Goal: Task Accomplishment & Management: Use online tool/utility

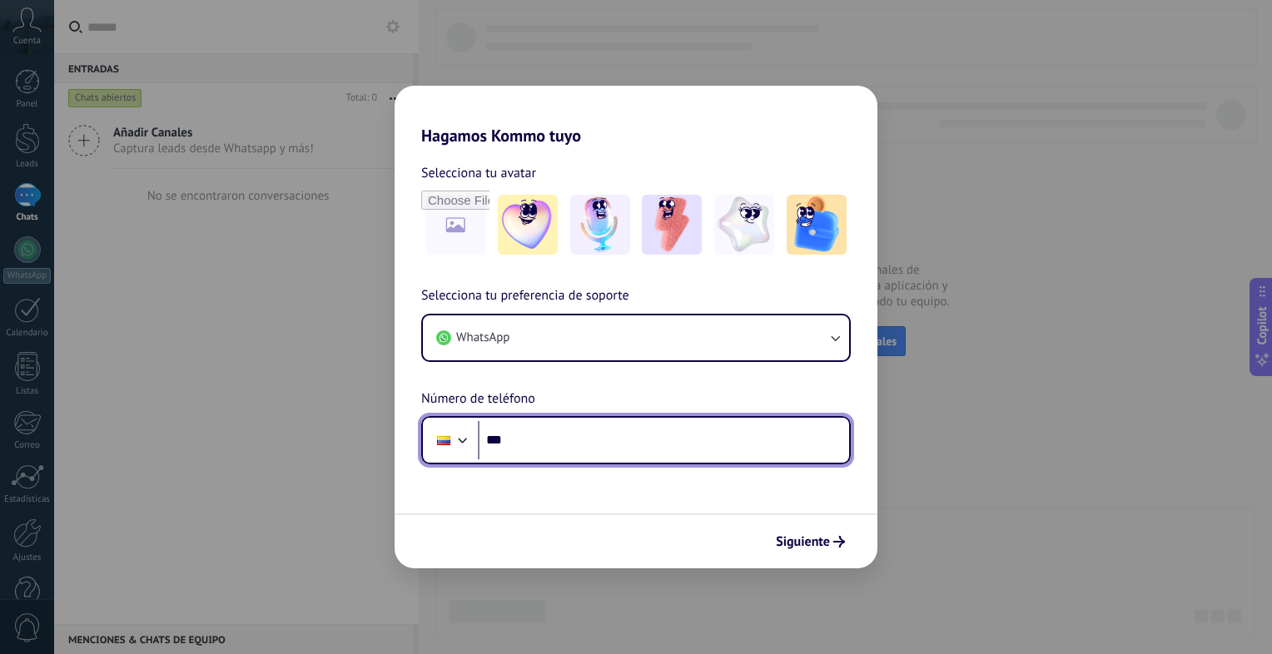
click at [639, 424] on input "***" at bounding box center [663, 440] width 371 height 38
type input "**********"
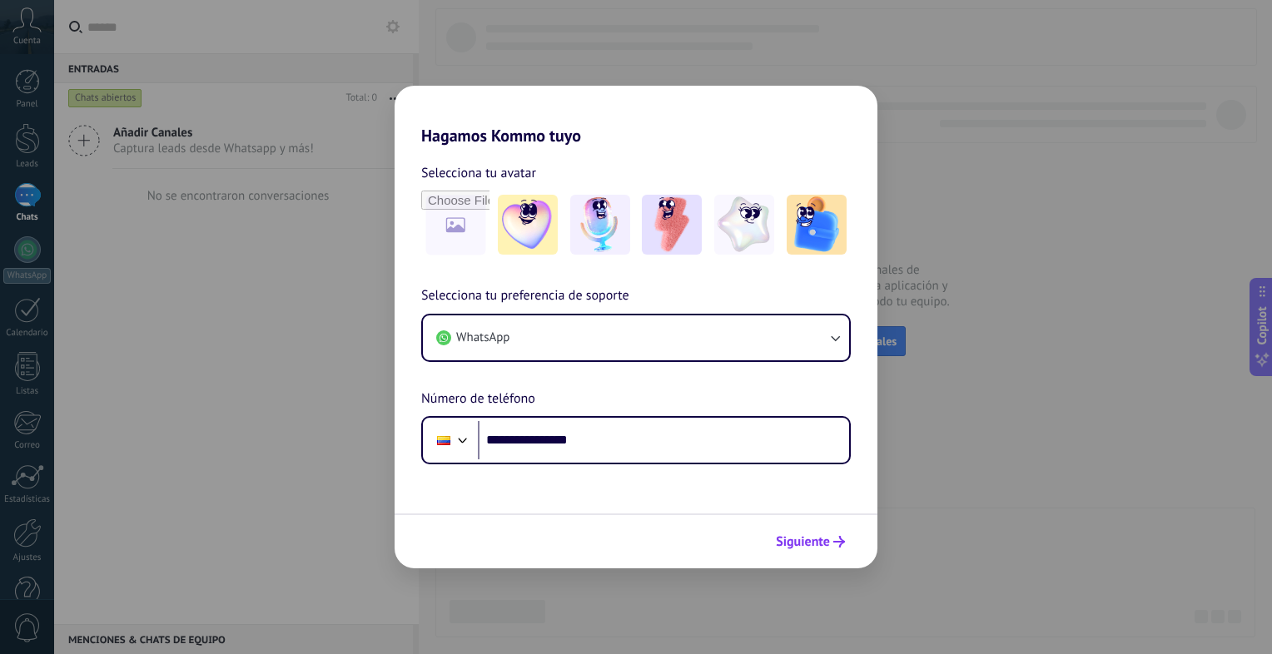
click at [784, 540] on span "Siguiente" at bounding box center [803, 542] width 54 height 12
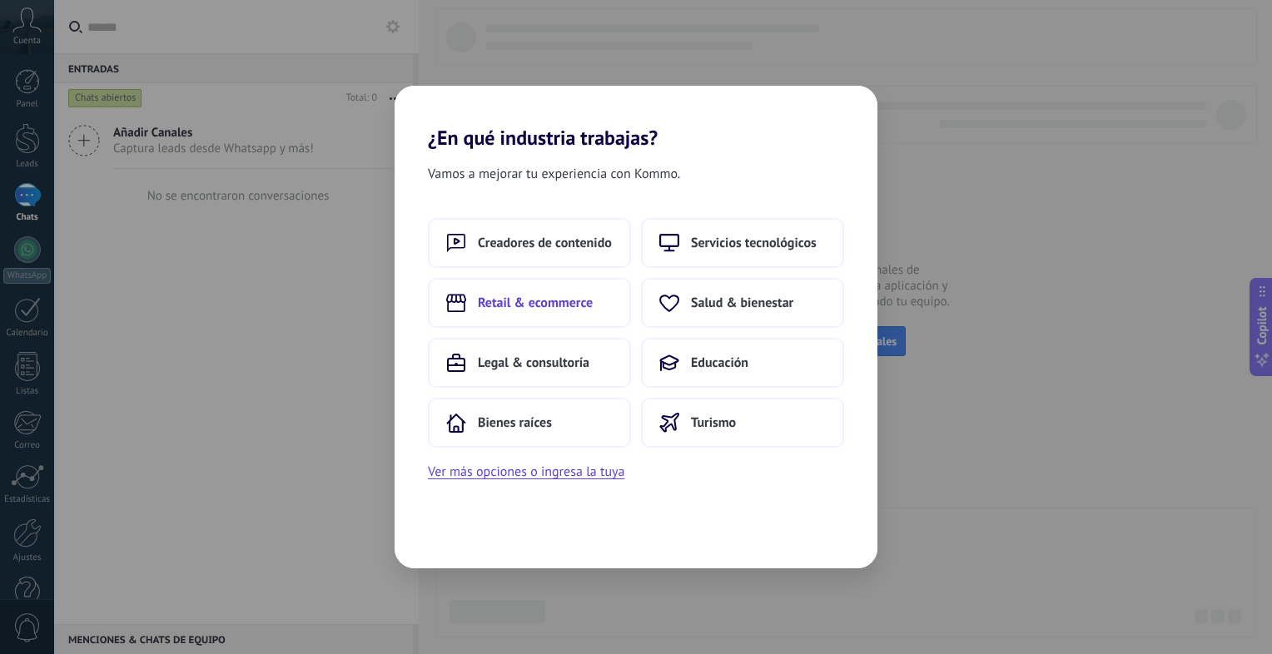
click at [539, 315] on button "Retail & ecommerce" at bounding box center [529, 303] width 203 height 50
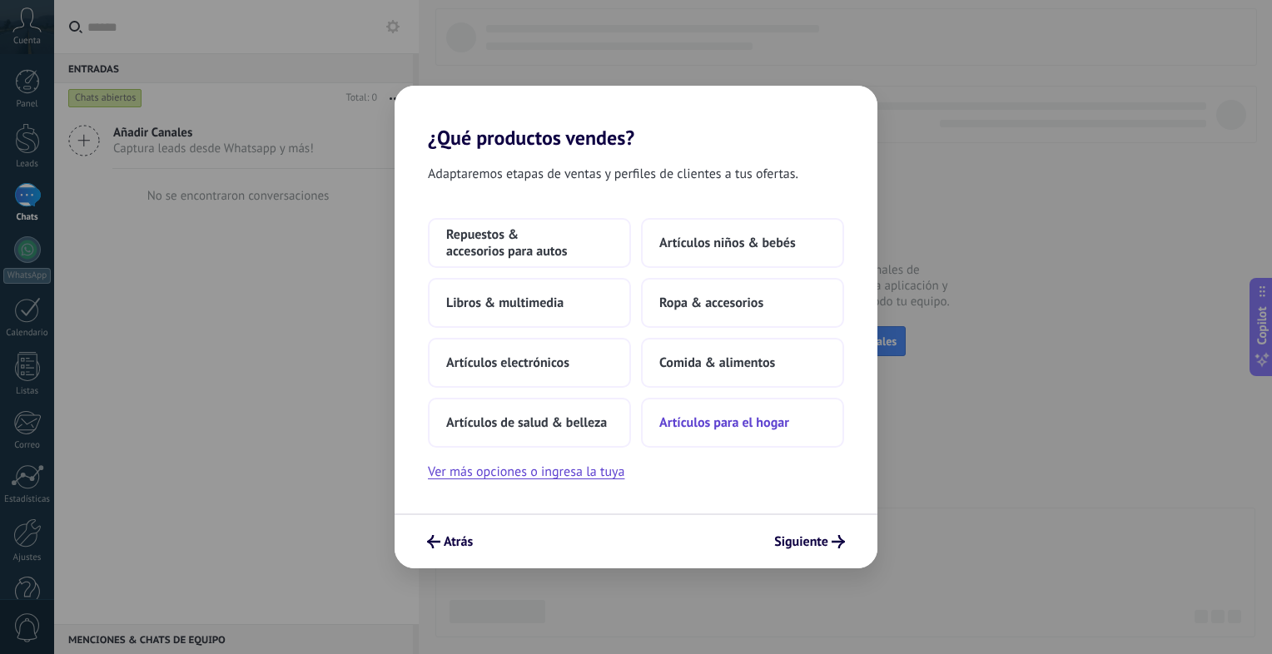
click at [732, 436] on button "Artículos para el hogar" at bounding box center [742, 423] width 203 height 50
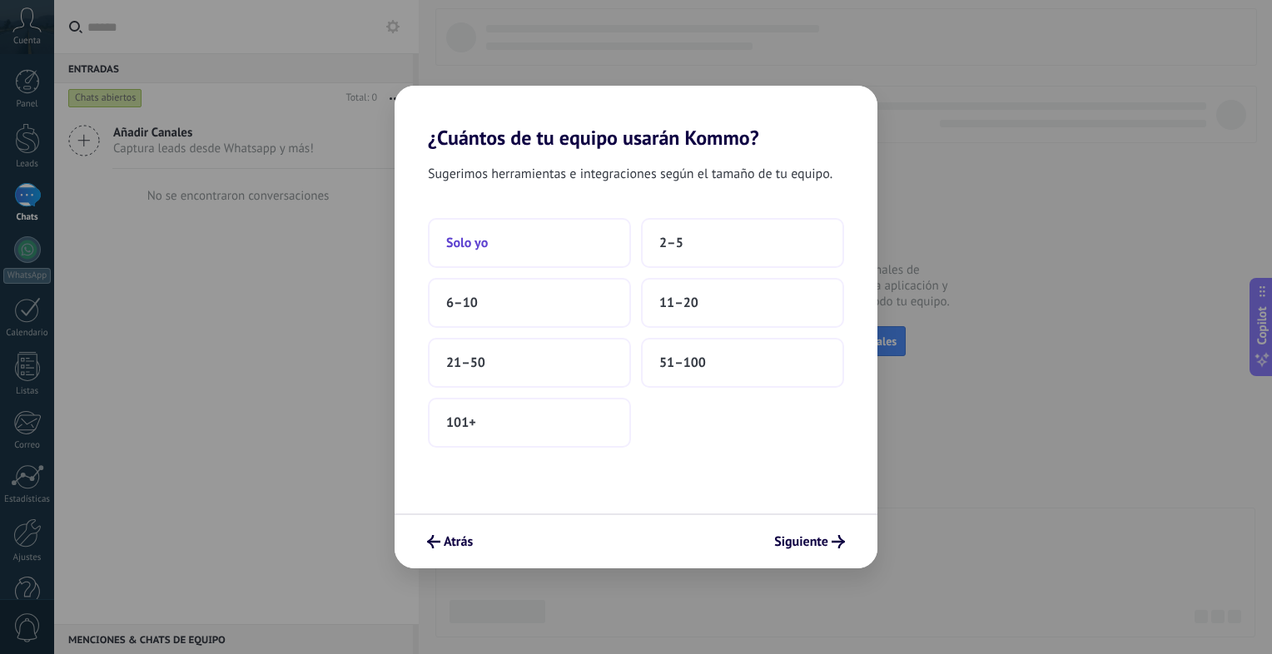
click at [572, 234] on button "Solo yo" at bounding box center [529, 243] width 203 height 50
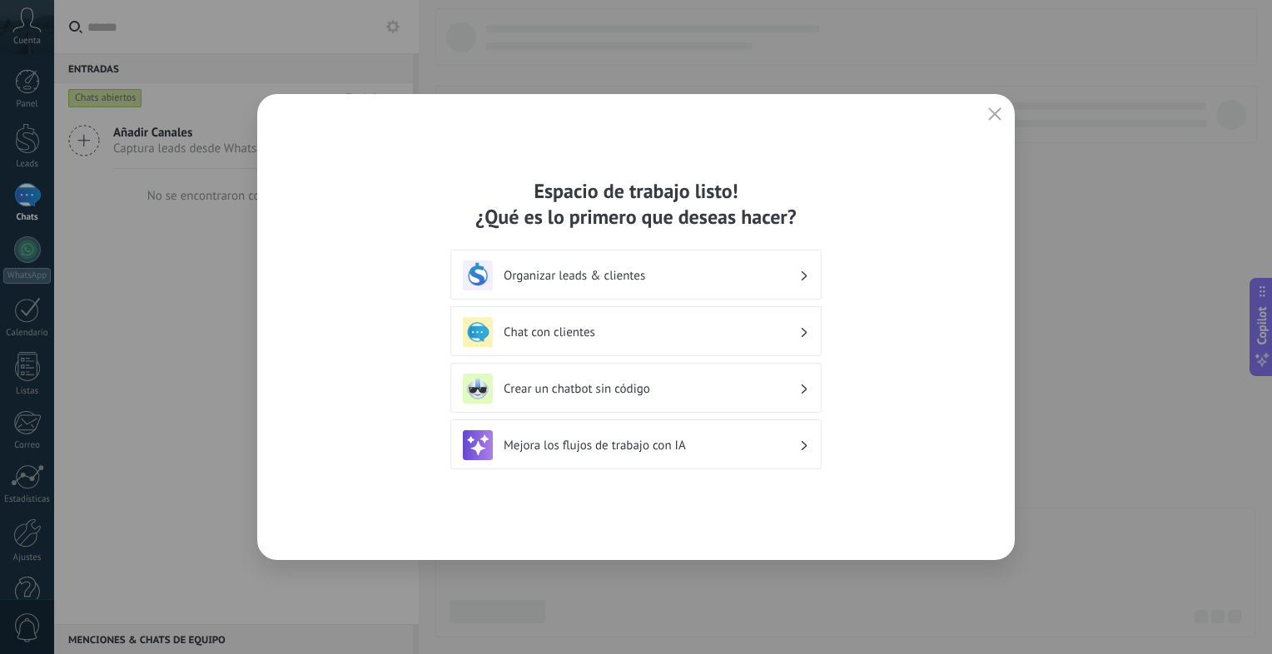
click at [666, 384] on h3 "Crear un chatbot sin código" at bounding box center [652, 389] width 296 height 16
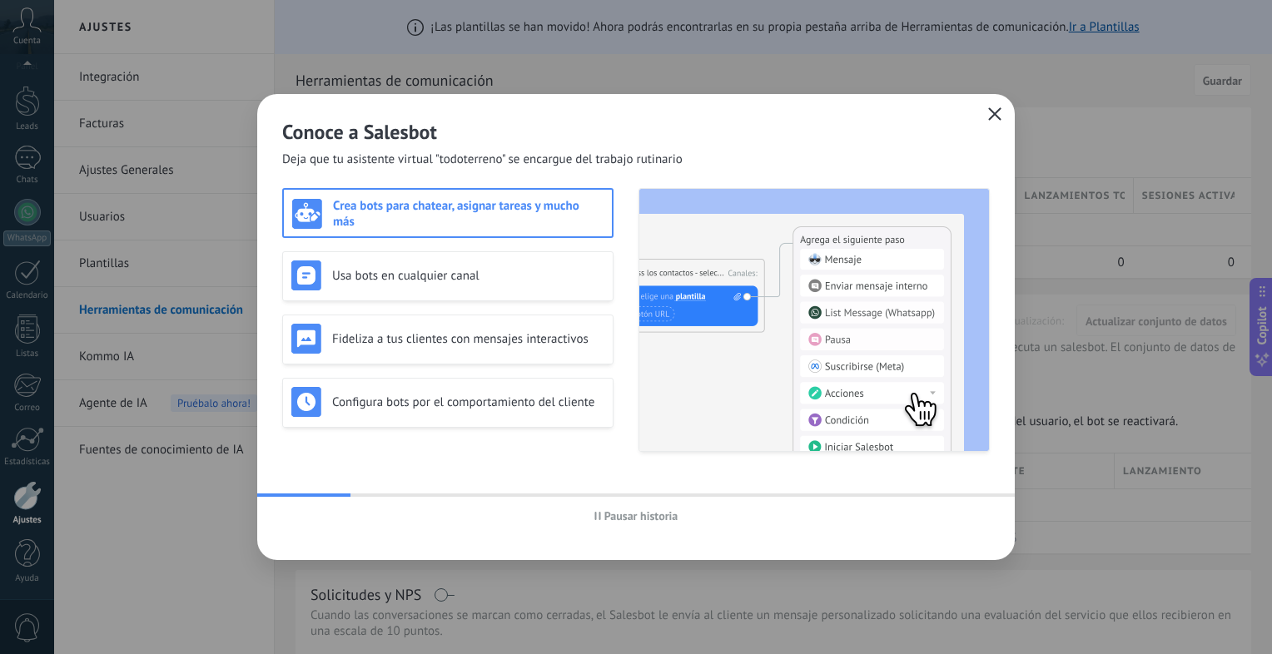
click at [990, 118] on use "button" at bounding box center [995, 113] width 12 height 12
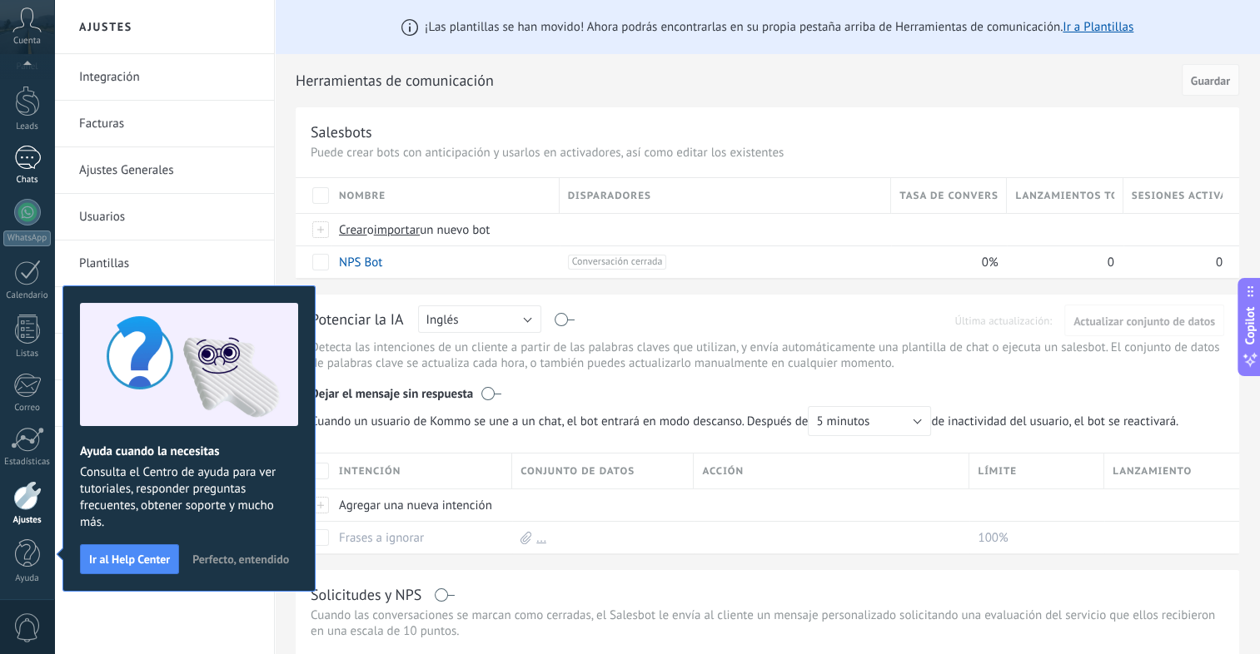
click at [22, 156] on div at bounding box center [27, 158] width 27 height 24
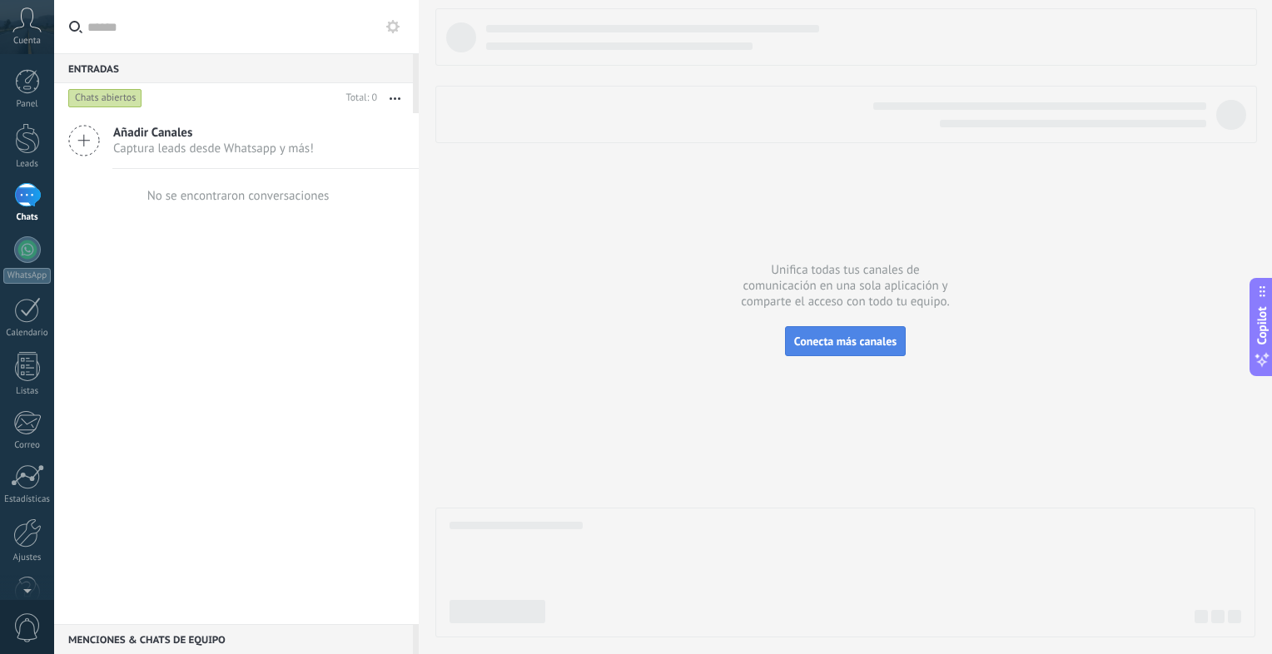
click at [836, 335] on span "Conecta más canales" at bounding box center [845, 341] width 102 height 15
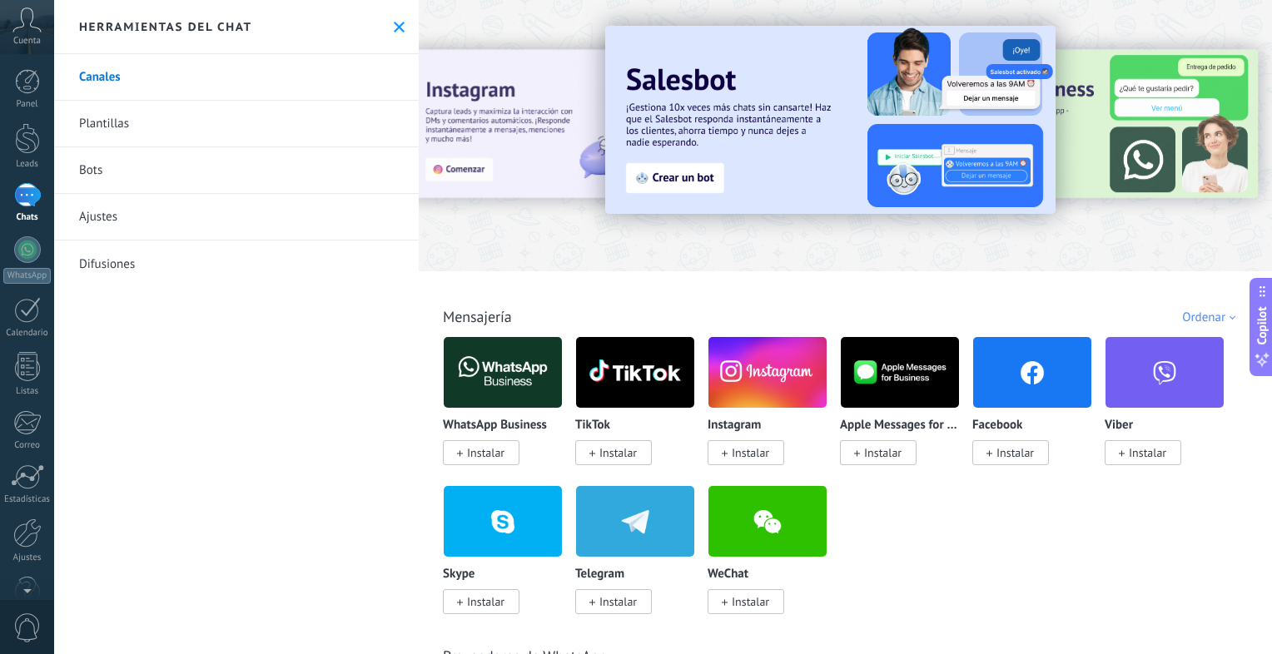
scroll to position [3848, 0]
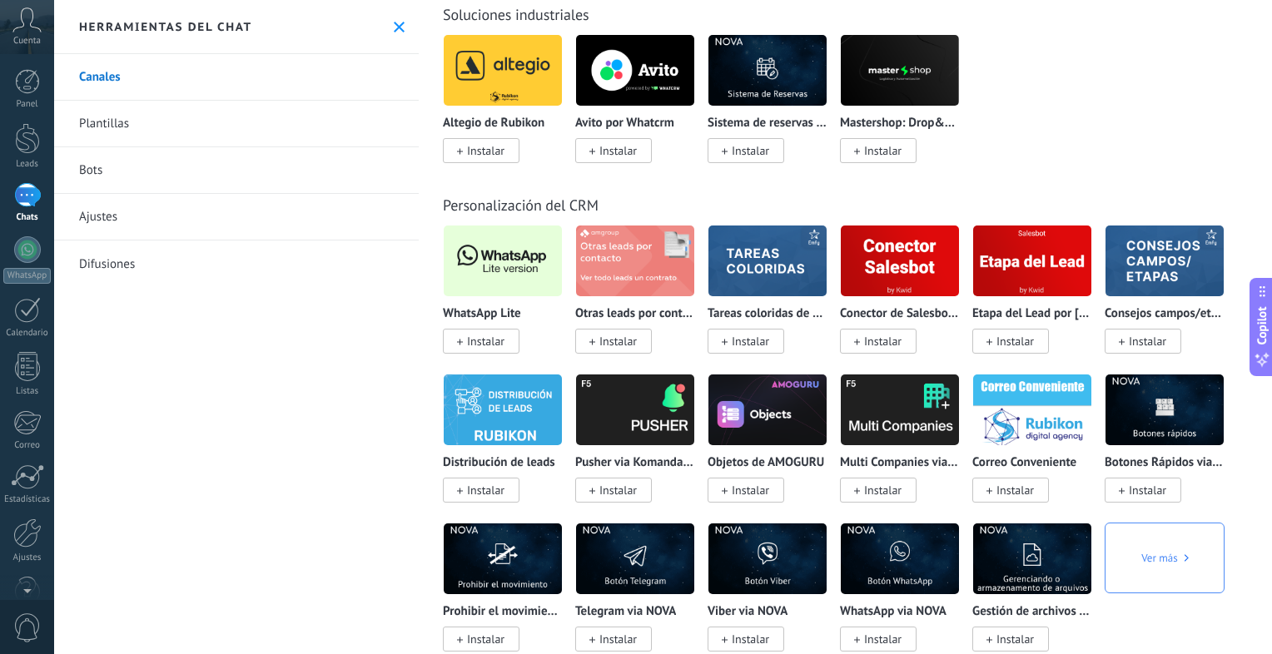
click at [482, 345] on span "Instalar" at bounding box center [481, 341] width 77 height 25
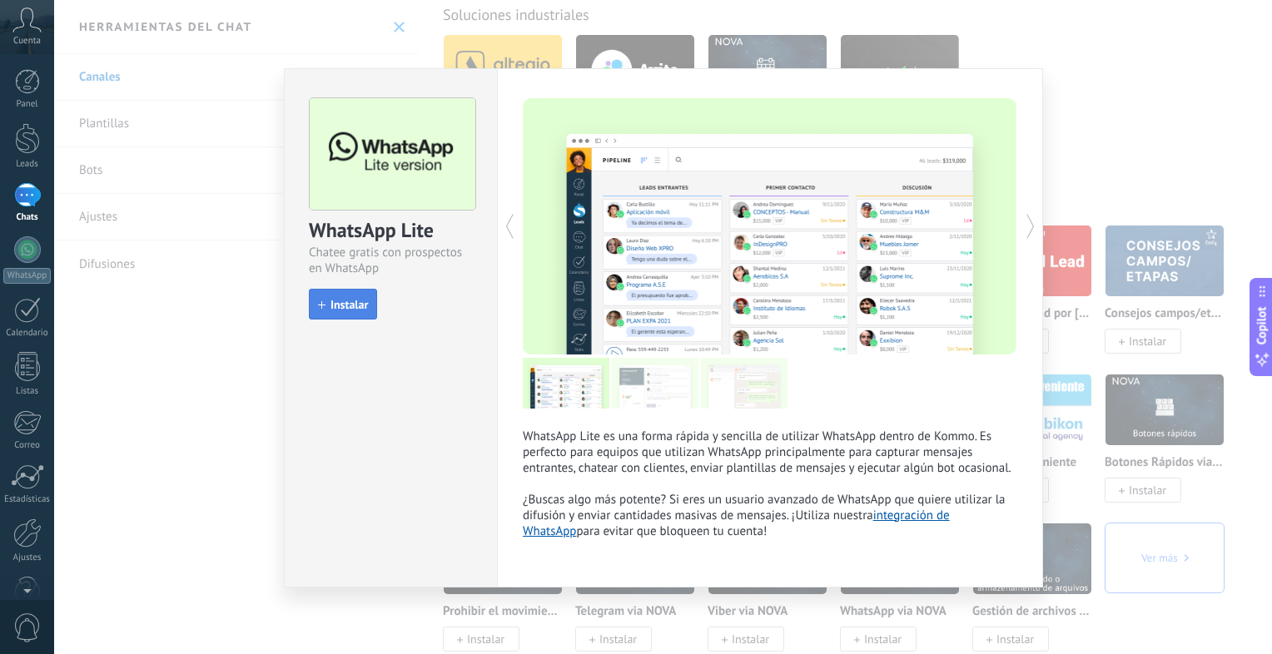
click at [366, 289] on button "Instalar" at bounding box center [343, 305] width 68 height 32
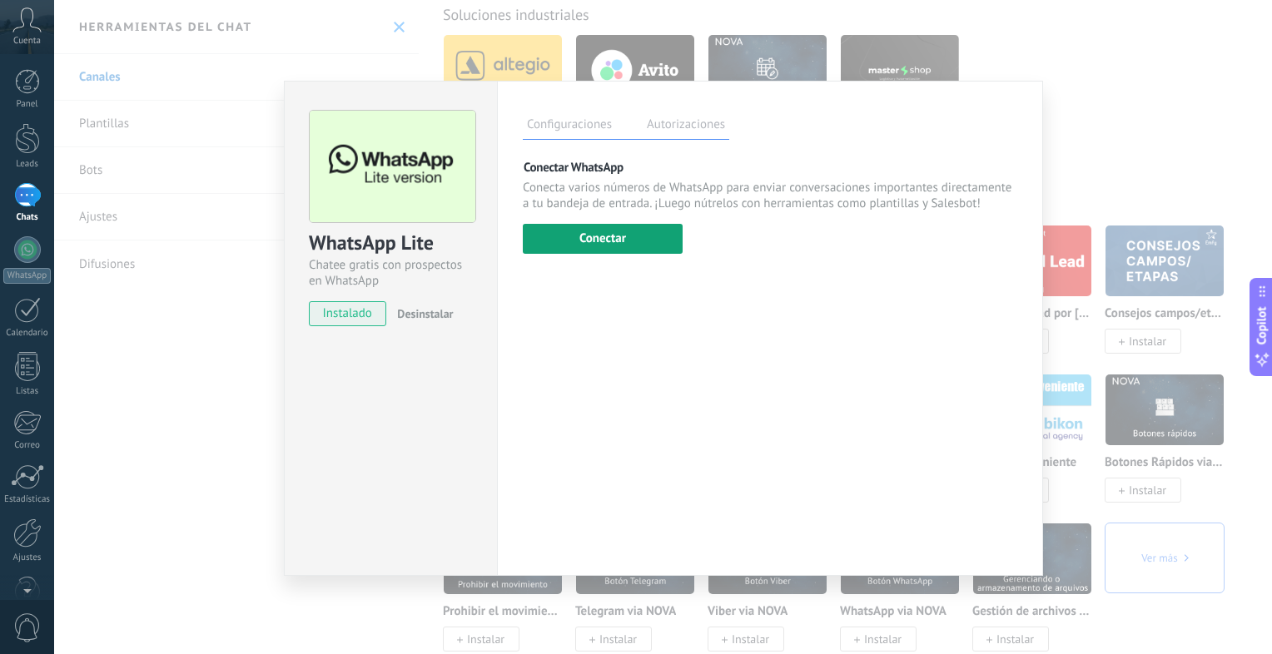
click at [574, 245] on button "Conectar" at bounding box center [603, 239] width 160 height 30
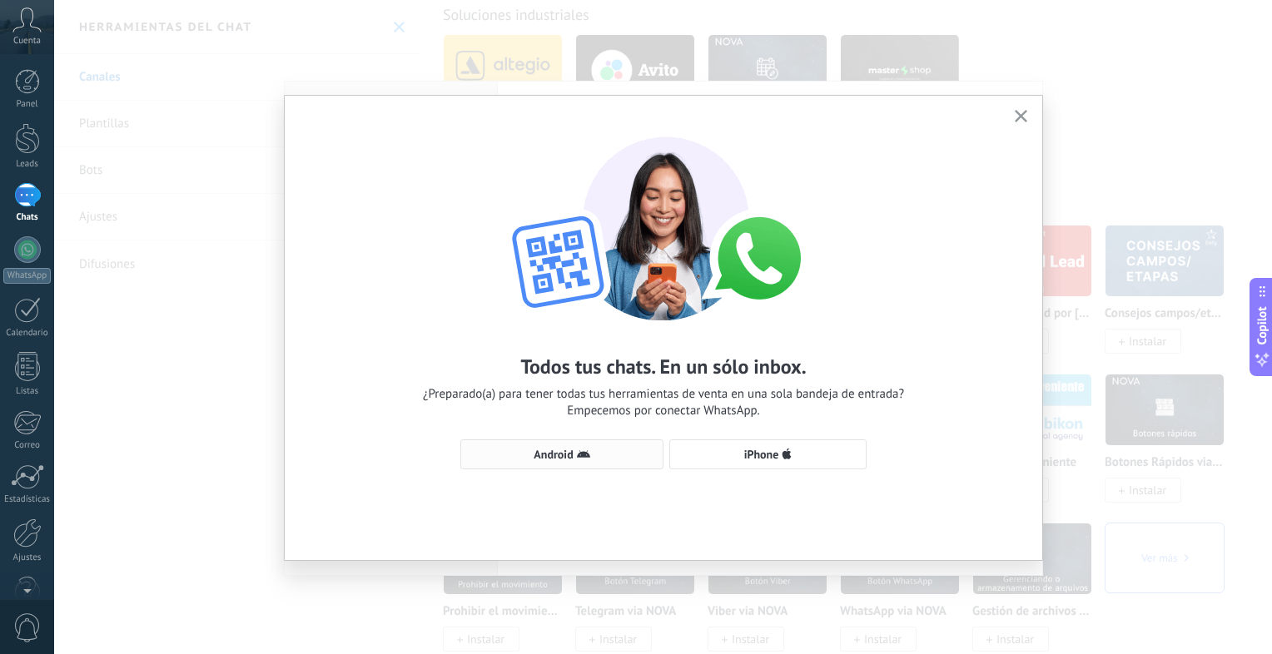
click at [533, 459] on span "Android" at bounding box center [562, 454] width 185 height 13
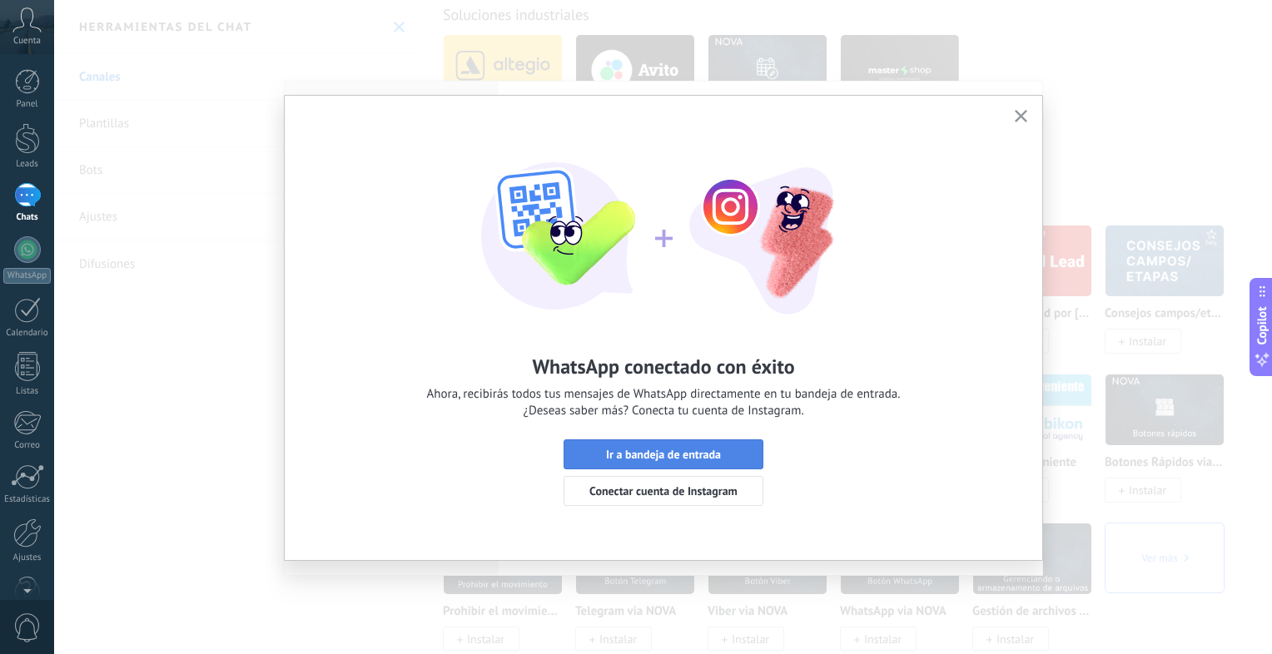
drag, startPoint x: 699, startPoint y: 476, endPoint x: 738, endPoint y: 449, distance: 47.8
click at [738, 449] on div "Ir a bandeja de entrada Conectar cuenta de Instagram" at bounding box center [664, 473] width 200 height 67
click at [738, 449] on span "Ir a bandeja de entrada" at bounding box center [663, 455] width 181 height 12
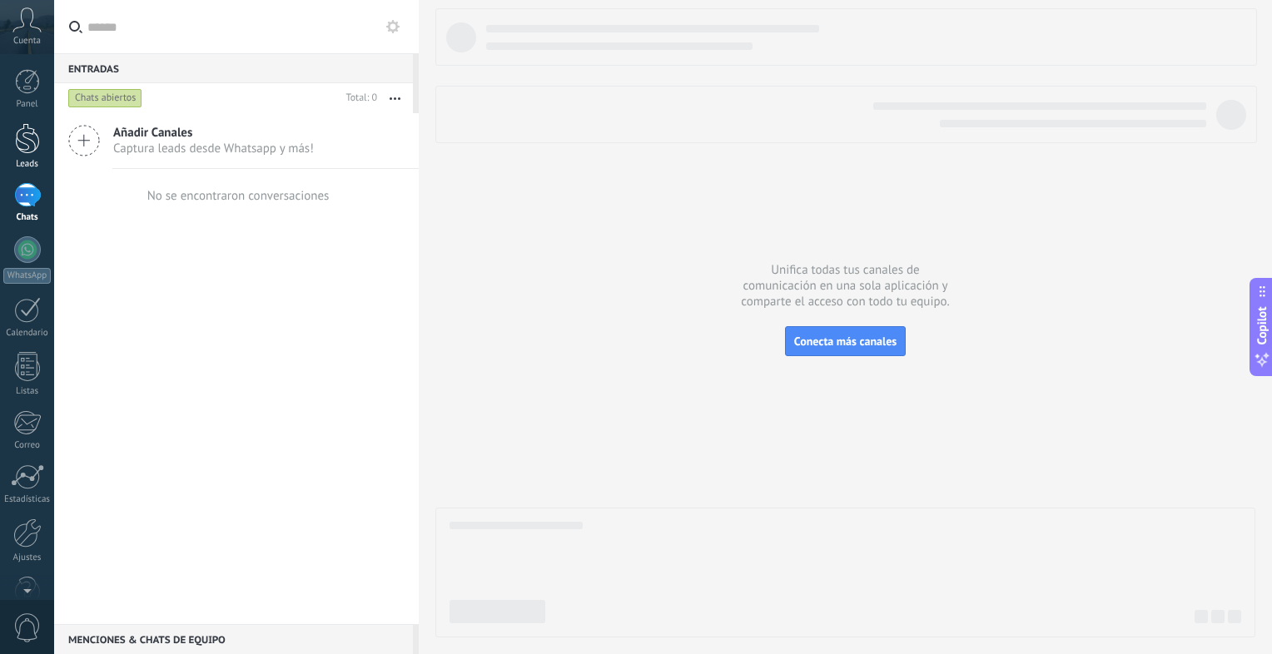
click at [20, 137] on div at bounding box center [27, 138] width 25 height 31
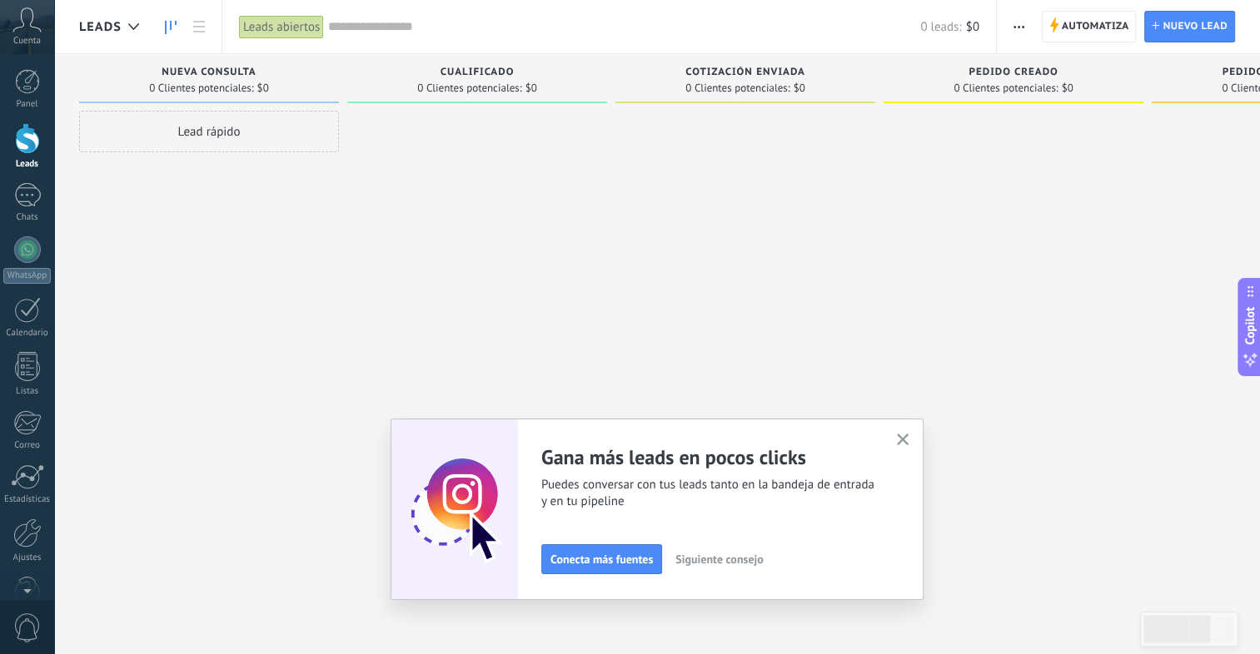
click at [201, 130] on div "Lead rápido" at bounding box center [209, 132] width 260 height 42
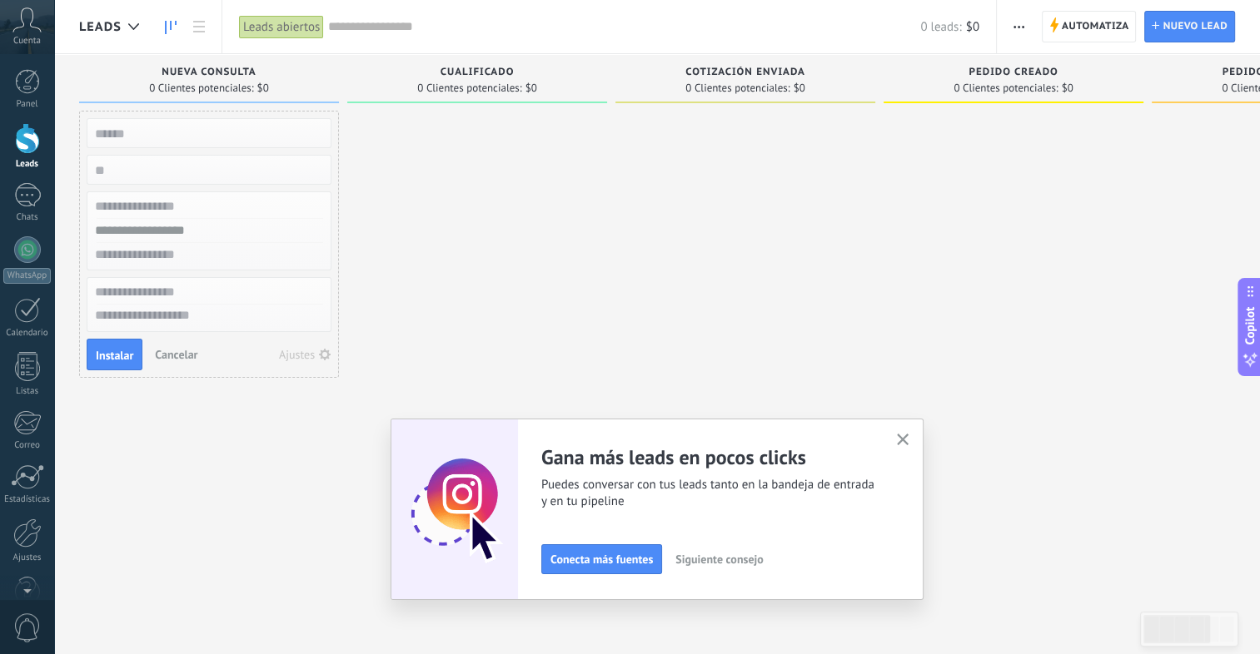
click at [483, 278] on div at bounding box center [477, 329] width 260 height 437
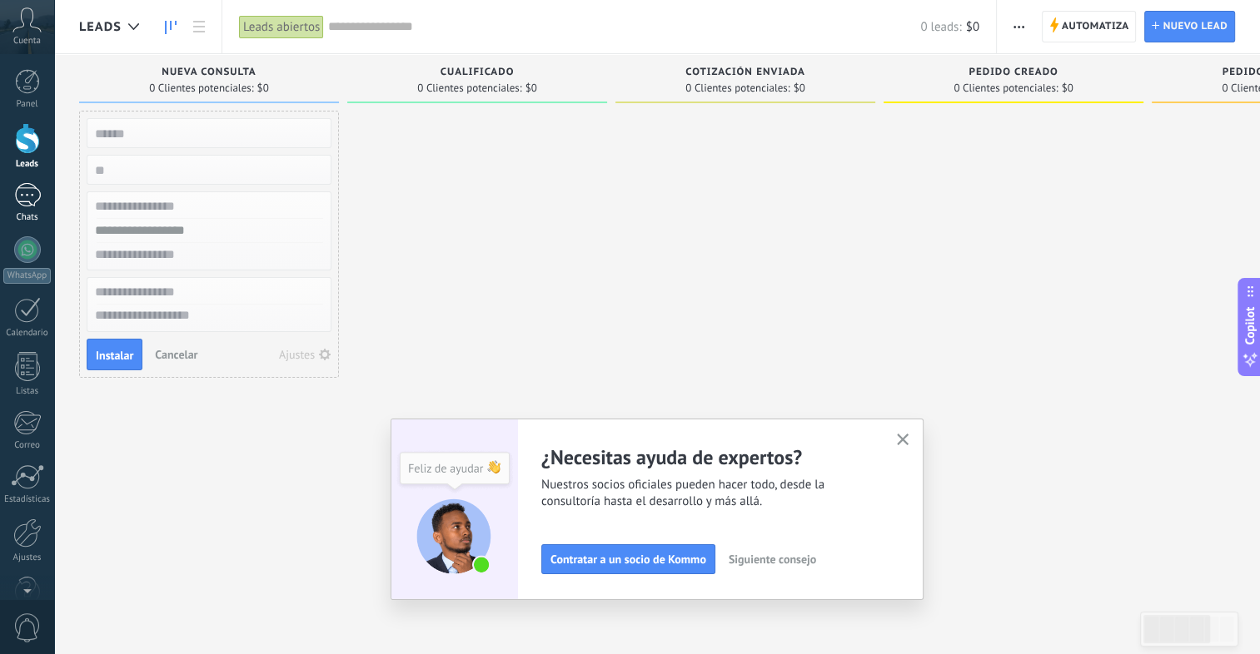
click at [30, 205] on div at bounding box center [27, 195] width 27 height 24
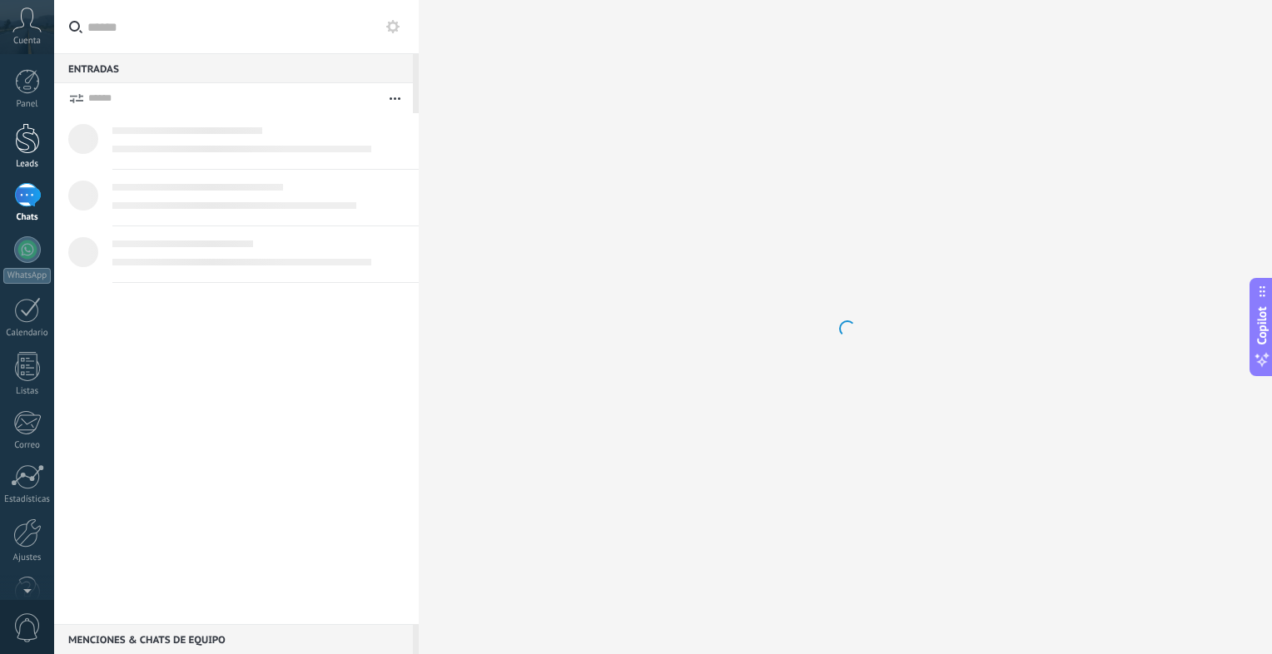
click at [31, 142] on div at bounding box center [27, 138] width 25 height 31
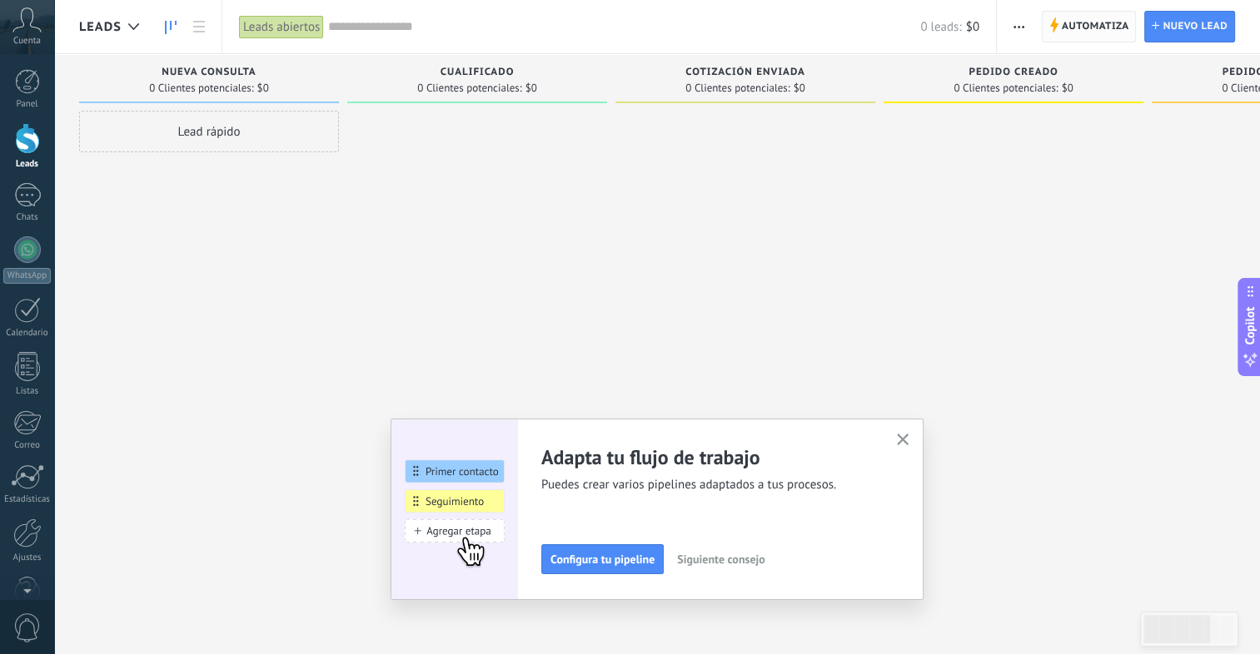
click at [1116, 24] on span "Automatiza" at bounding box center [1095, 27] width 67 height 30
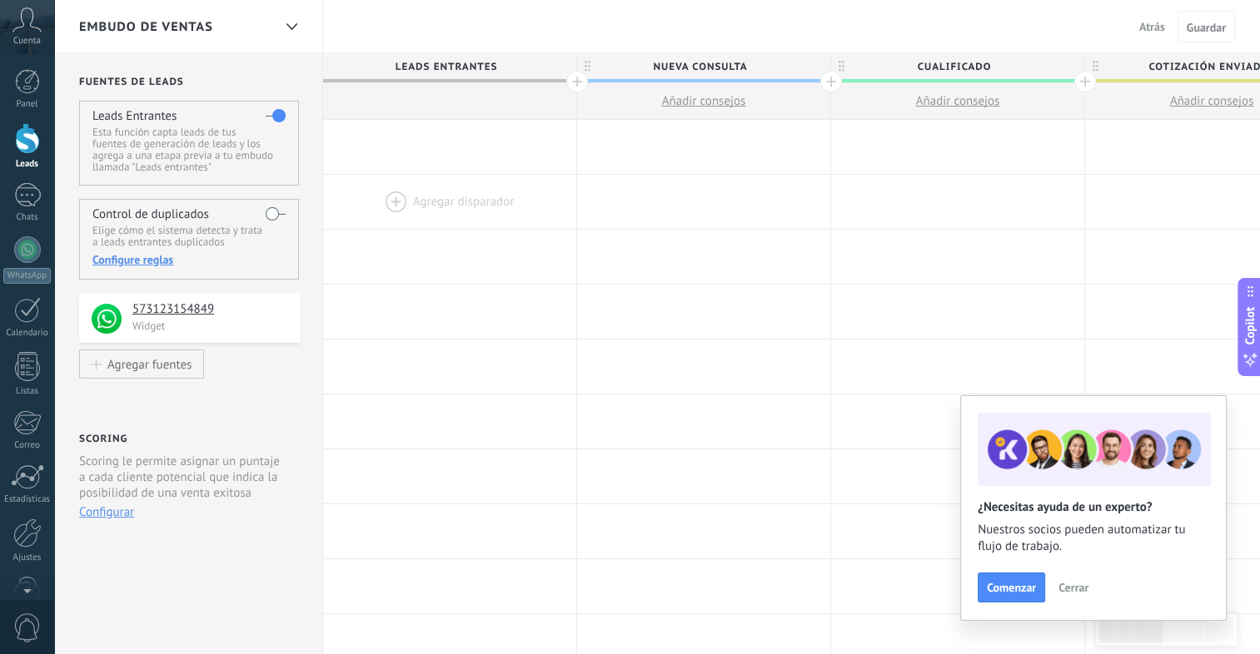
click at [414, 188] on div at bounding box center [449, 202] width 253 height 54
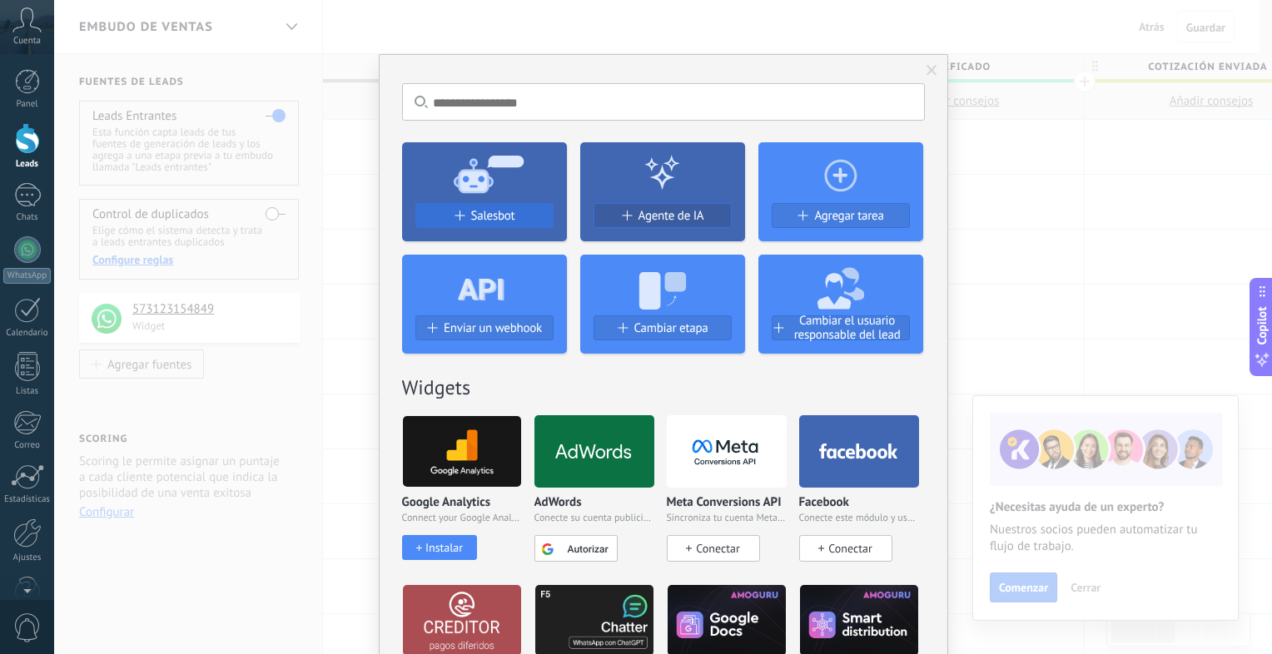
click at [482, 290] on use at bounding box center [481, 290] width 46 height 22
click at [501, 221] on span "Salesbot" at bounding box center [493, 216] width 44 height 14
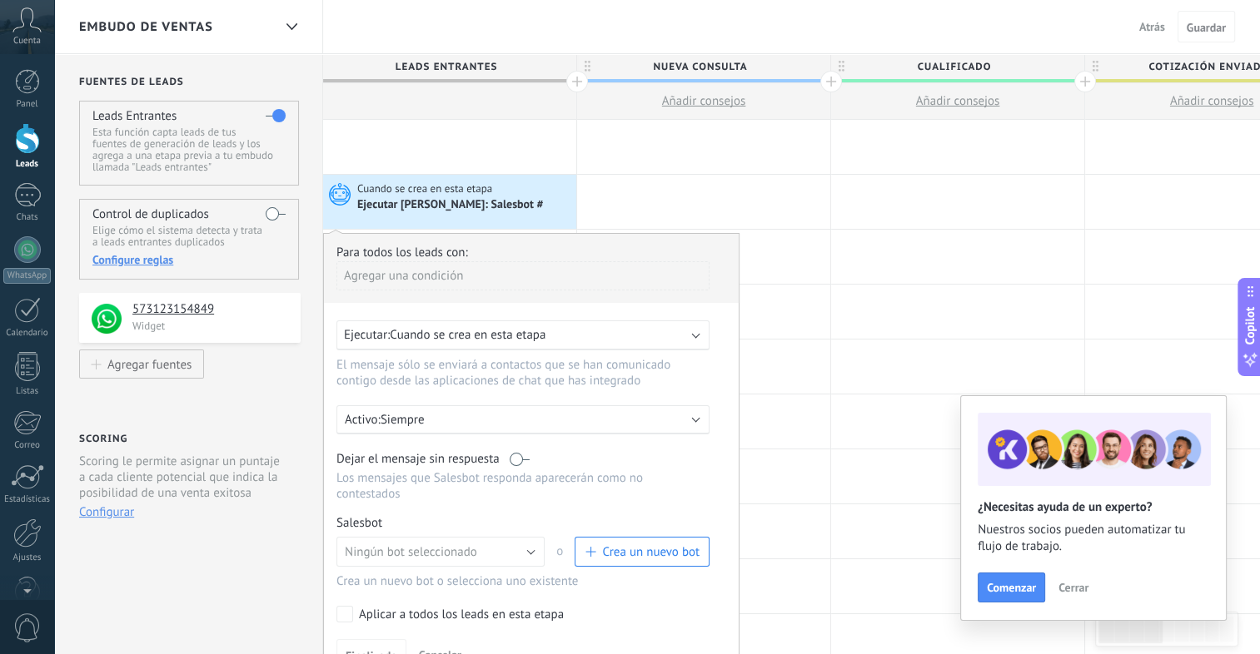
click at [586, 547] on span "button" at bounding box center [589, 552] width 10 height 10
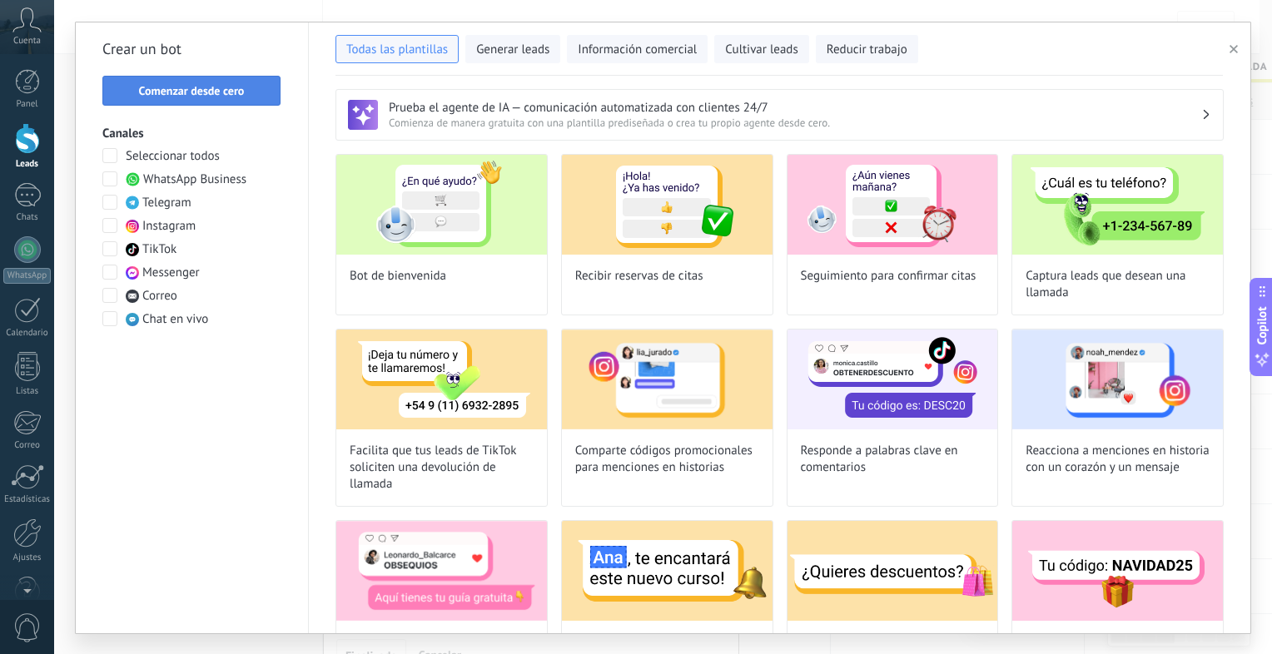
click at [155, 102] on button "Comenzar desde cero" at bounding box center [191, 91] width 178 height 30
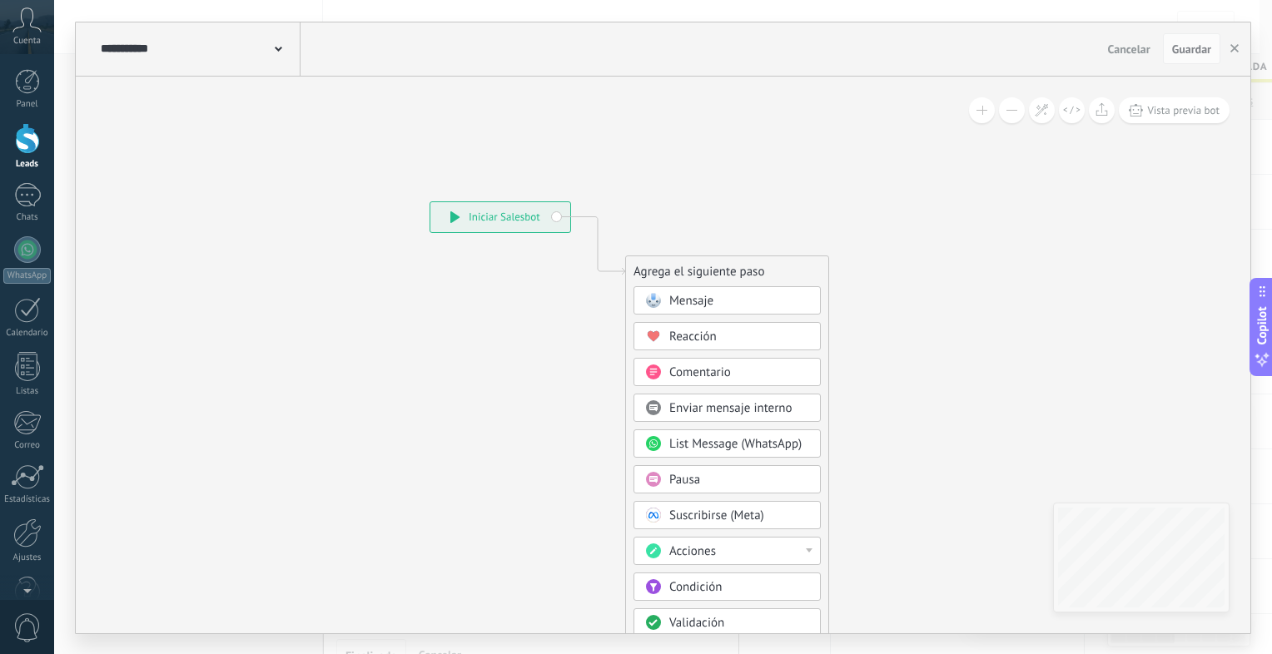
click at [680, 311] on div "Mensaje" at bounding box center [727, 300] width 187 height 28
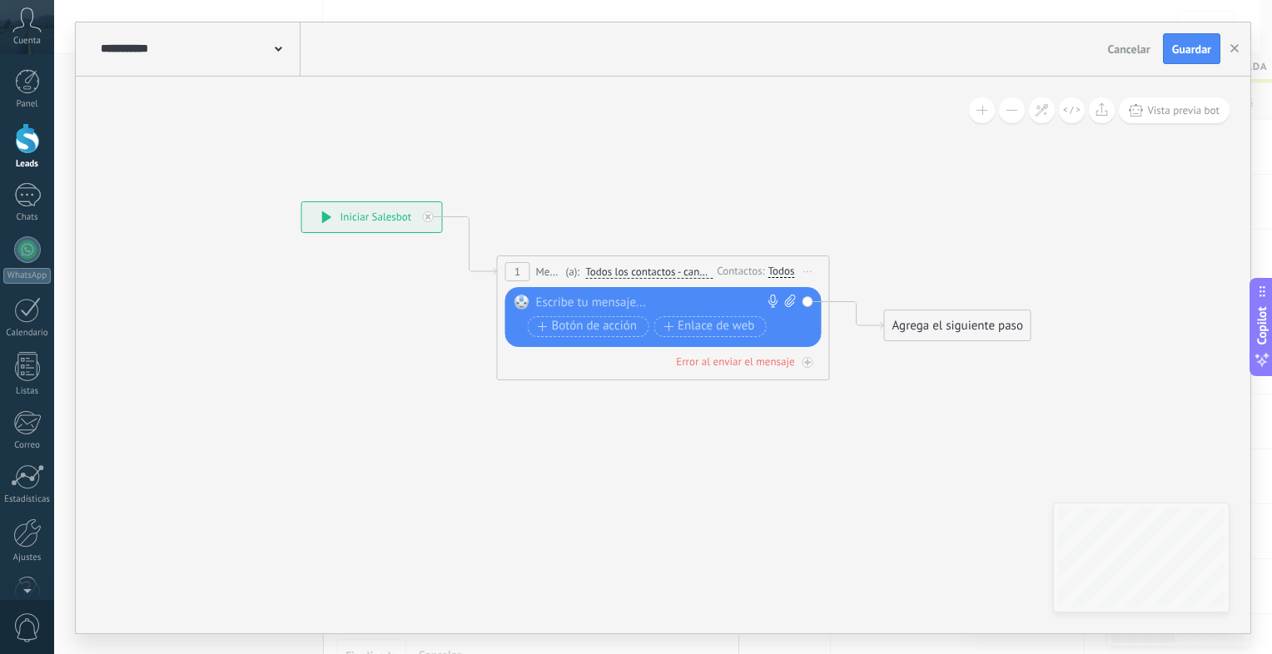
click at [686, 306] on div at bounding box center [659, 303] width 247 height 17
paste div
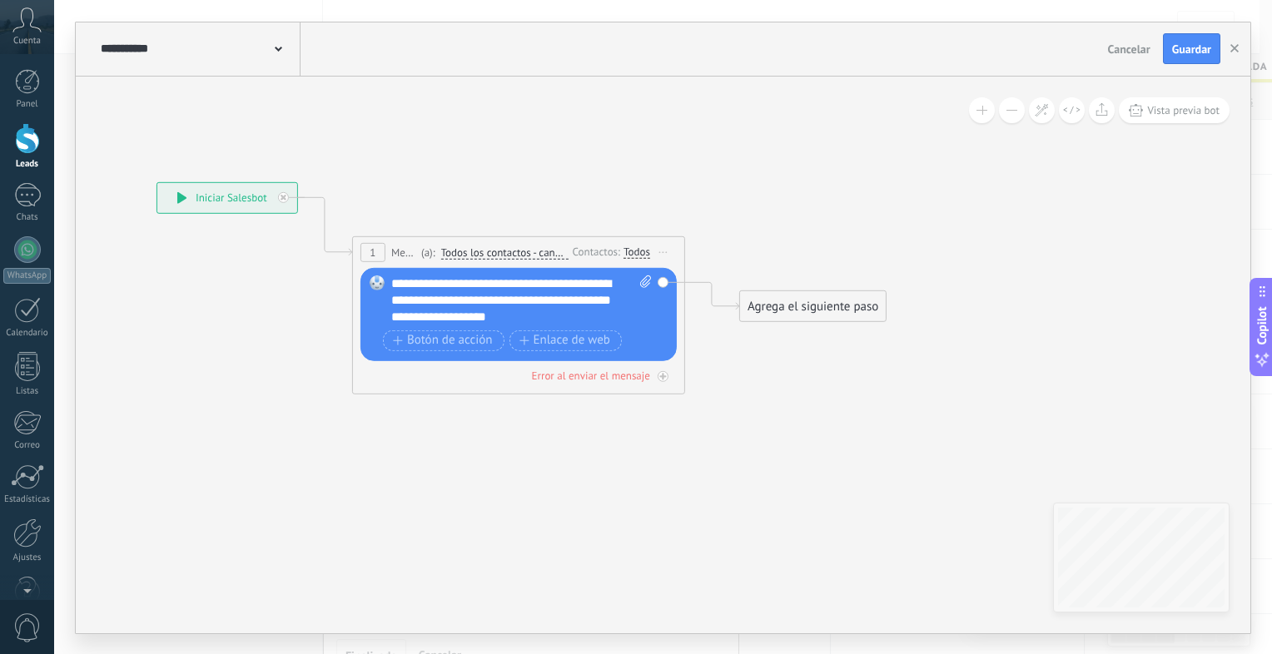
drag, startPoint x: 774, startPoint y: 488, endPoint x: 537, endPoint y: 441, distance: 241.8
click at [537, 441] on icon at bounding box center [493, 259] width 1506 height 988
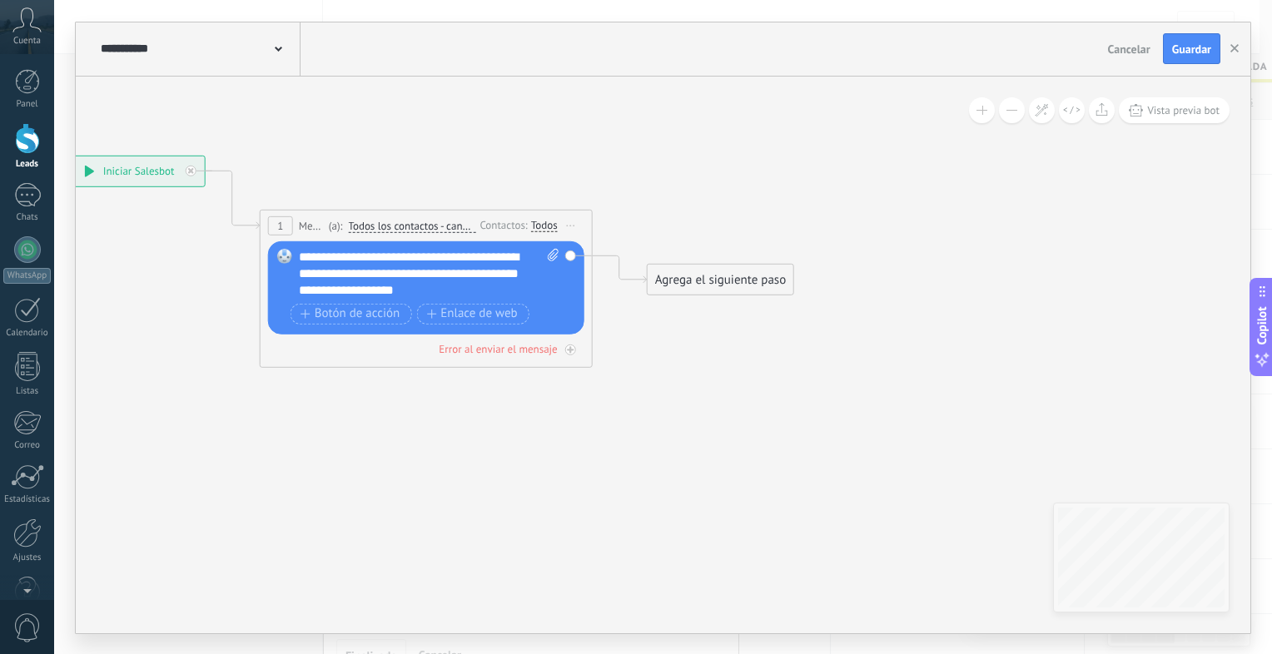
click at [703, 295] on icon at bounding box center [401, 233] width 1506 height 988
click at [716, 278] on div "Agrega el siguiente paso" at bounding box center [721, 279] width 146 height 27
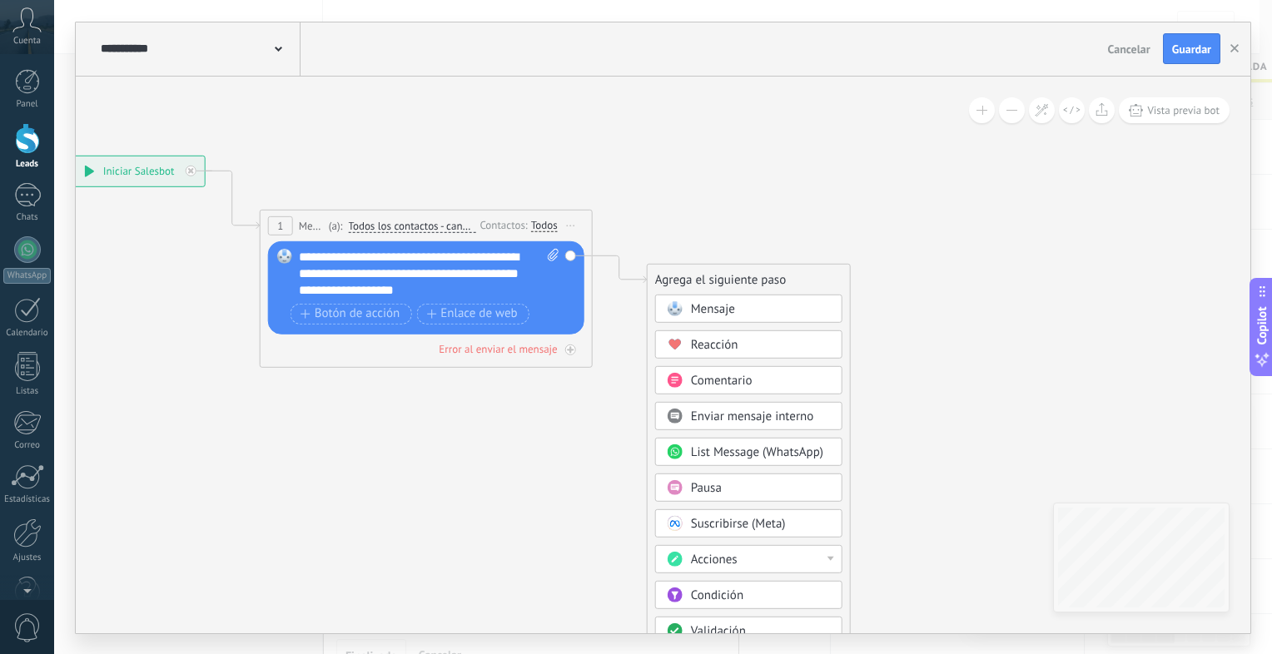
click at [725, 303] on span "Mensaje" at bounding box center [713, 309] width 44 height 16
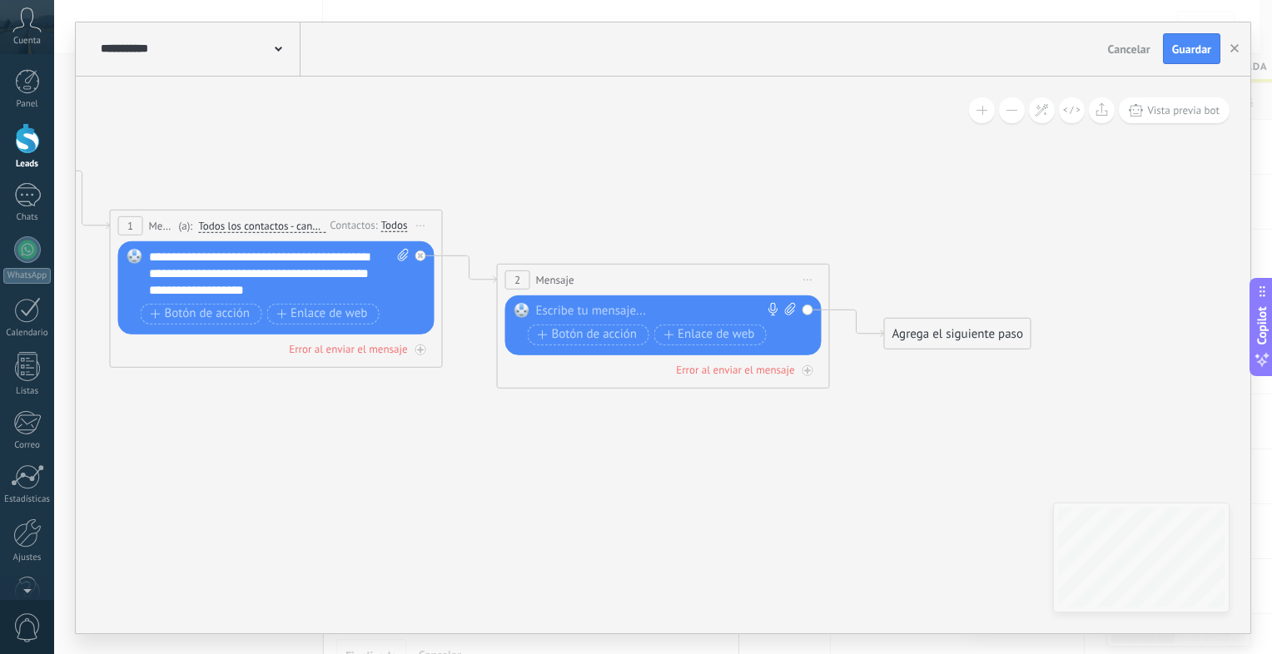
click at [894, 347] on div "Agrega el siguiente paso Mensaje Mensaje Mensaje Reacción Comentario Enviar men…" at bounding box center [957, 333] width 147 height 32
click at [912, 340] on div "Agrega el siguiente paso" at bounding box center [958, 333] width 146 height 27
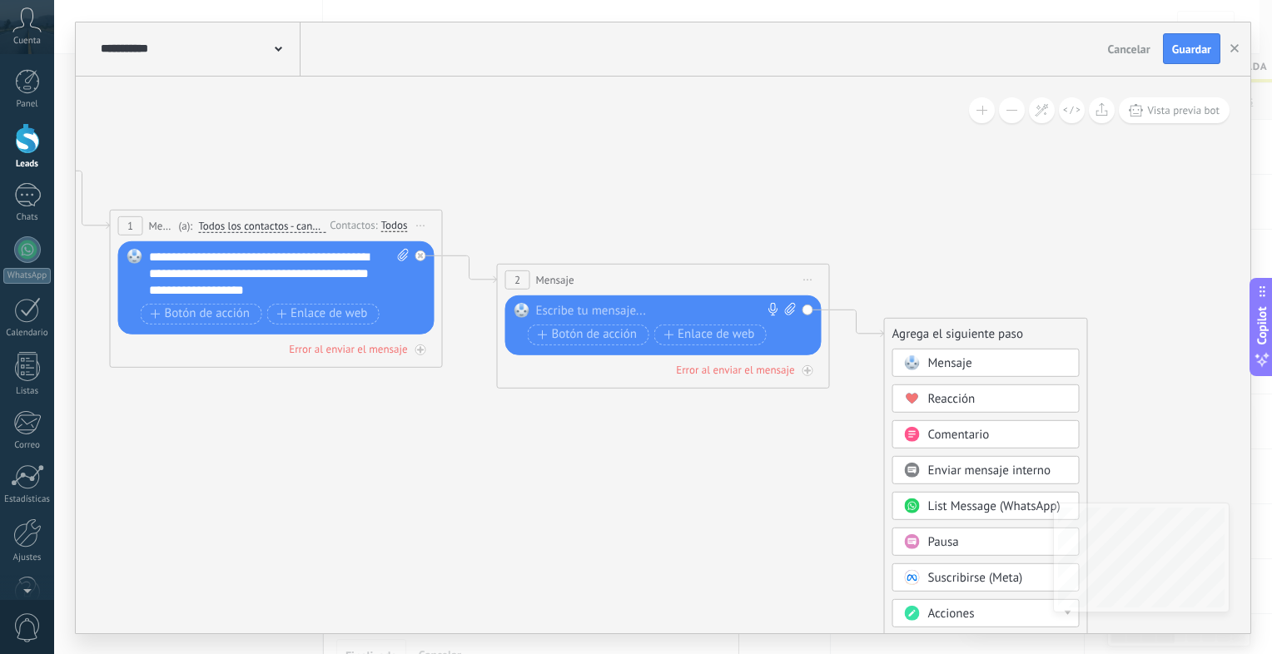
click at [928, 357] on span "Mensaje" at bounding box center [950, 363] width 44 height 16
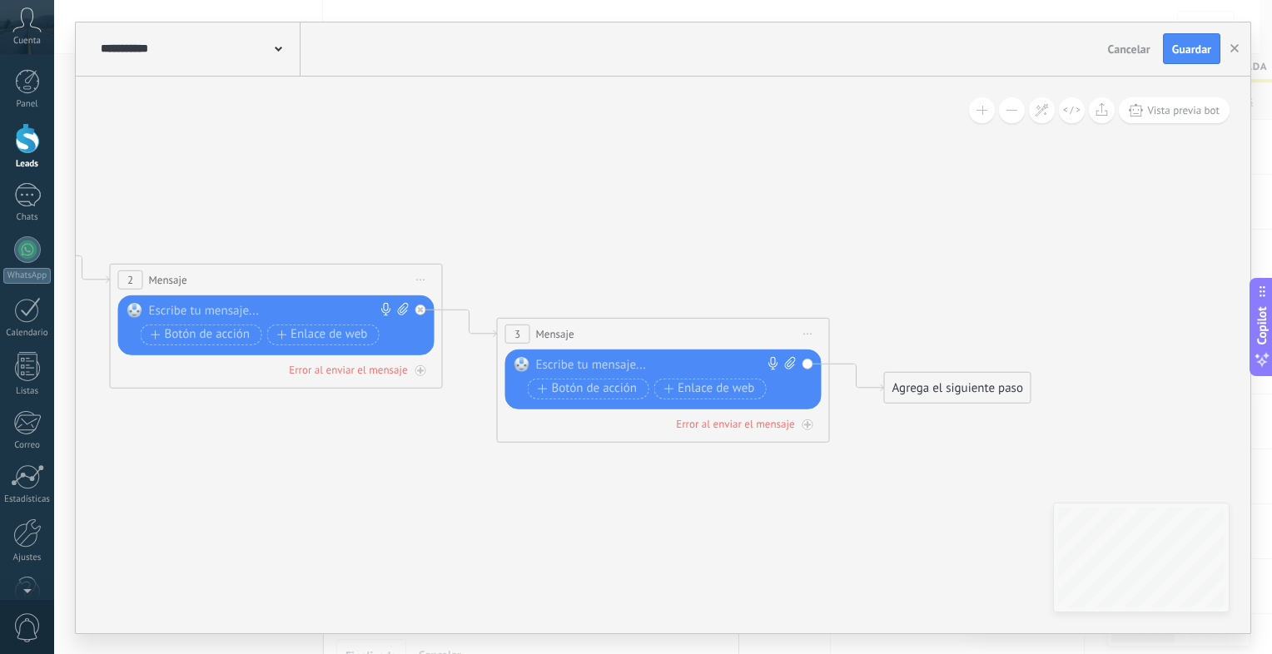
click at [953, 382] on div "Agrega el siguiente paso" at bounding box center [958, 387] width 146 height 27
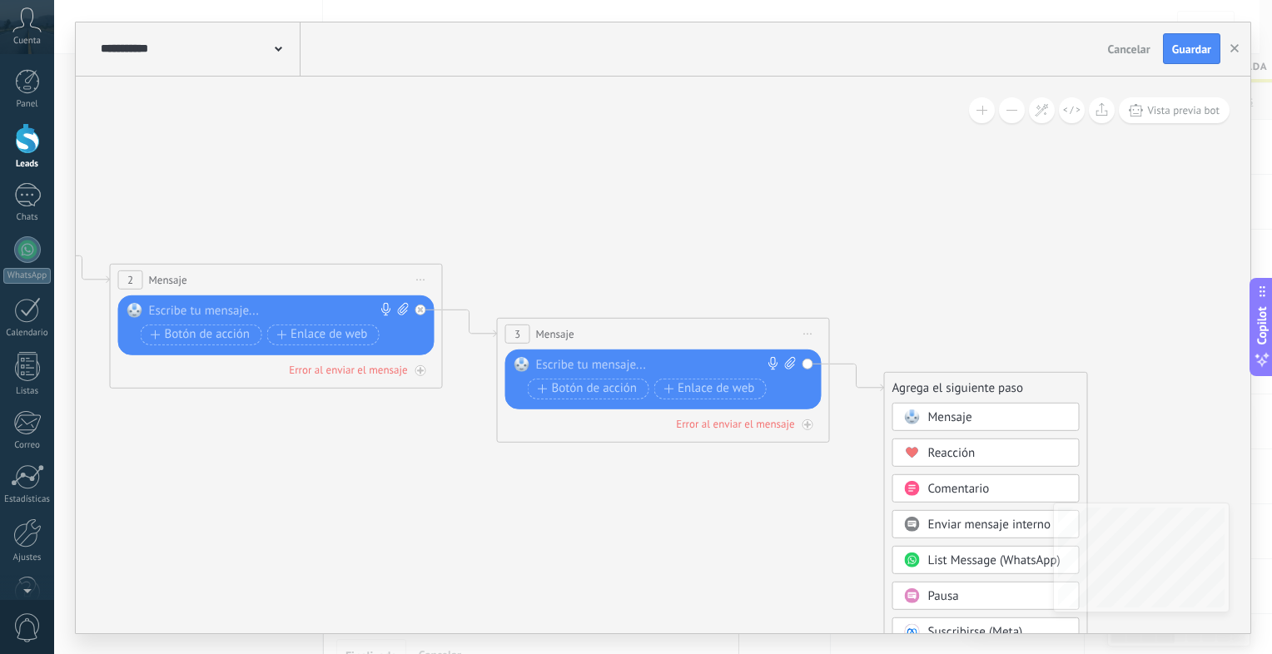
click at [954, 415] on span "Mensaje" at bounding box center [950, 417] width 44 height 16
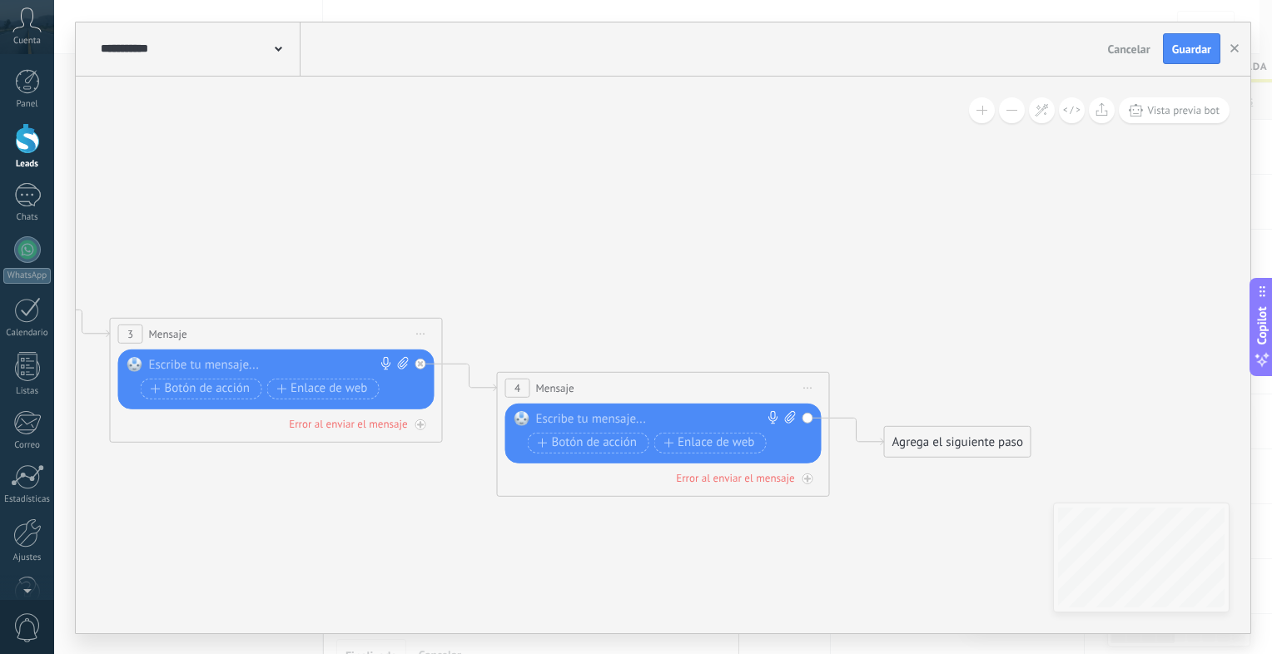
click at [966, 443] on div "Agrega el siguiente paso" at bounding box center [958, 441] width 146 height 27
click at [957, 473] on span "Mensaje" at bounding box center [950, 471] width 44 height 16
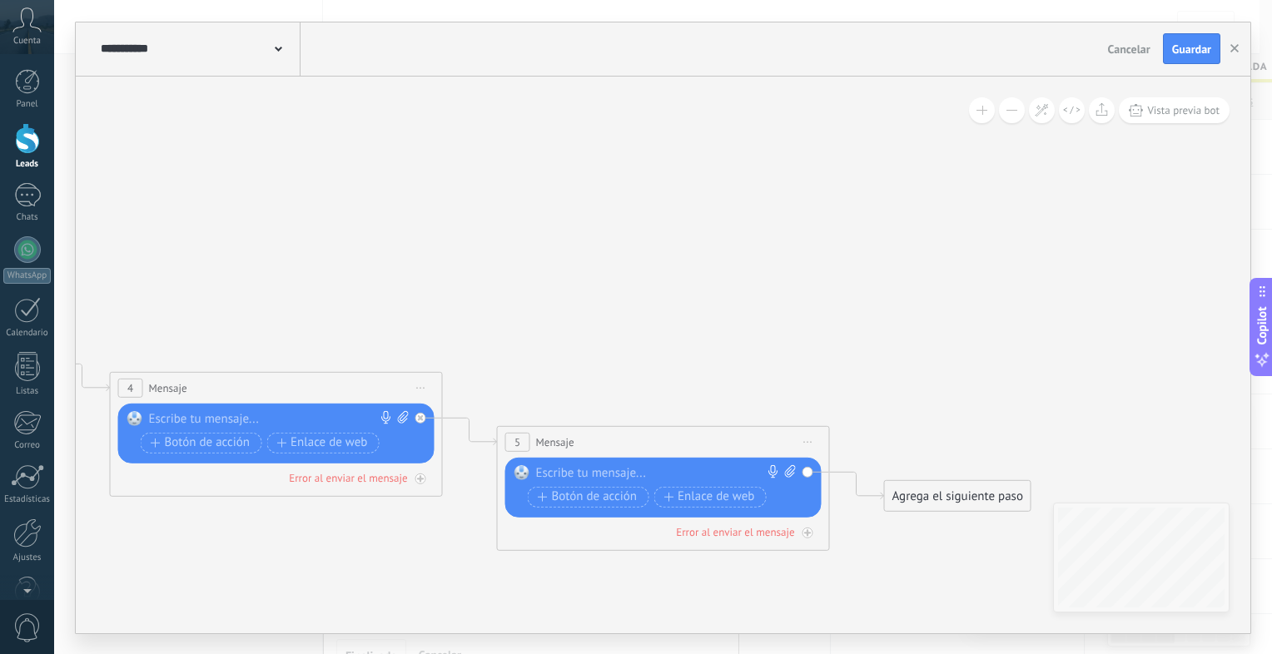
click at [957, 492] on div "Agrega el siguiente paso" at bounding box center [958, 495] width 146 height 27
click at [948, 515] on div "Mensaje" at bounding box center [986, 524] width 187 height 28
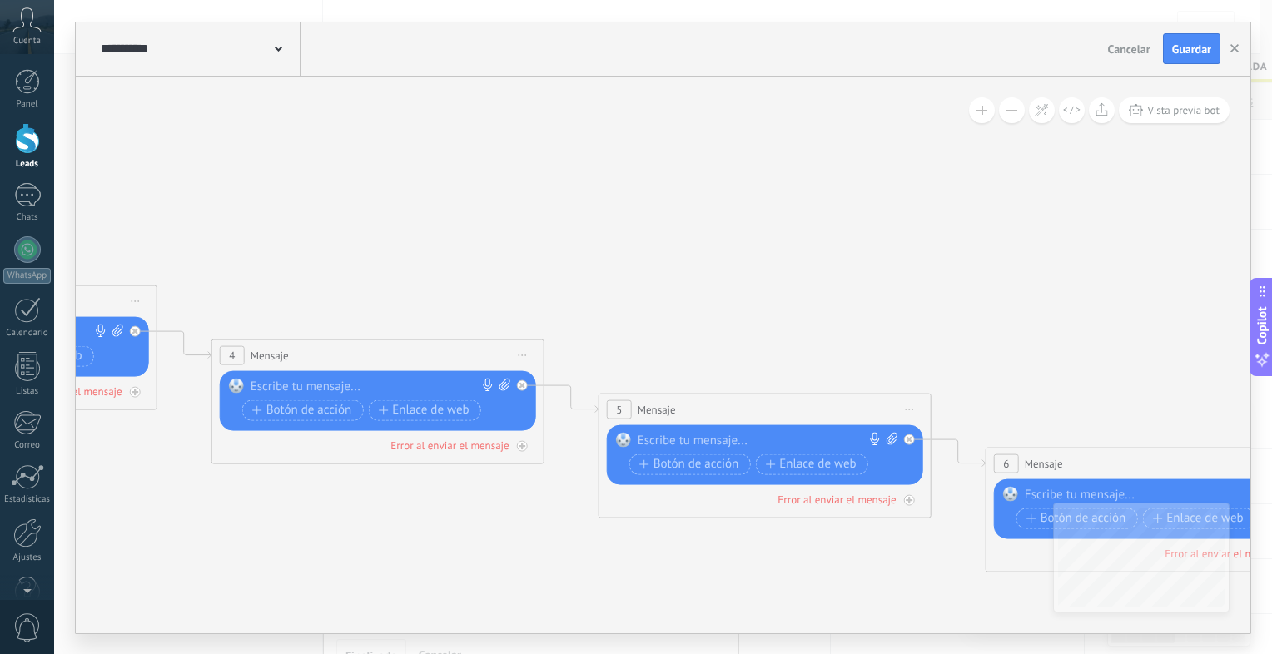
drag, startPoint x: 535, startPoint y: 332, endPoint x: 1142, endPoint y: 255, distance: 611.9
click at [1142, 255] on icon at bounding box center [159, 346] width 3442 height 1281
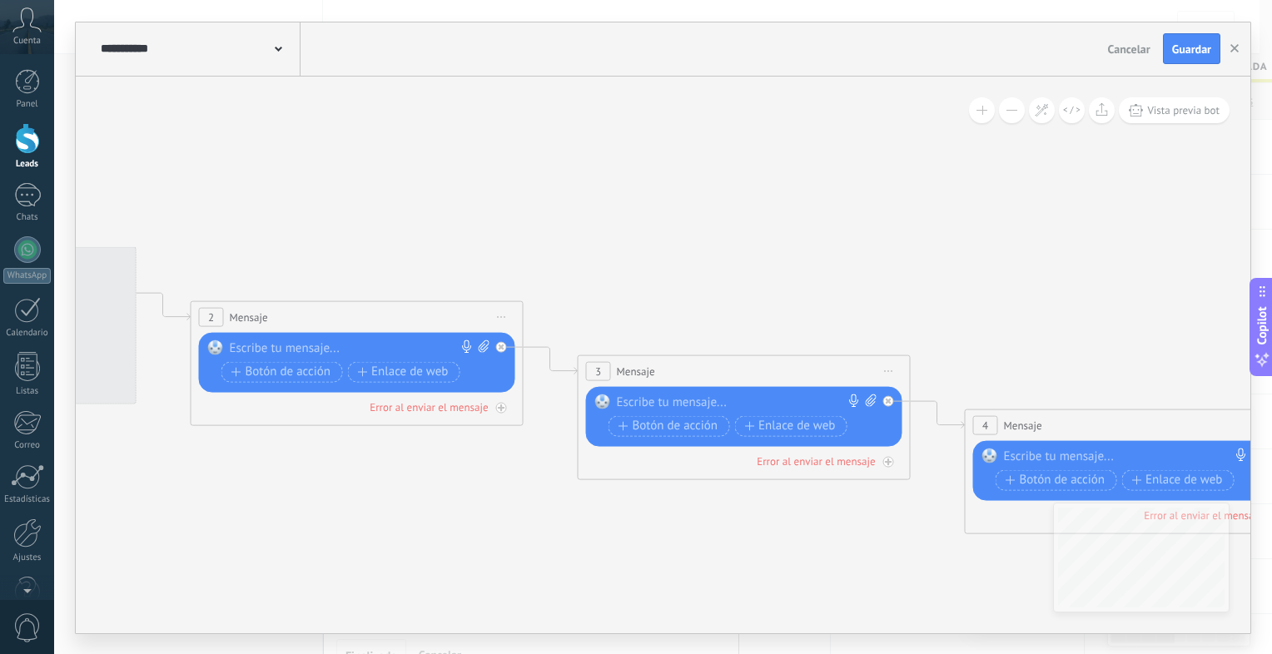
drag, startPoint x: 423, startPoint y: 196, endPoint x: 1072, endPoint y: 306, distance: 658.8
click at [1072, 306] on icon at bounding box center [913, 416] width 3442 height 1281
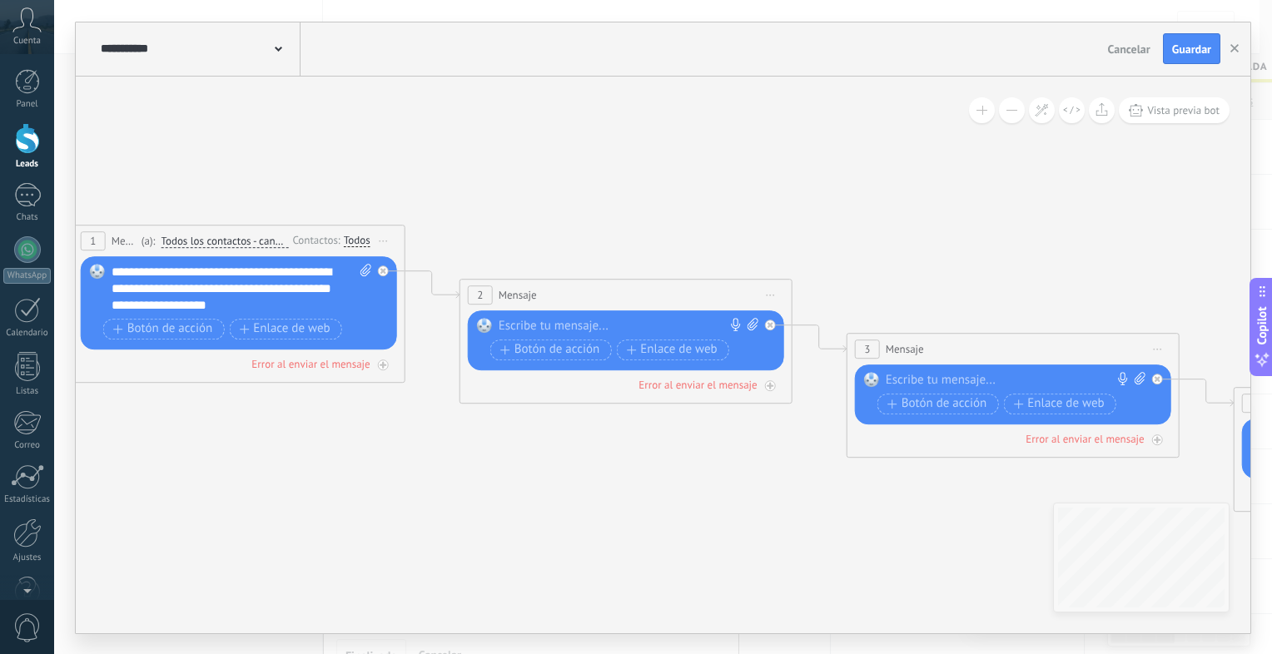
drag, startPoint x: 544, startPoint y: 241, endPoint x: 791, endPoint y: 255, distance: 247.7
click at [797, 221] on icon at bounding box center [1182, 394] width 3442 height 1281
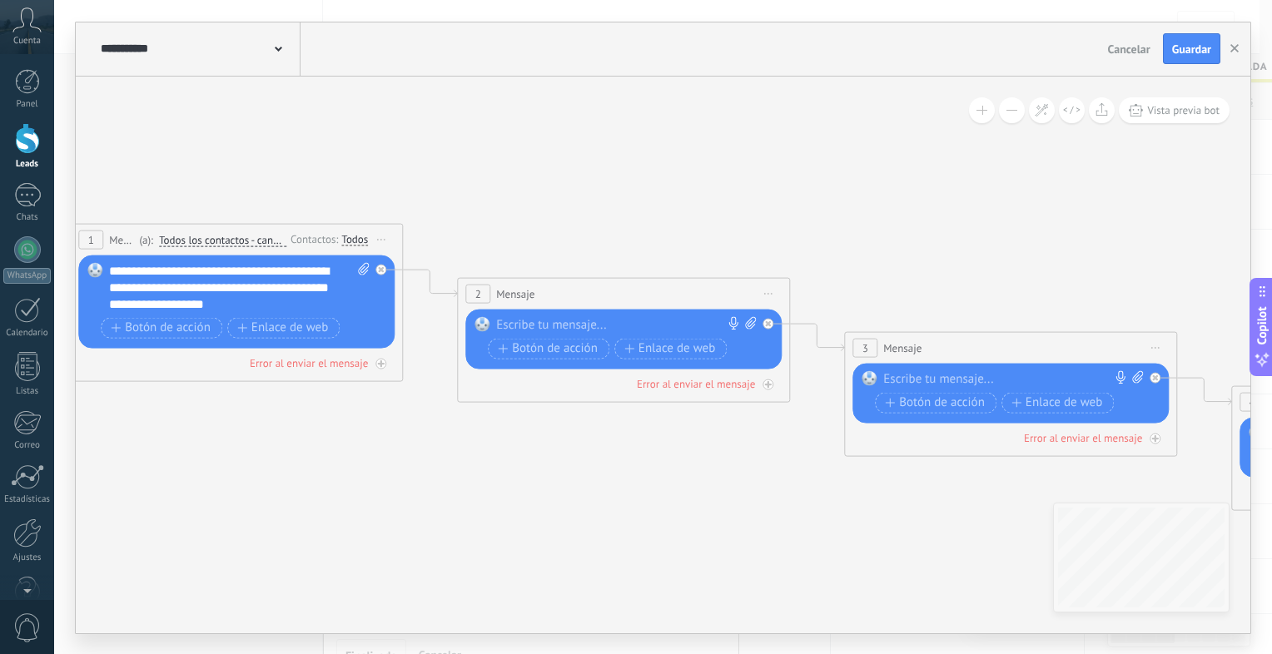
click at [753, 328] on icon at bounding box center [750, 322] width 11 height 12
click input "Subir" at bounding box center [0, 0] width 0 height 0
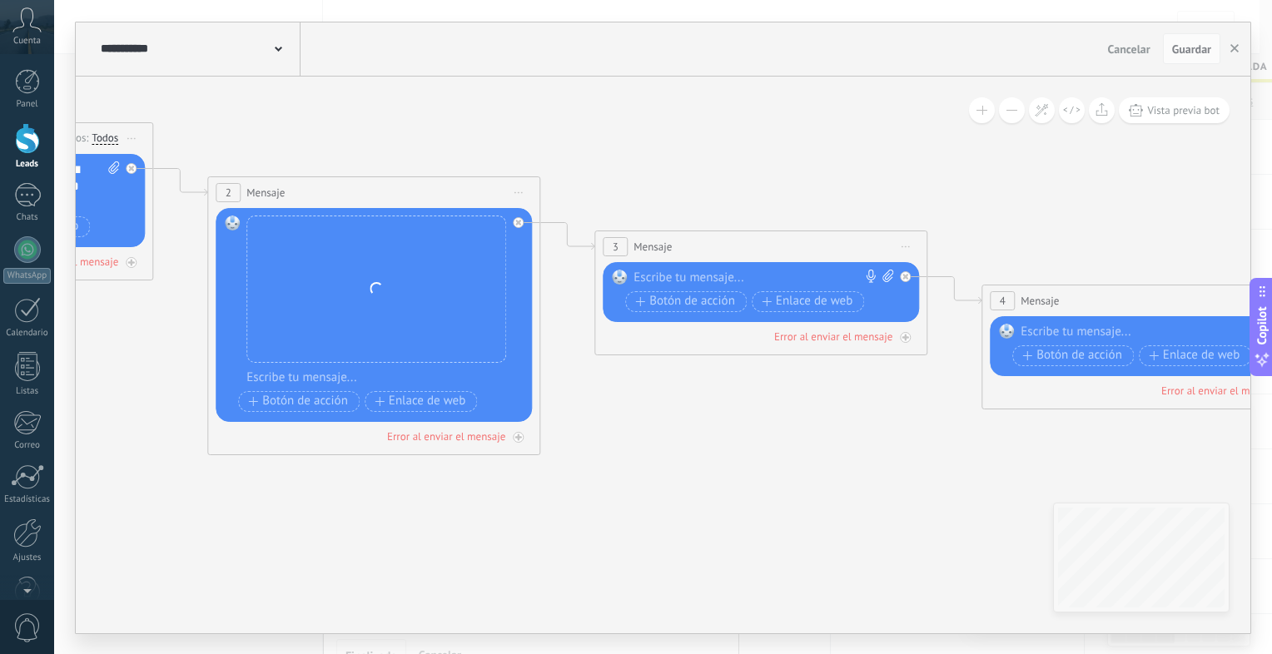
drag, startPoint x: 839, startPoint y: 459, endPoint x: 589, endPoint y: 358, distance: 269.3
click at [589, 358] on icon at bounding box center [929, 292] width 3442 height 1281
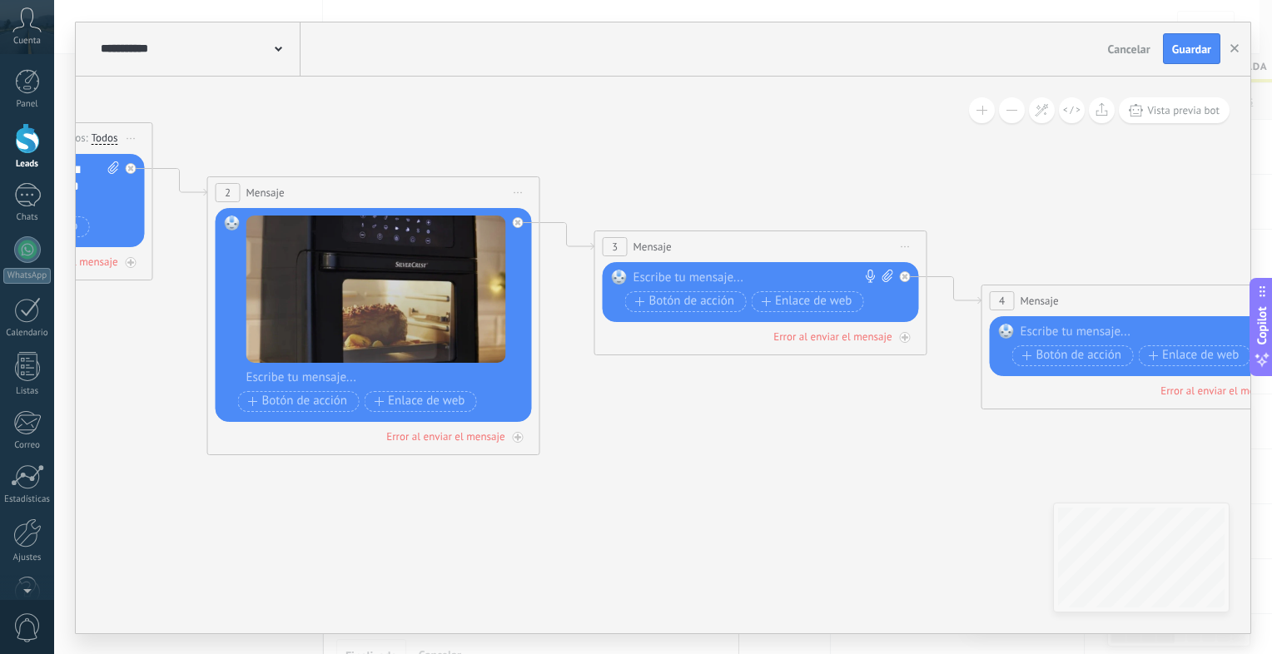
click at [353, 372] on div at bounding box center [384, 378] width 276 height 17
paste div
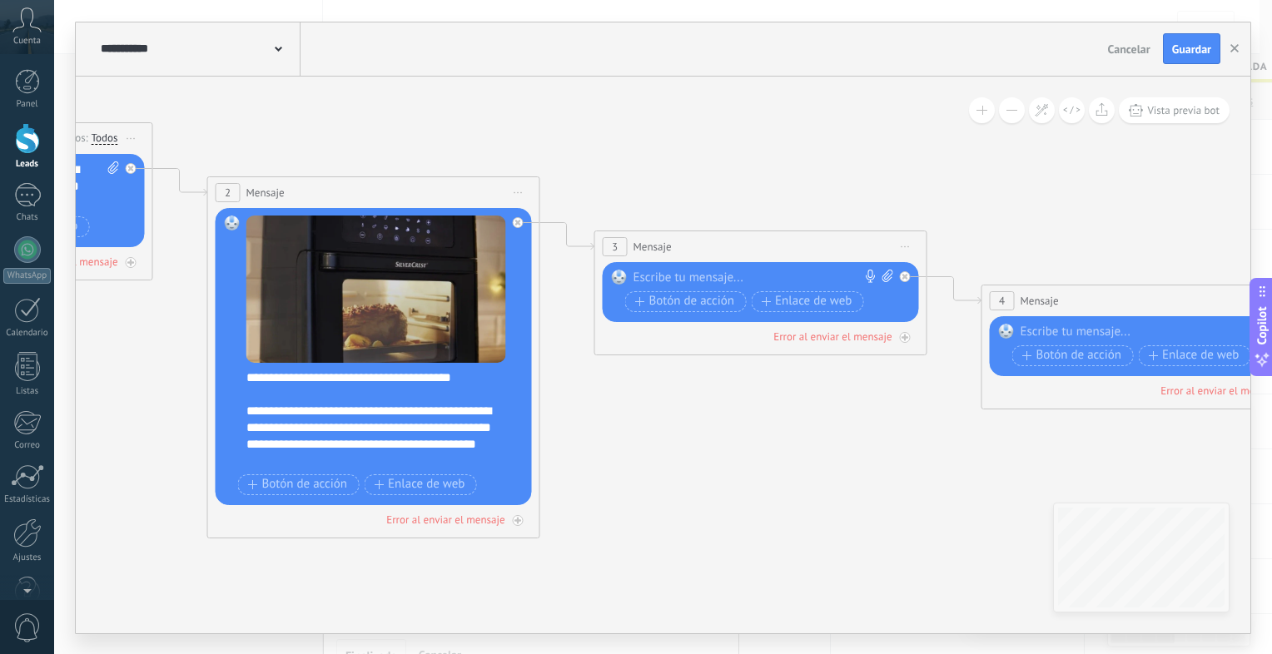
click at [310, 430] on div "**********" at bounding box center [370, 436] width 248 height 67
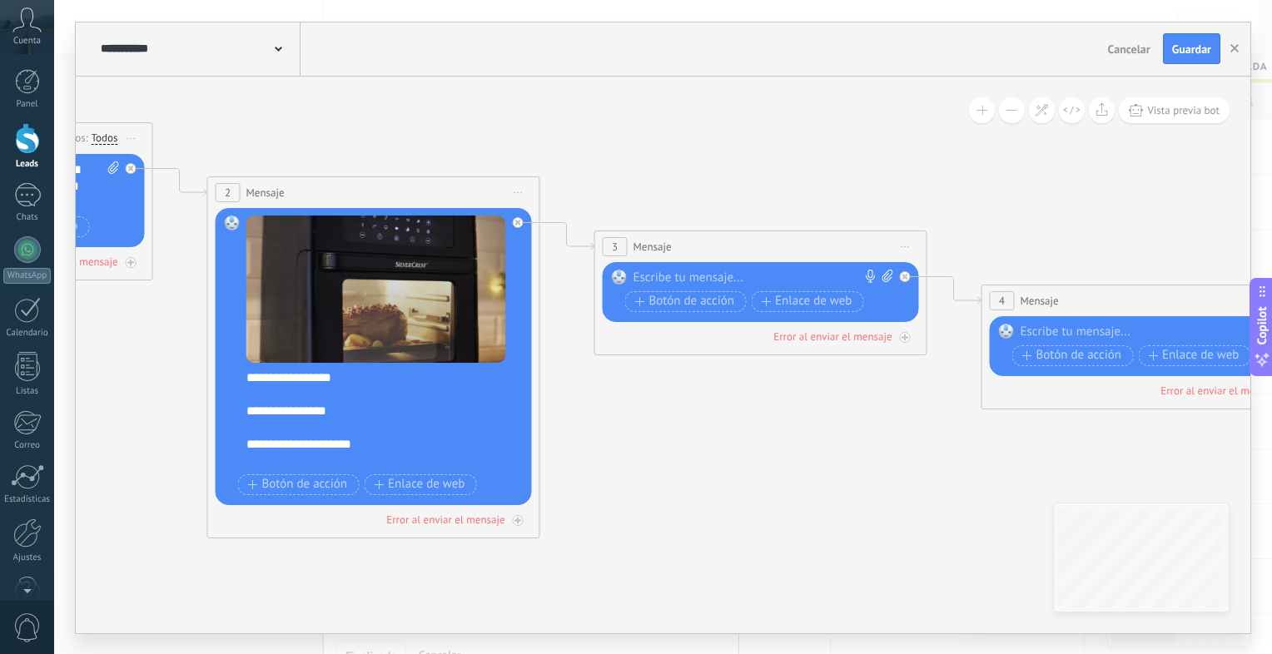
scroll to position [599, 0]
click at [367, 446] on div "**********" at bounding box center [370, 444] width 248 height 17
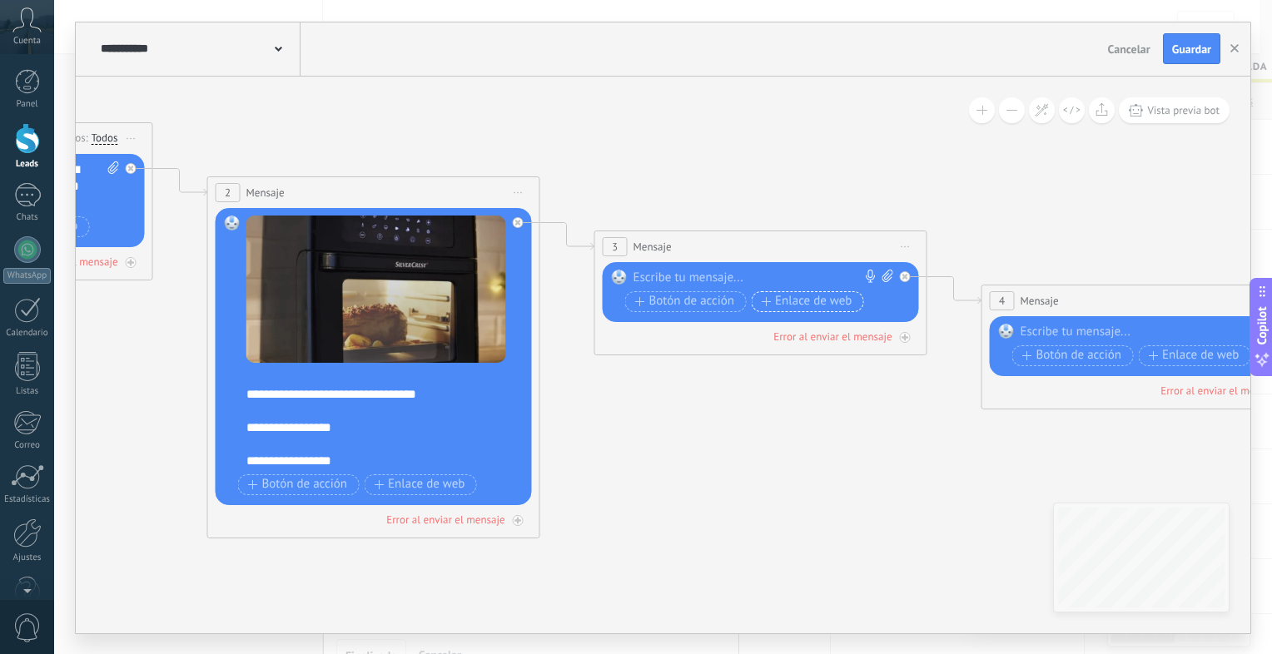
scroll to position [699, 0]
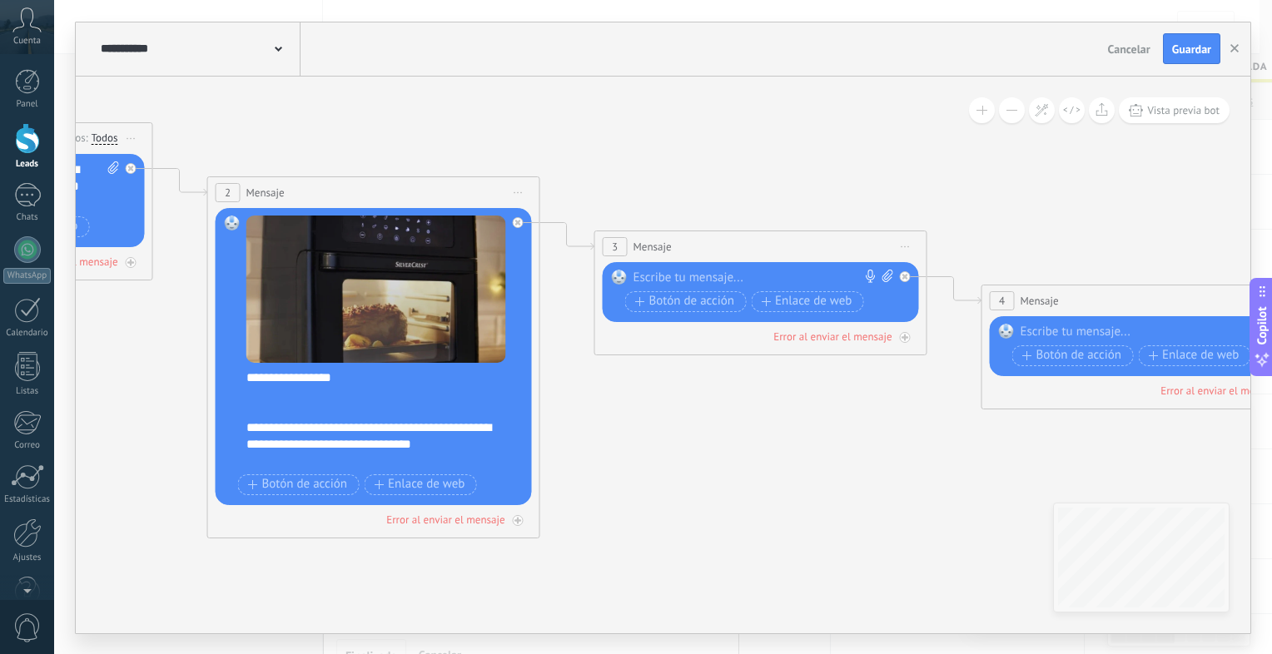
click at [883, 278] on icon at bounding box center [888, 276] width 11 height 12
click input "Subir" at bounding box center [0, 0] width 0 height 0
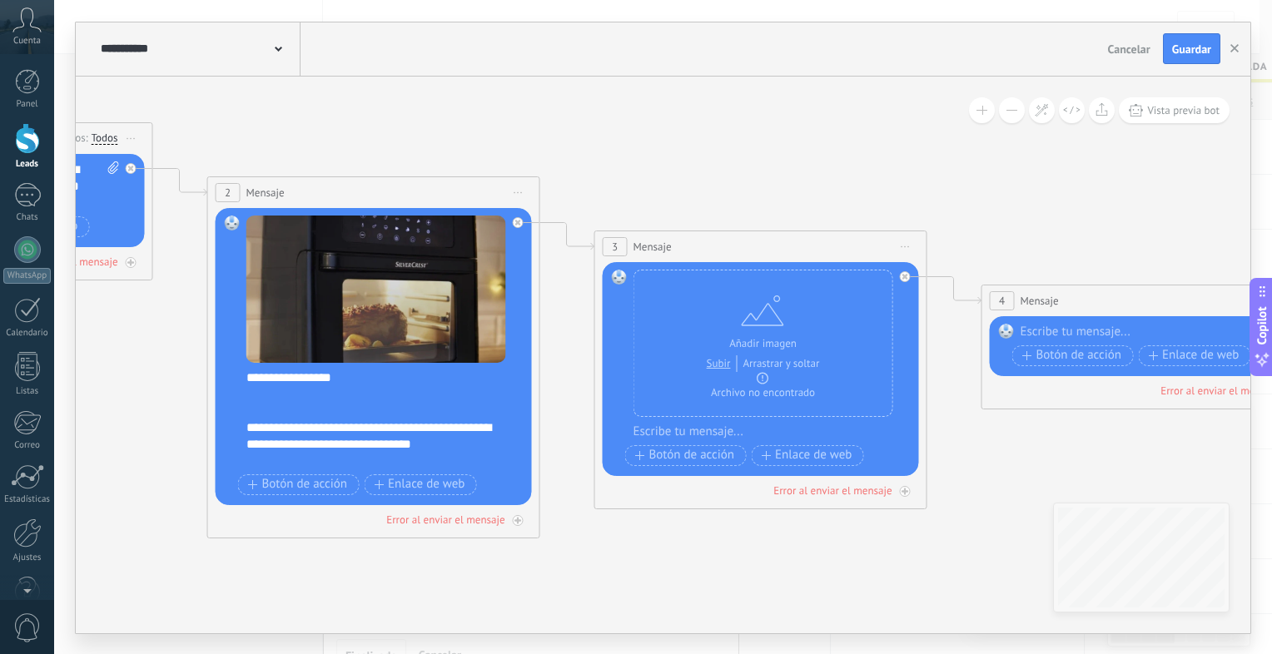
click at [722, 435] on div at bounding box center [772, 432] width 276 height 17
paste div
click at [664, 426] on div "**********" at bounding box center [772, 432] width 277 height 17
click at [634, 431] on div "**********" at bounding box center [772, 432] width 277 height 17
click at [676, 433] on div "**********" at bounding box center [772, 432] width 277 height 17
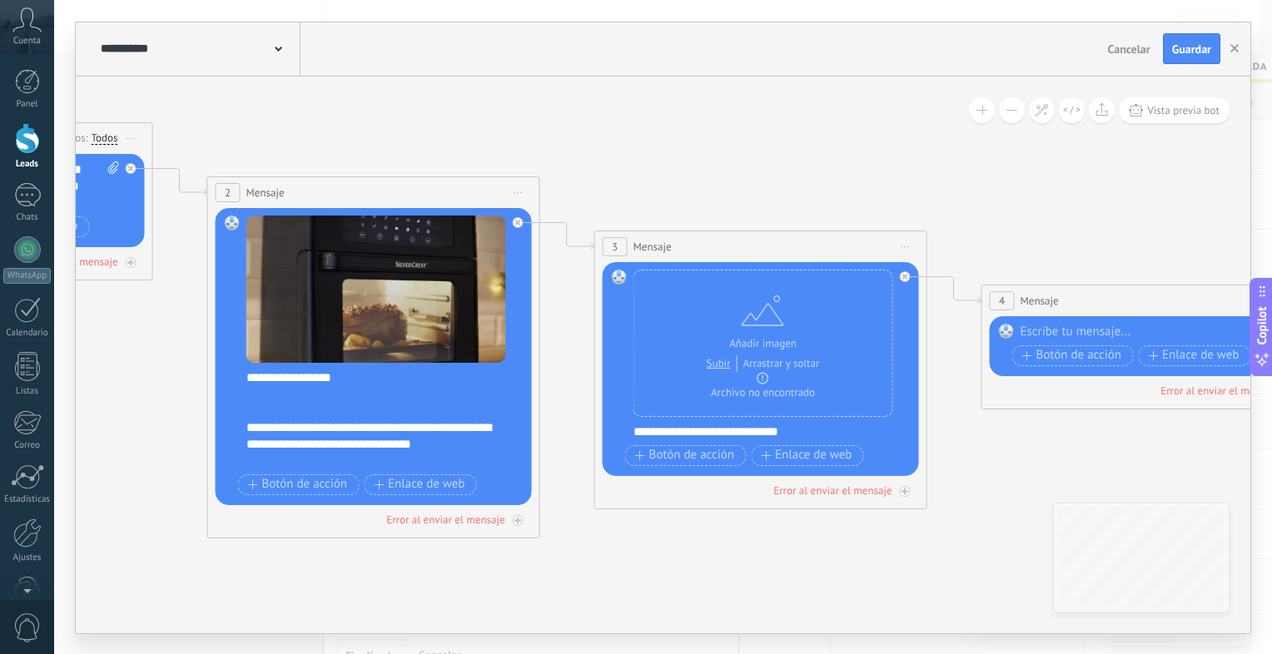
click at [812, 433] on div "**********" at bounding box center [772, 432] width 277 height 17
click at [634, 425] on div "**********" at bounding box center [772, 432] width 277 height 17
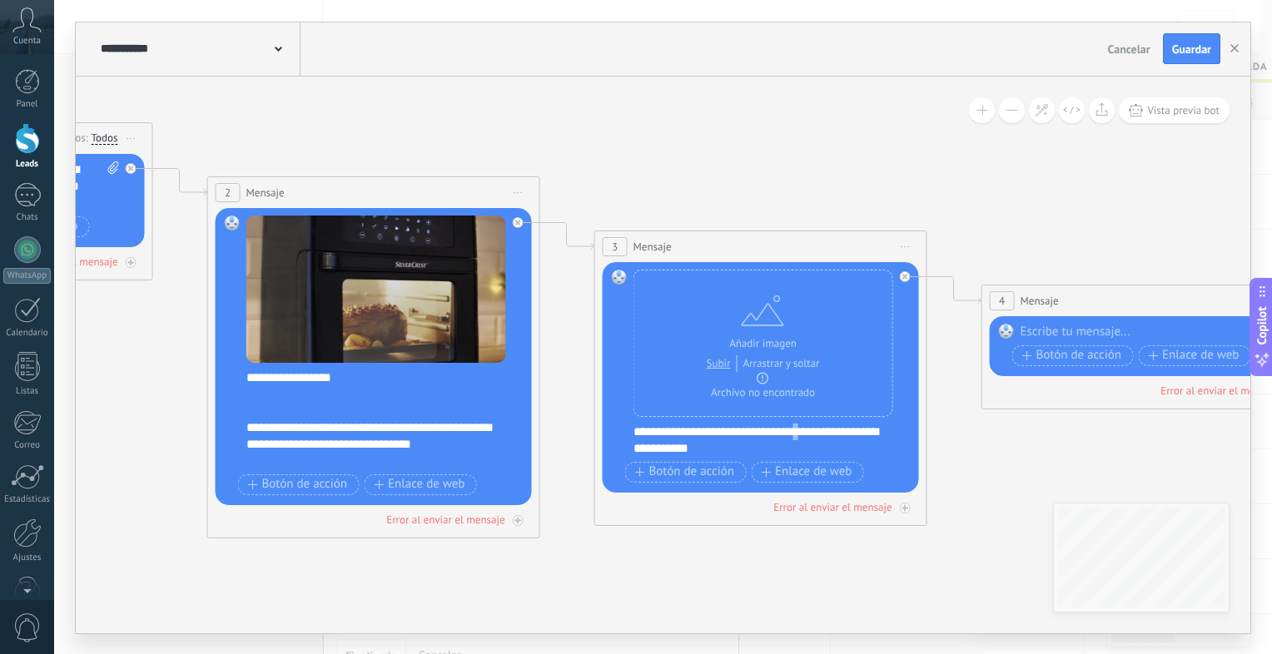
click at [803, 425] on div "**********" at bounding box center [772, 440] width 277 height 33
copy div "*"
click at [634, 430] on div "**********" at bounding box center [772, 440] width 277 height 33
drag, startPoint x: 1002, startPoint y: 382, endPoint x: 990, endPoint y: 422, distance: 41.9
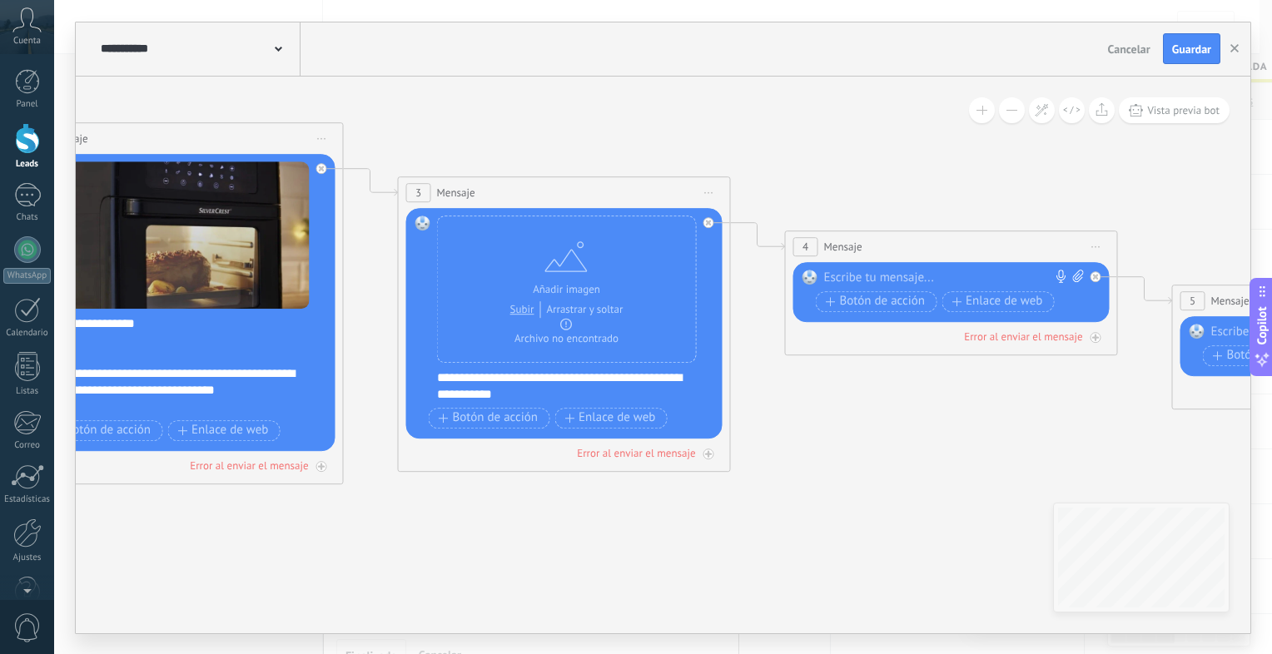
drag, startPoint x: 990, startPoint y: 422, endPoint x: 689, endPoint y: 326, distance: 315.7
click at [689, 326] on icon at bounding box center [733, 238] width 3442 height 1281
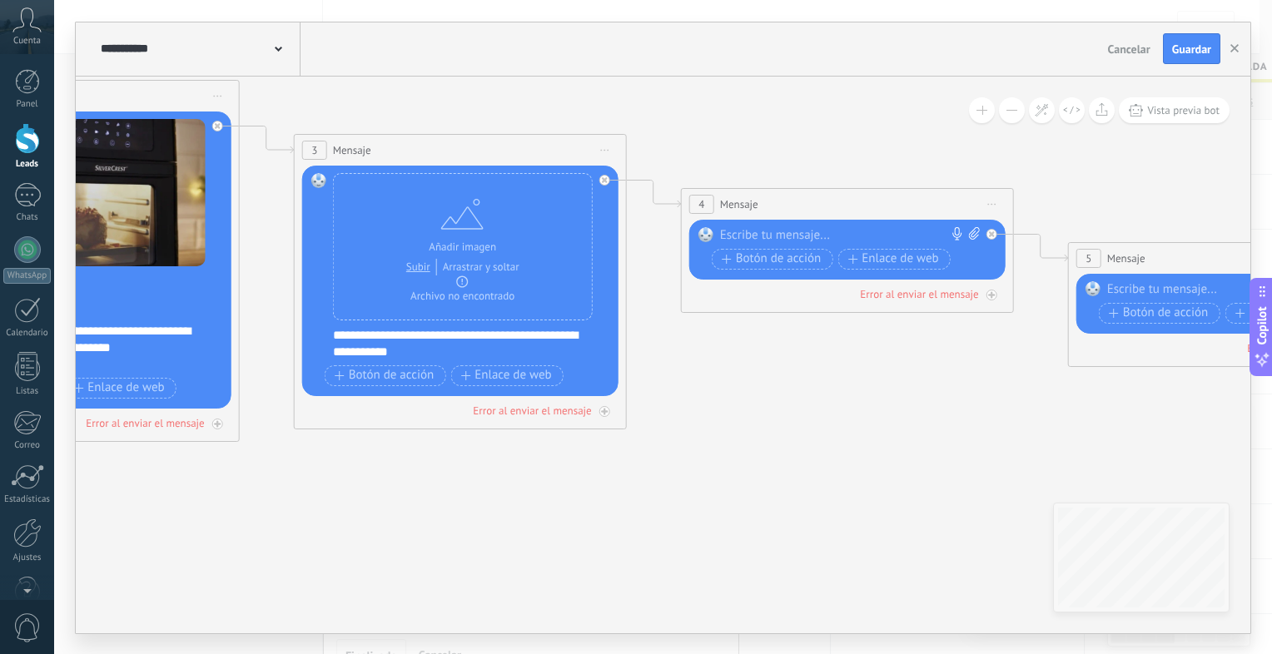
click at [969, 238] on icon at bounding box center [974, 233] width 11 height 12
click input "Subir" at bounding box center [0, 0] width 0 height 0
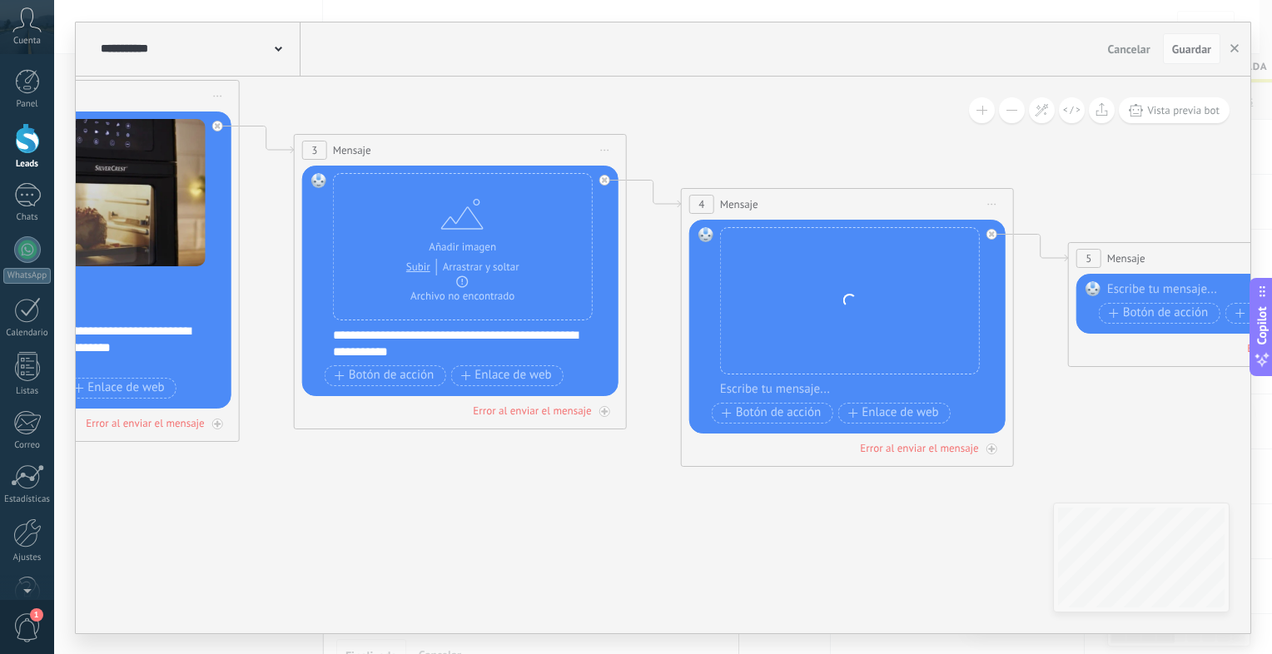
drag, startPoint x: 850, startPoint y: 515, endPoint x: 598, endPoint y: 443, distance: 262.2
click at [598, 443] on icon at bounding box center [629, 195] width 3442 height 1281
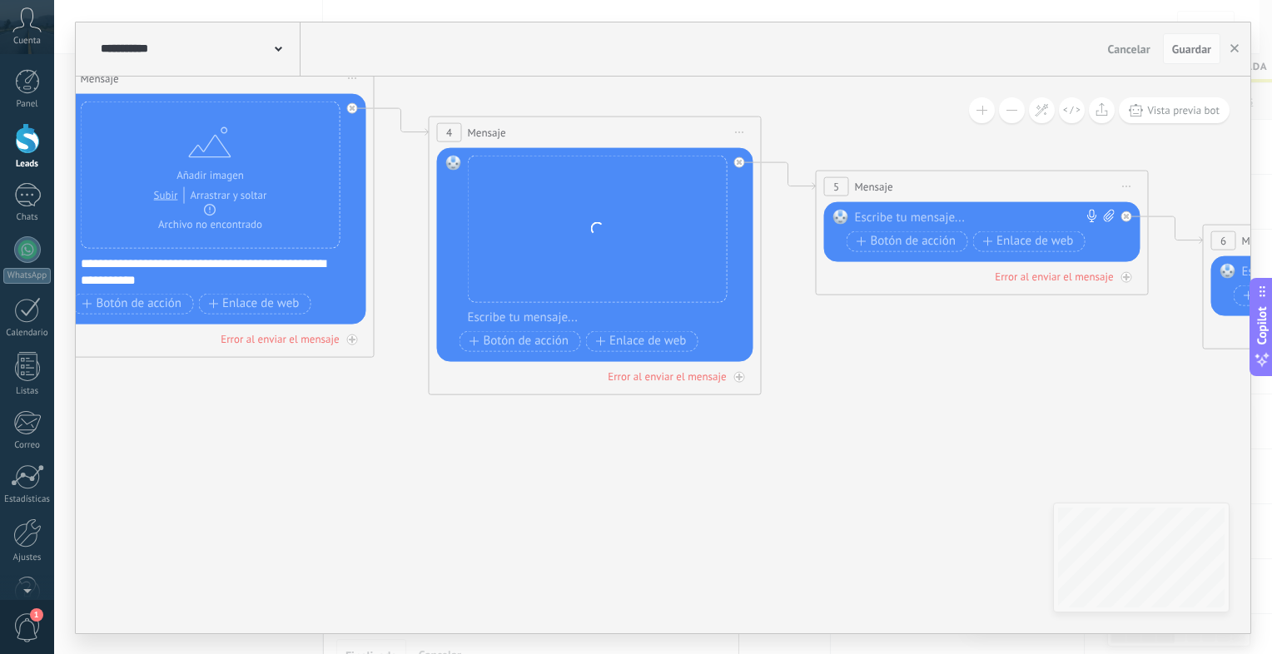
click at [1100, 212] on span at bounding box center [1107, 217] width 16 height 17
click input "Subir" at bounding box center [0, 0] width 0 height 0
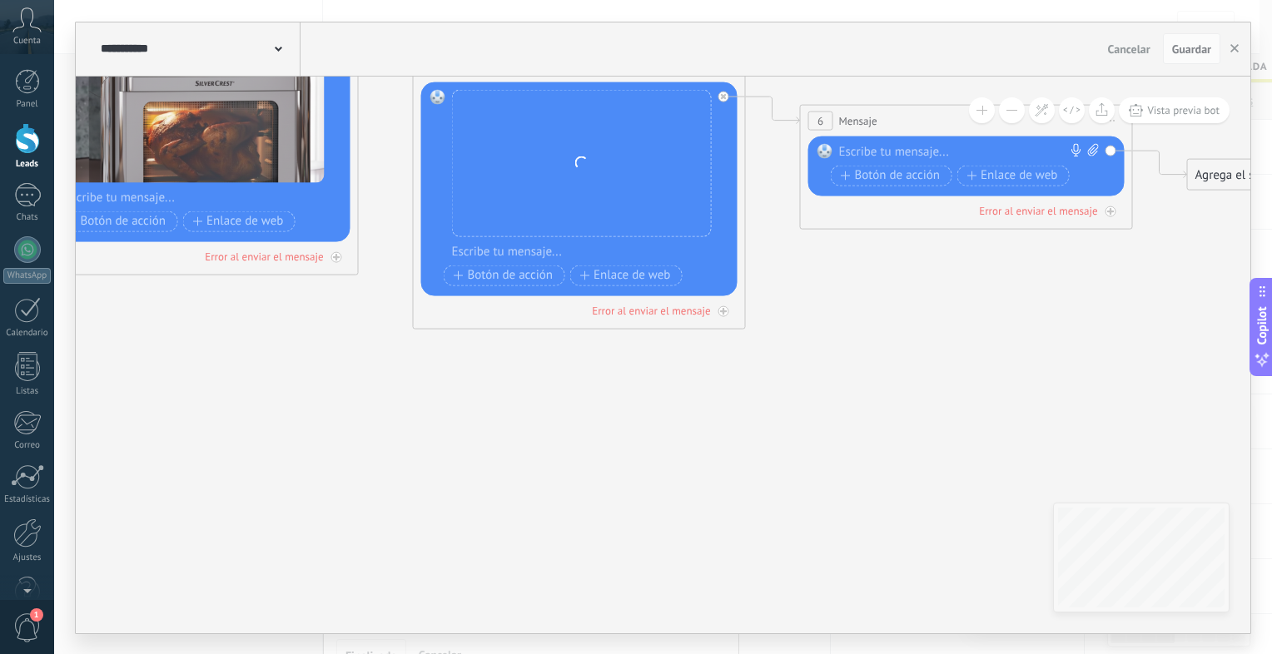
drag, startPoint x: 826, startPoint y: 542, endPoint x: 422, endPoint y: 422, distance: 421.2
click at [1089, 146] on icon at bounding box center [1092, 149] width 11 height 12
click input "Subir" at bounding box center [0, 0] width 0 height 0
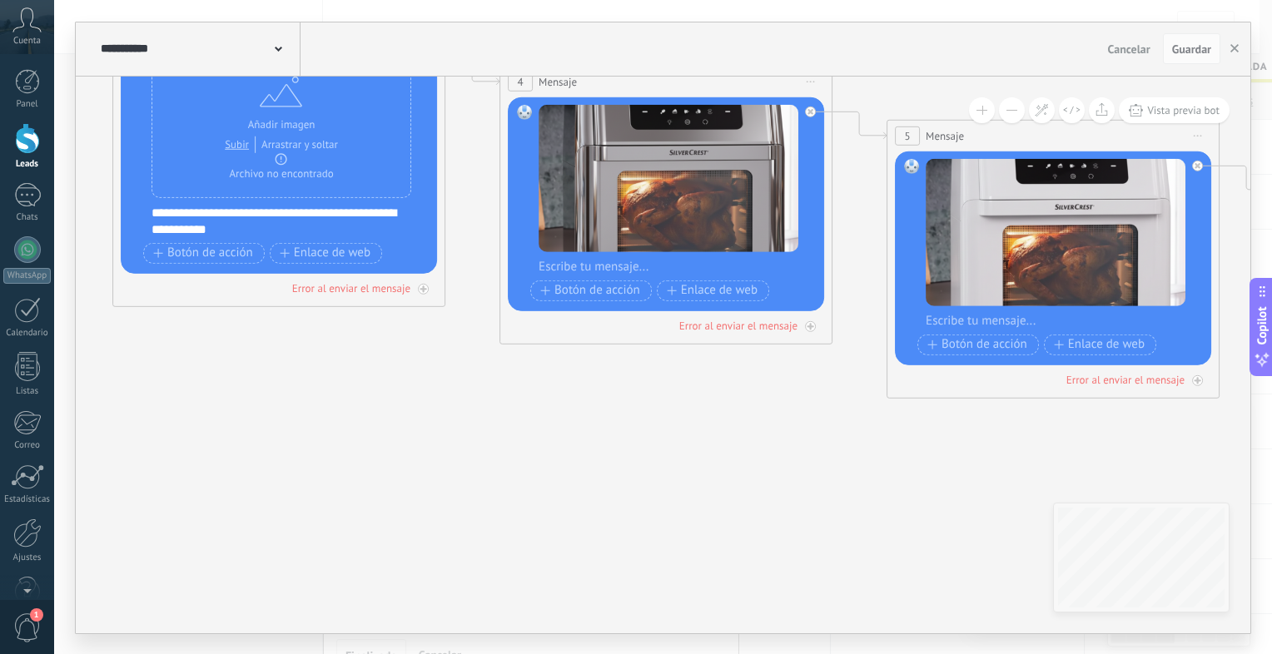
drag, startPoint x: 321, startPoint y: 467, endPoint x: 881, endPoint y: 549, distance: 566.3
click at [881, 549] on icon at bounding box center [447, 72] width 3442 height 1281
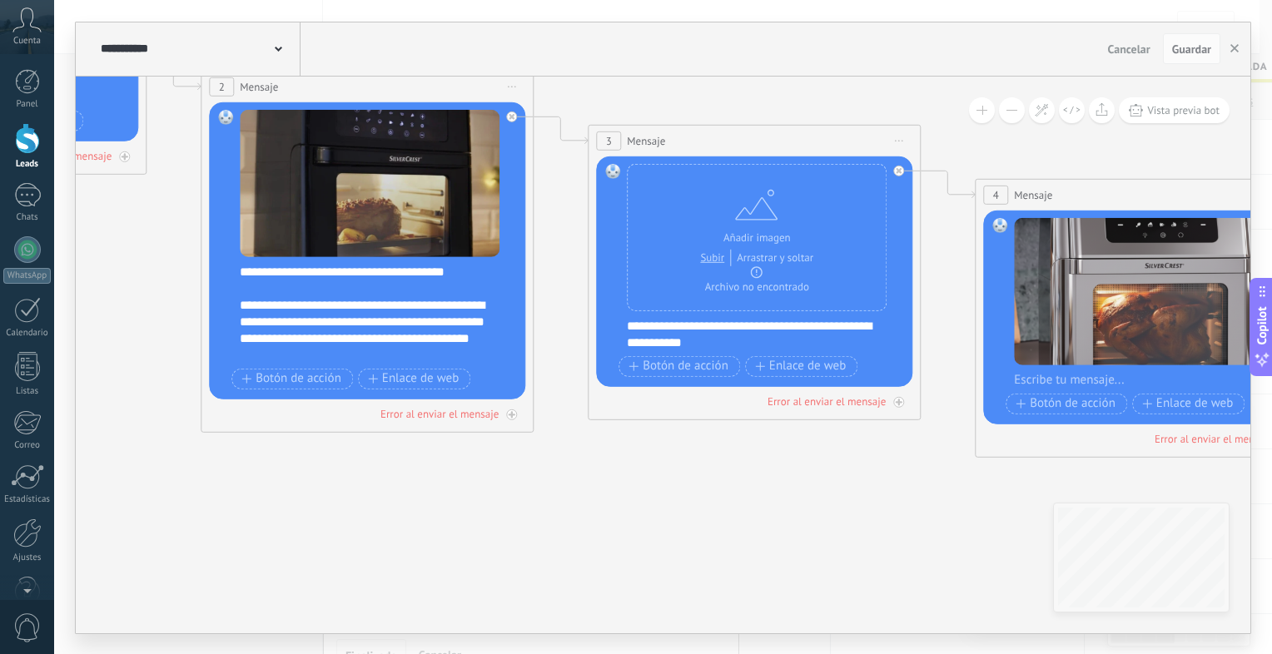
drag, startPoint x: 472, startPoint y: 415, endPoint x: 316, endPoint y: 386, distance: 158.4
click at [316, 386] on icon at bounding box center [923, 185] width 3442 height 1281
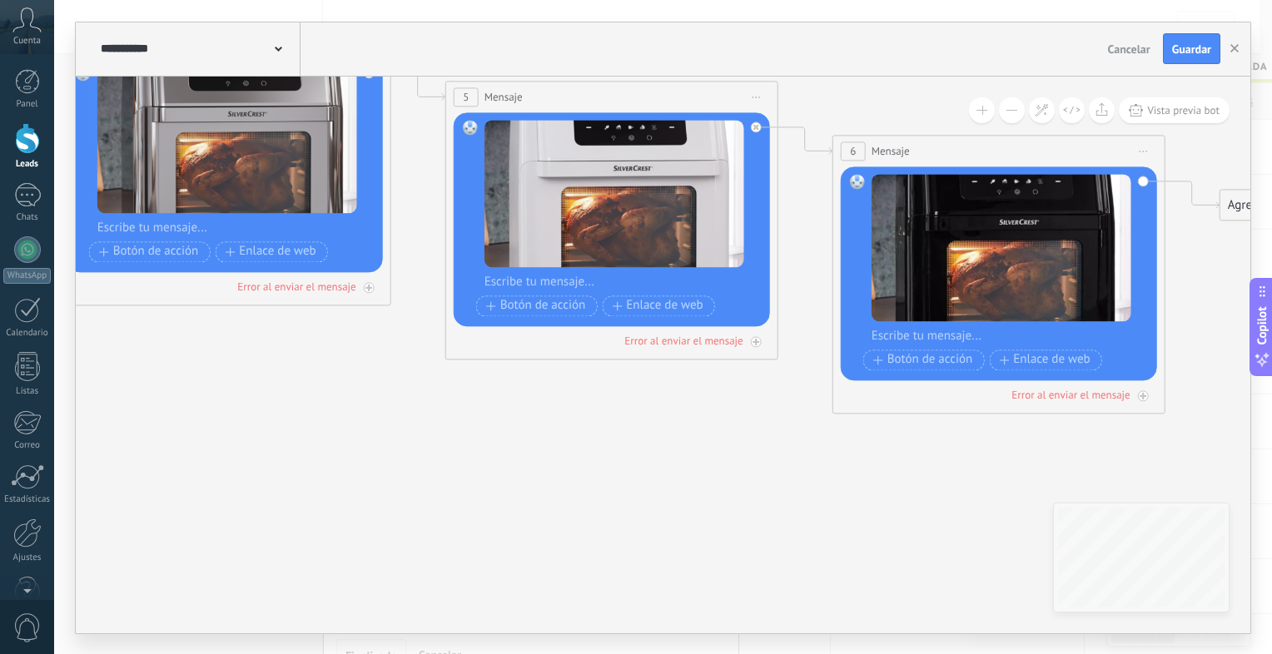
drag, startPoint x: 763, startPoint y: 443, endPoint x: 343, endPoint y: 411, distance: 421.6
click at [343, 411] on icon at bounding box center [6, 34] width 3442 height 1281
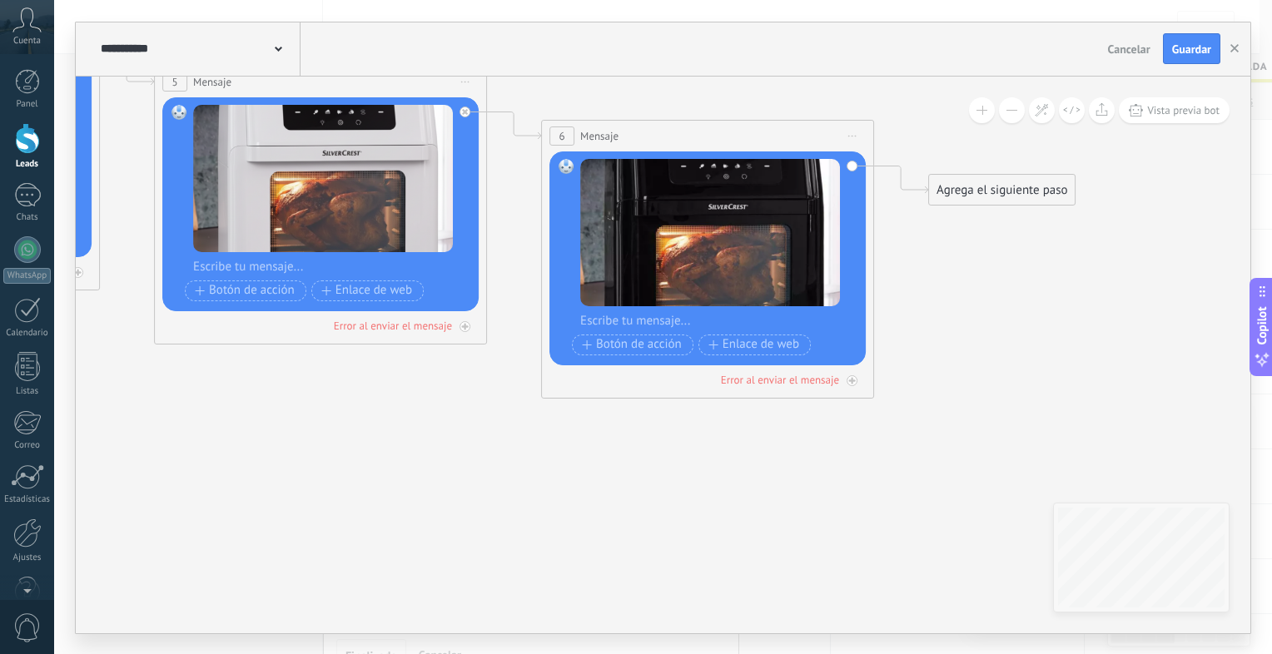
drag, startPoint x: 588, startPoint y: 460, endPoint x: 345, endPoint y: 453, distance: 243.2
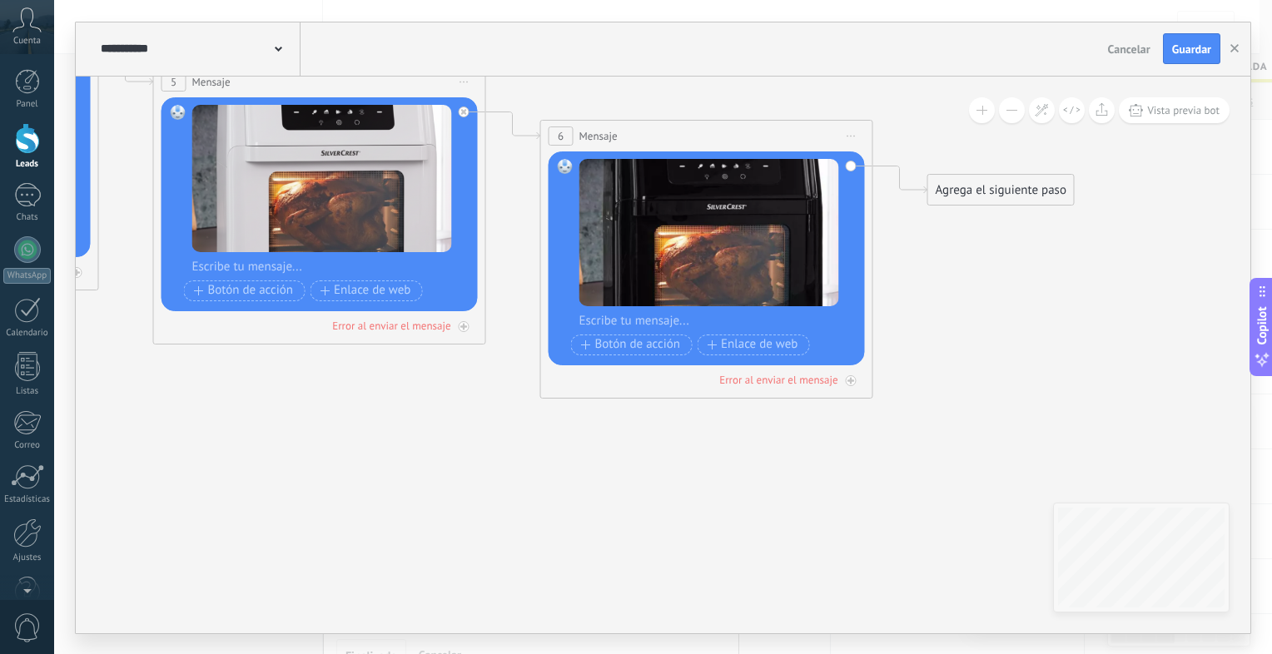
click at [988, 196] on div "Agrega el siguiente paso" at bounding box center [1001, 190] width 146 height 27
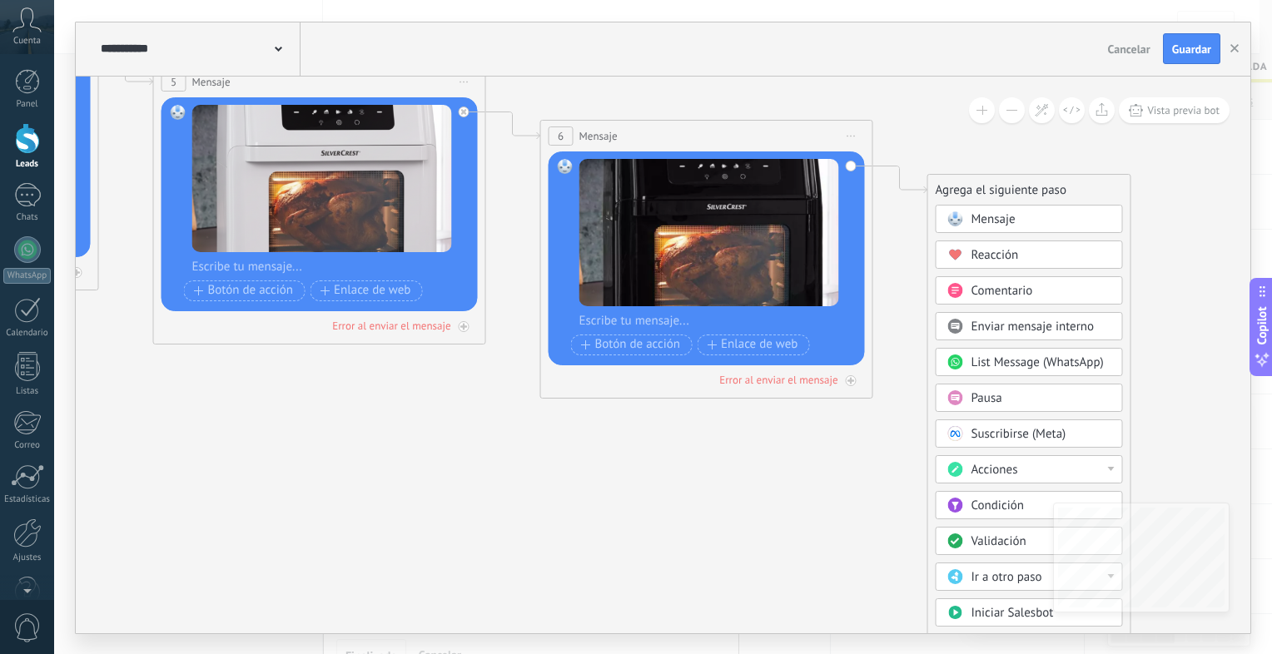
click at [1002, 231] on div "Mensaje" at bounding box center [1029, 219] width 187 height 28
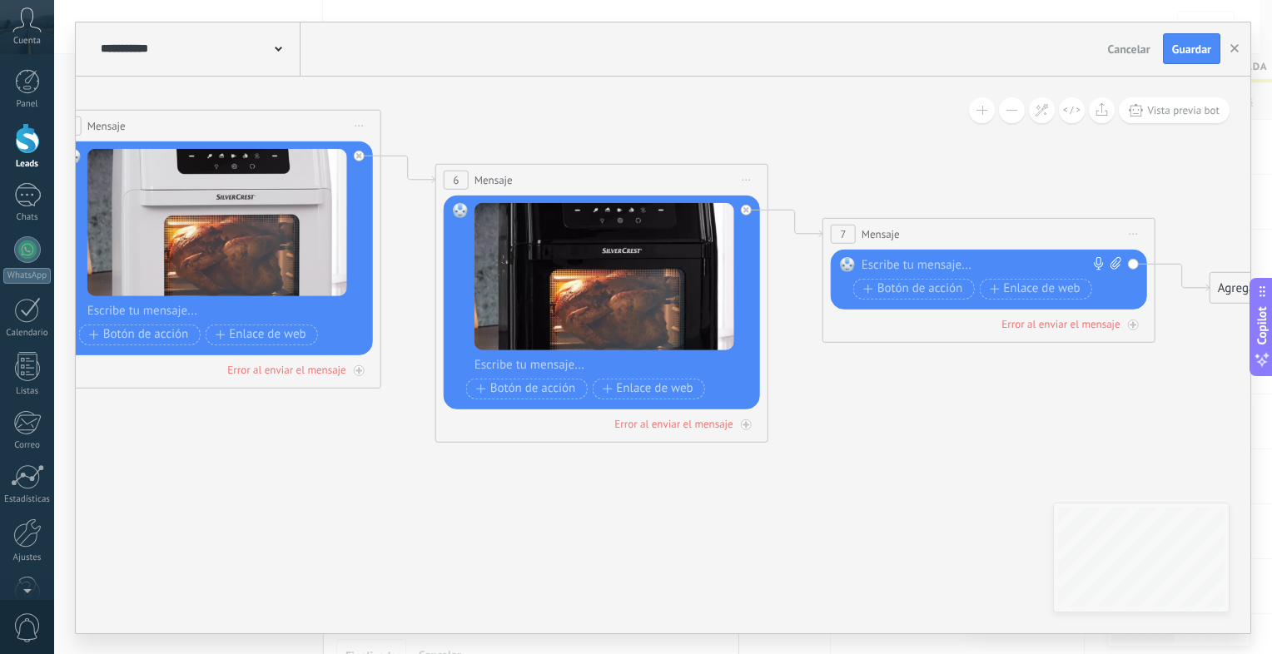
drag, startPoint x: 403, startPoint y: 440, endPoint x: 902, endPoint y: 490, distance: 502.0
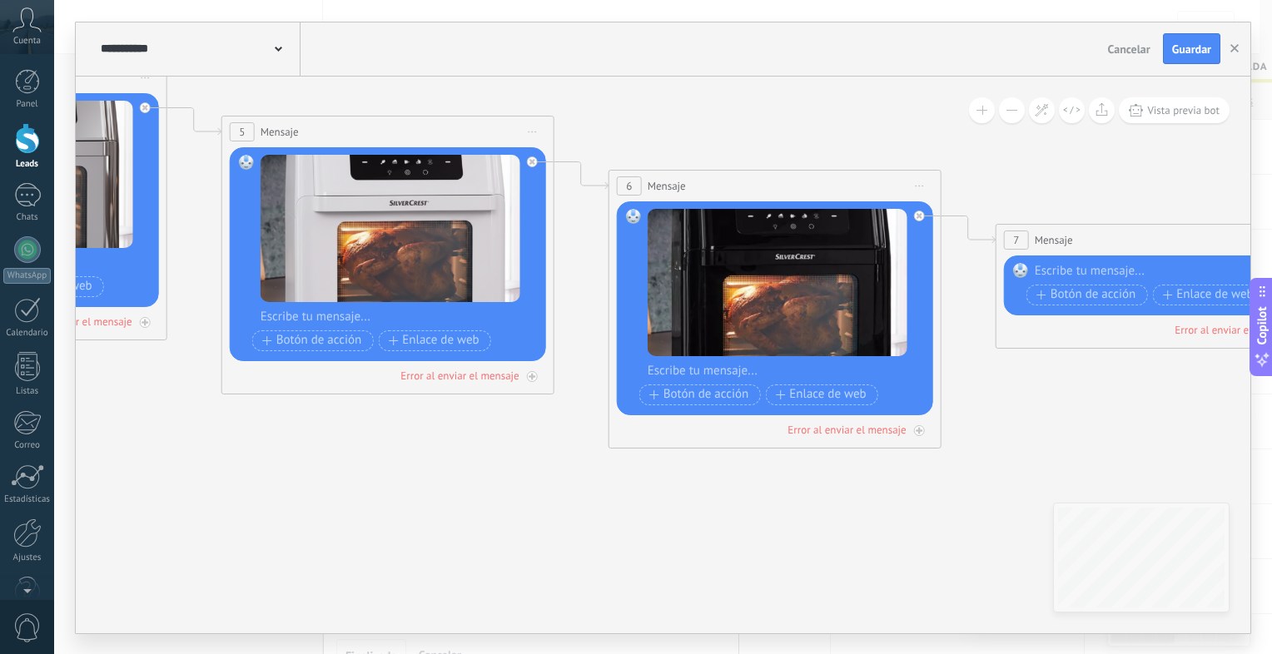
paste div
click at [749, 367] on div at bounding box center [786, 371] width 276 height 17
click at [339, 315] on div at bounding box center [399, 317] width 276 height 17
paste div
drag, startPoint x: 709, startPoint y: 372, endPoint x: 526, endPoint y: 384, distance: 182.7
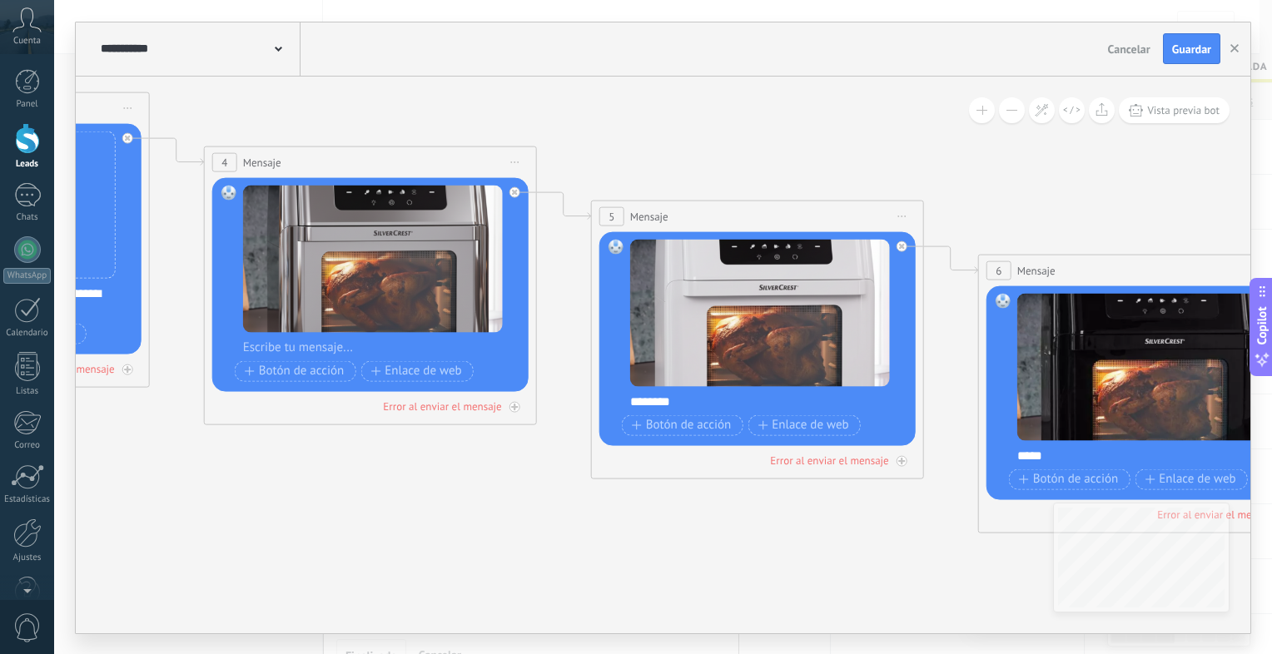
drag, startPoint x: 424, startPoint y: 415, endPoint x: 793, endPoint y: 499, distance: 379.1
click at [793, 499] on icon at bounding box center [345, 230] width 3829 height 1435
click at [304, 348] on div at bounding box center [381, 347] width 276 height 17
drag, startPoint x: 256, startPoint y: 342, endPoint x: 526, endPoint y: 511, distance: 319.0
click at [526, 511] on icon at bounding box center [345, 230] width 3829 height 1435
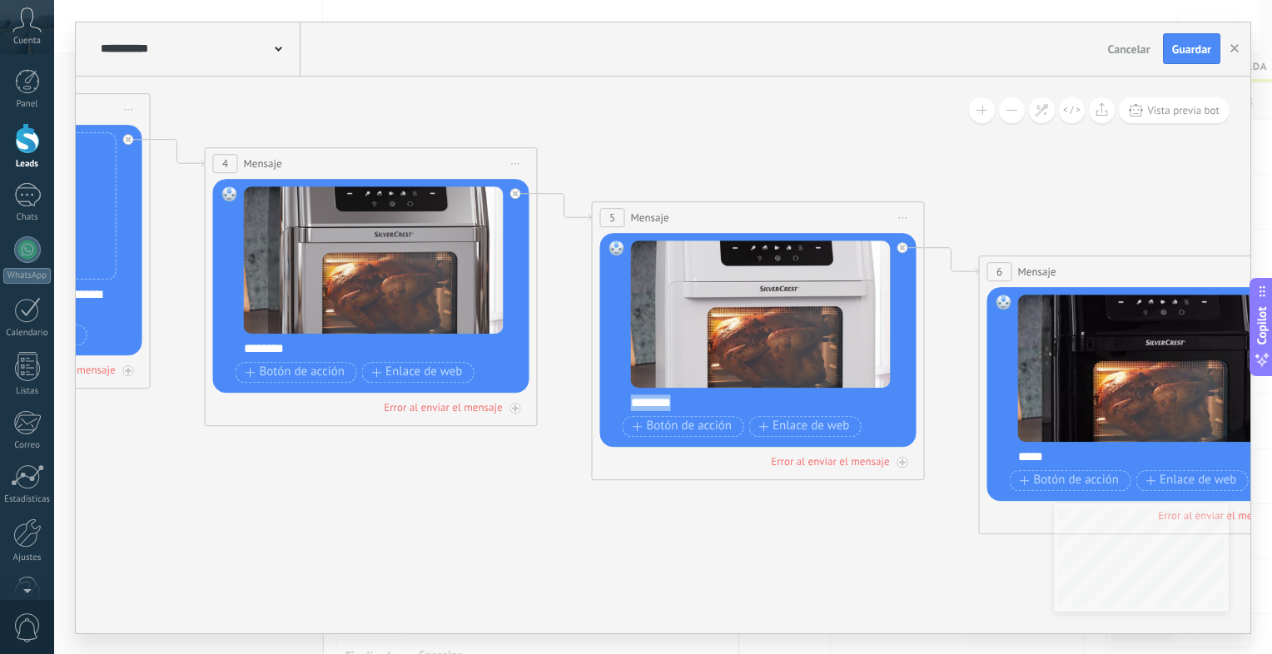
drag, startPoint x: 685, startPoint y: 403, endPoint x: 589, endPoint y: 401, distance: 95.8
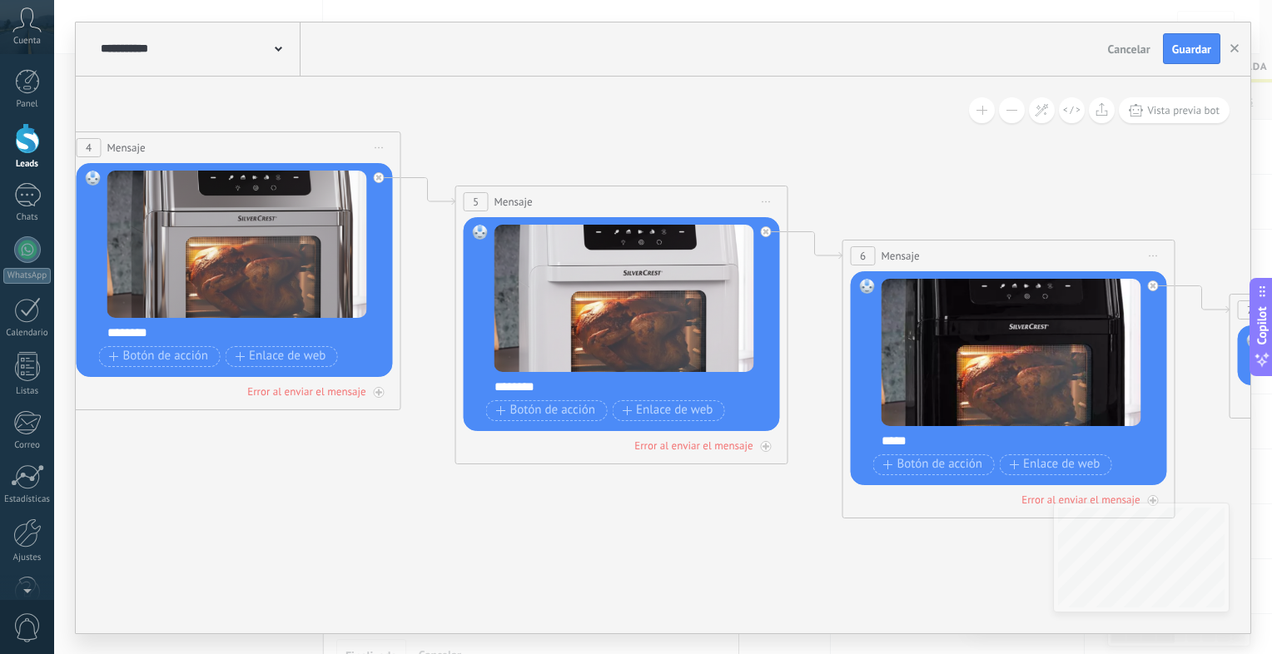
drag, startPoint x: 922, startPoint y: 504, endPoint x: 786, endPoint y: 488, distance: 136.6
click at [786, 488] on icon at bounding box center [209, 216] width 3829 height 1435
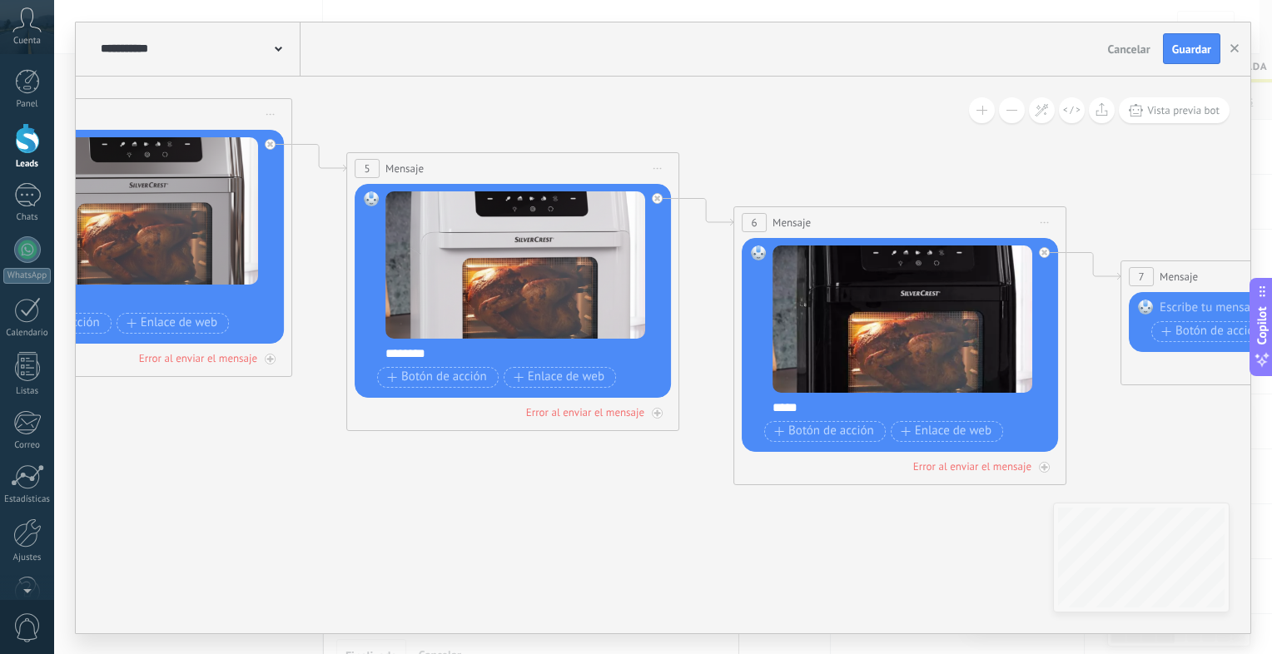
drag, startPoint x: 425, startPoint y: 482, endPoint x: 316, endPoint y: 449, distance: 114.0
click at [316, 449] on icon at bounding box center [100, 182] width 3829 height 1435
click at [773, 405] on div "*****" at bounding box center [911, 408] width 277 height 17
click at [847, 410] on div "******" at bounding box center [911, 408] width 277 height 17
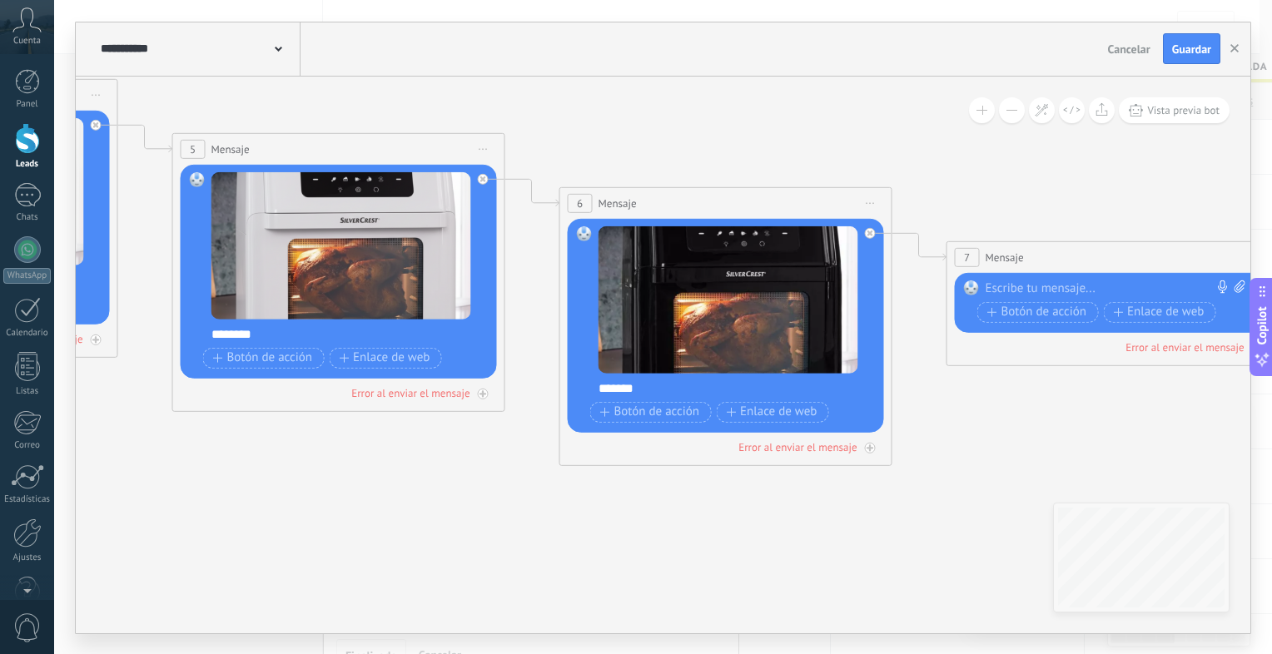
drag, startPoint x: 709, startPoint y: 473, endPoint x: 500, endPoint y: 444, distance: 211.8
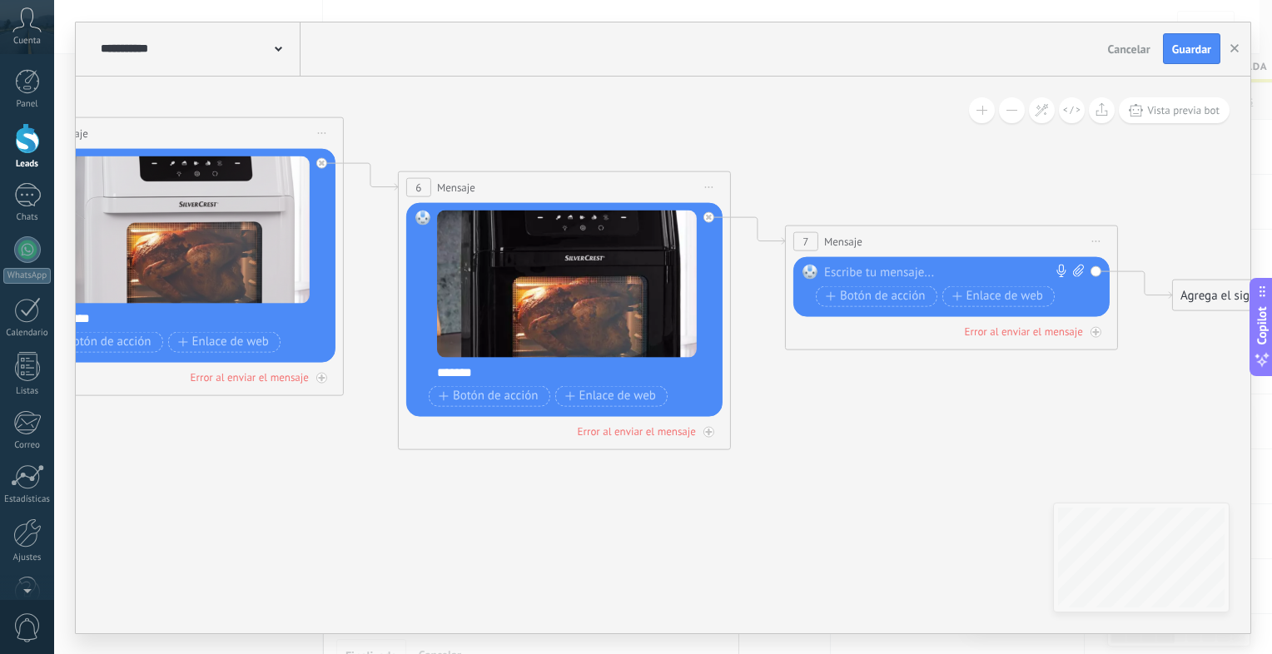
drag, startPoint x: 886, startPoint y: 524, endPoint x: 518, endPoint y: 467, distance: 372.3
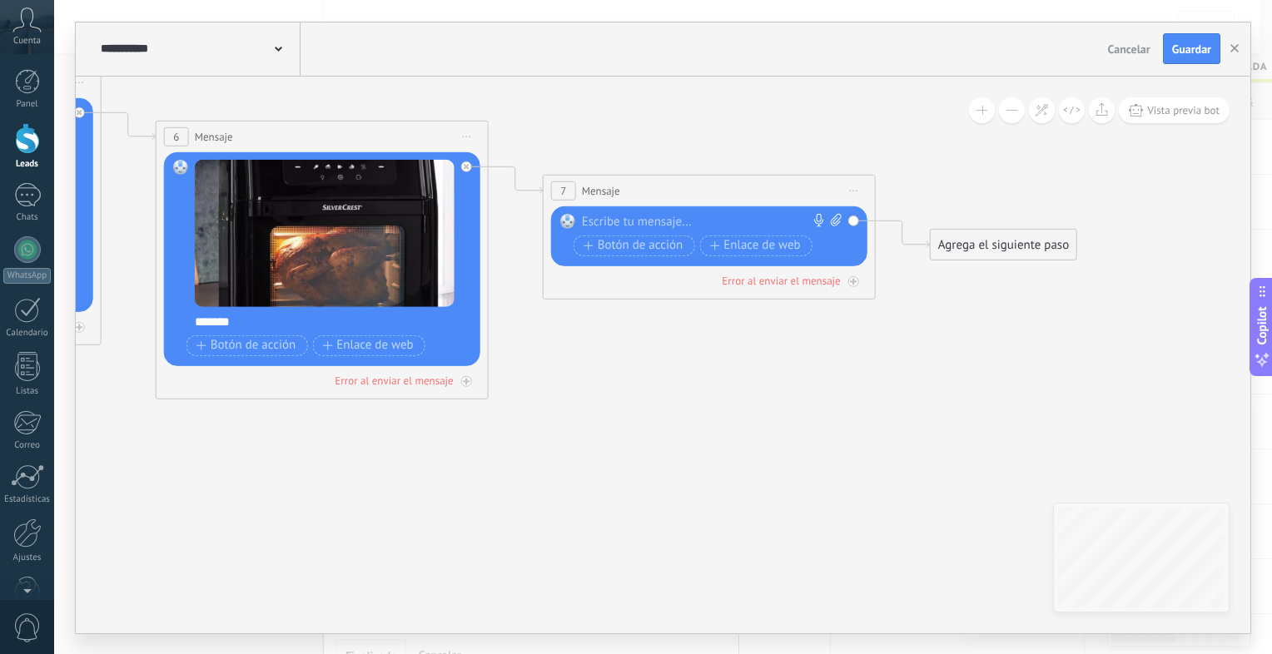
click at [836, 221] on icon at bounding box center [836, 219] width 11 height 12
click input "Subir" at bounding box center [0, 0] width 0 height 0
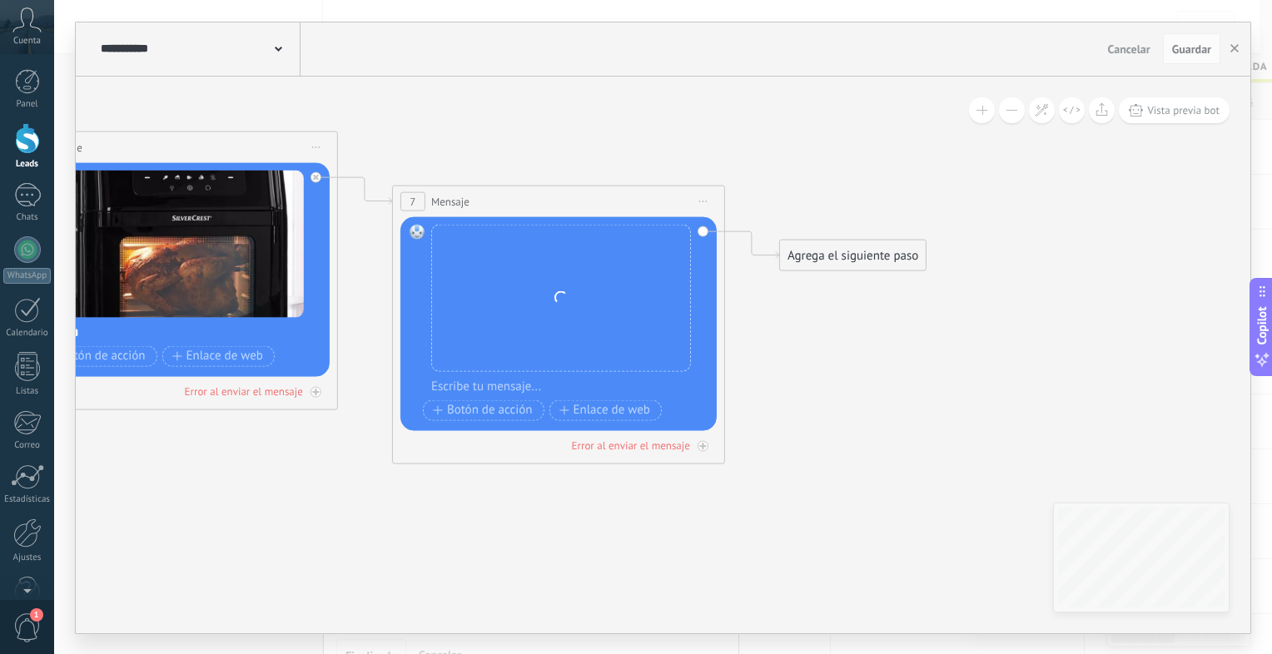
drag, startPoint x: 969, startPoint y: 317, endPoint x: 819, endPoint y: 328, distance: 150.3
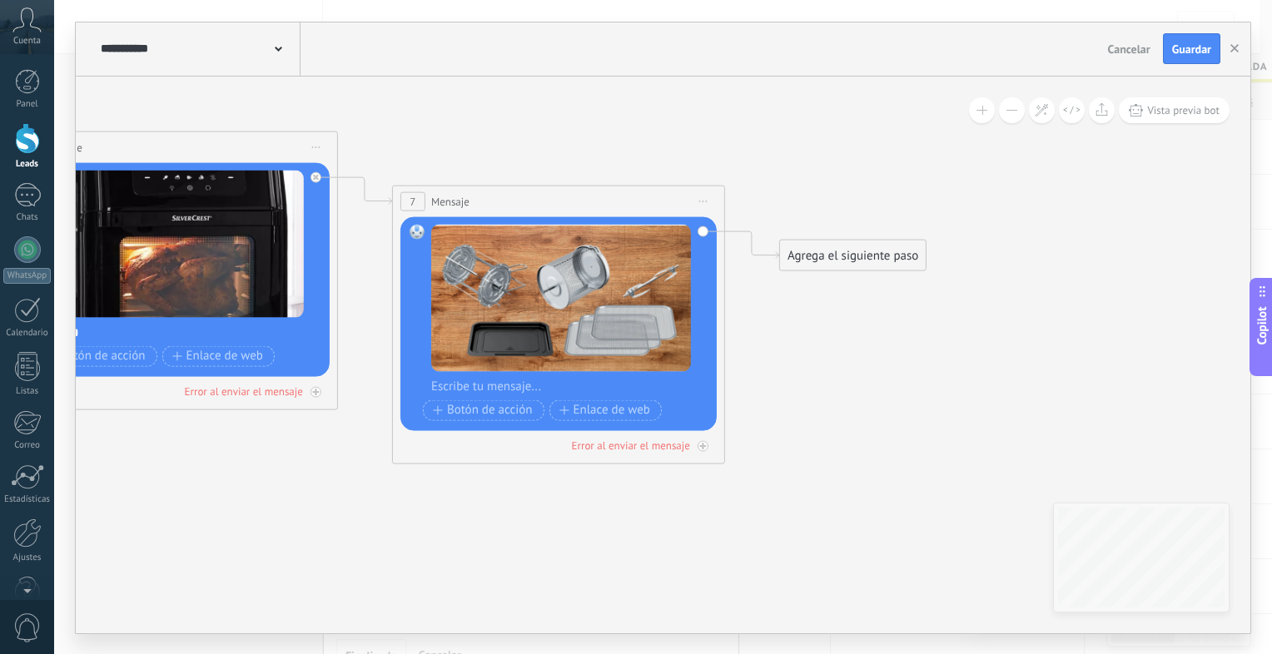
drag, startPoint x: 873, startPoint y: 235, endPoint x: 869, endPoint y: 251, distance: 17.0
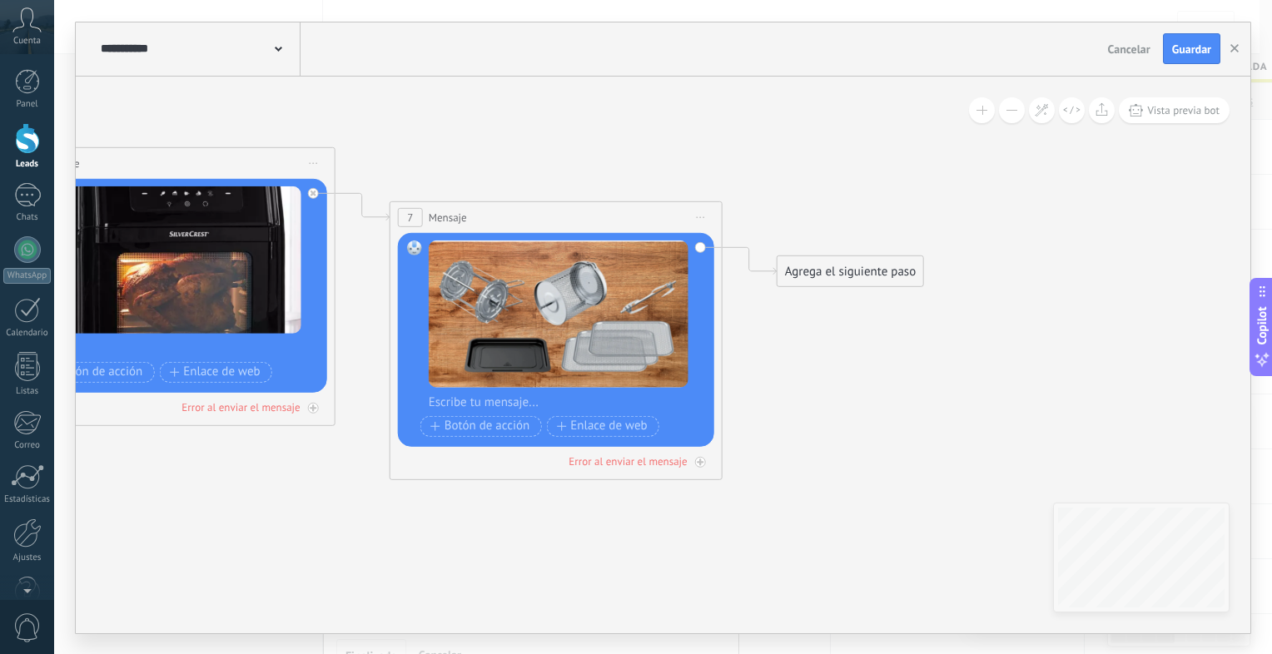
click at [872, 276] on div "Agrega el siguiente paso" at bounding box center [851, 270] width 146 height 27
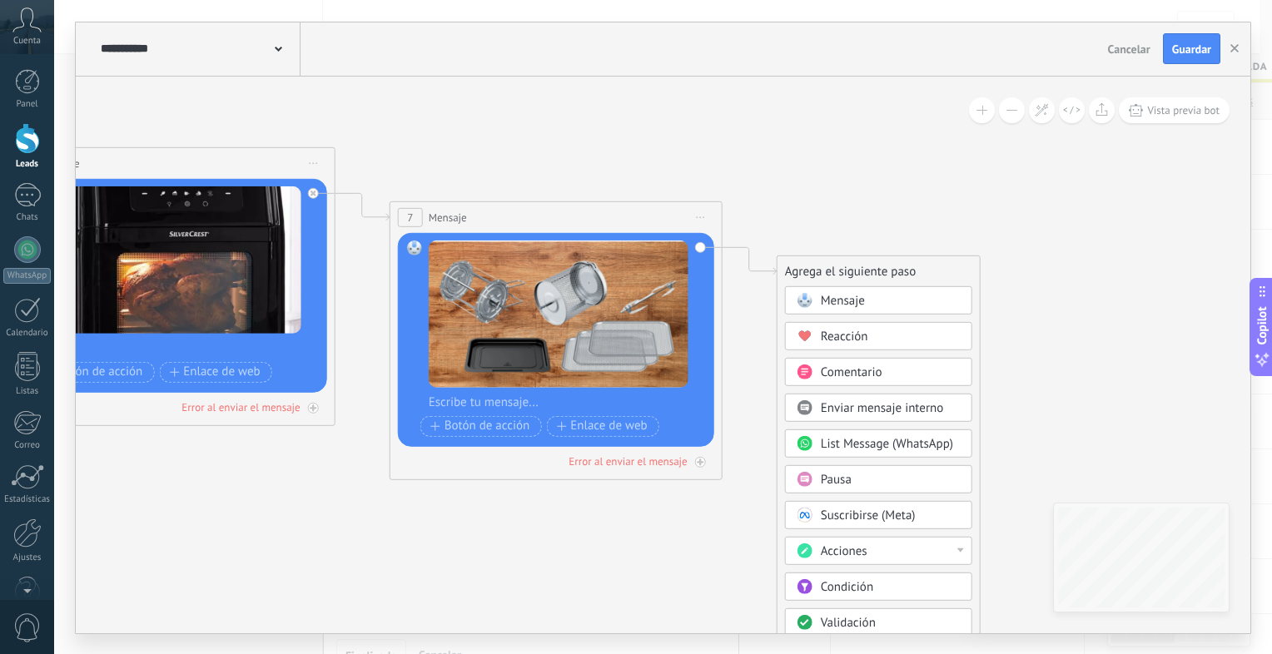
click at [872, 294] on div "Mensaje" at bounding box center [891, 300] width 140 height 17
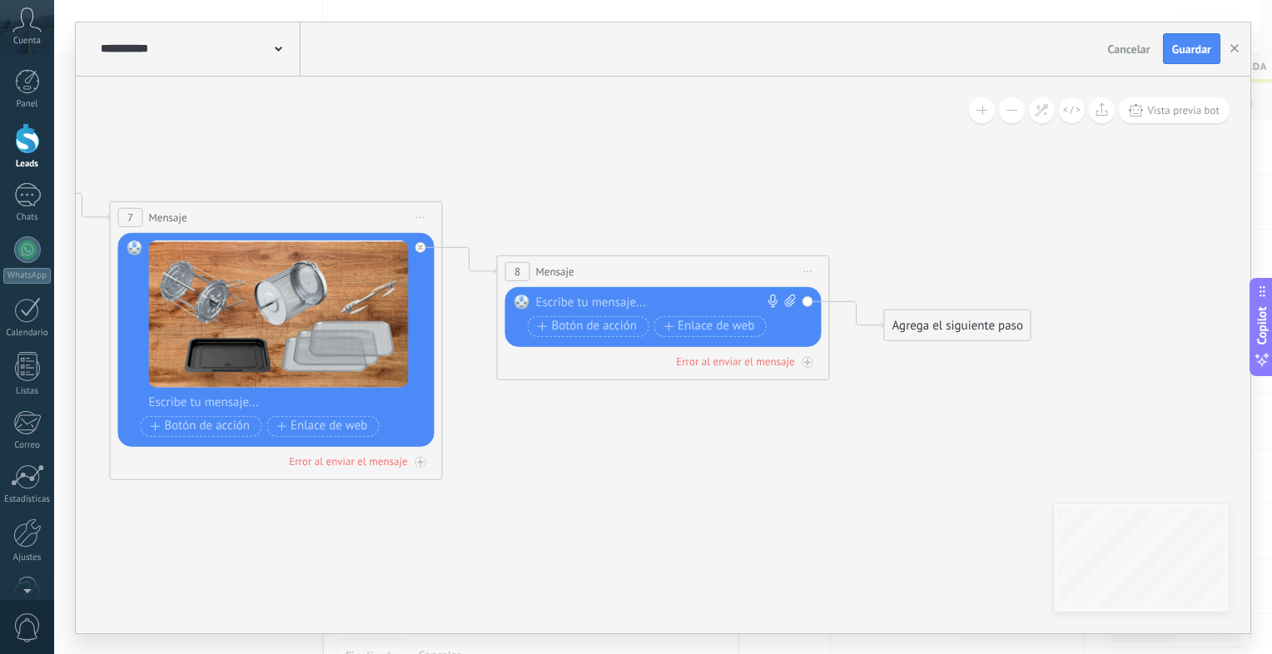
click at [785, 303] on icon at bounding box center [789, 300] width 11 height 12
click input "Subir" at bounding box center [0, 0] width 0 height 0
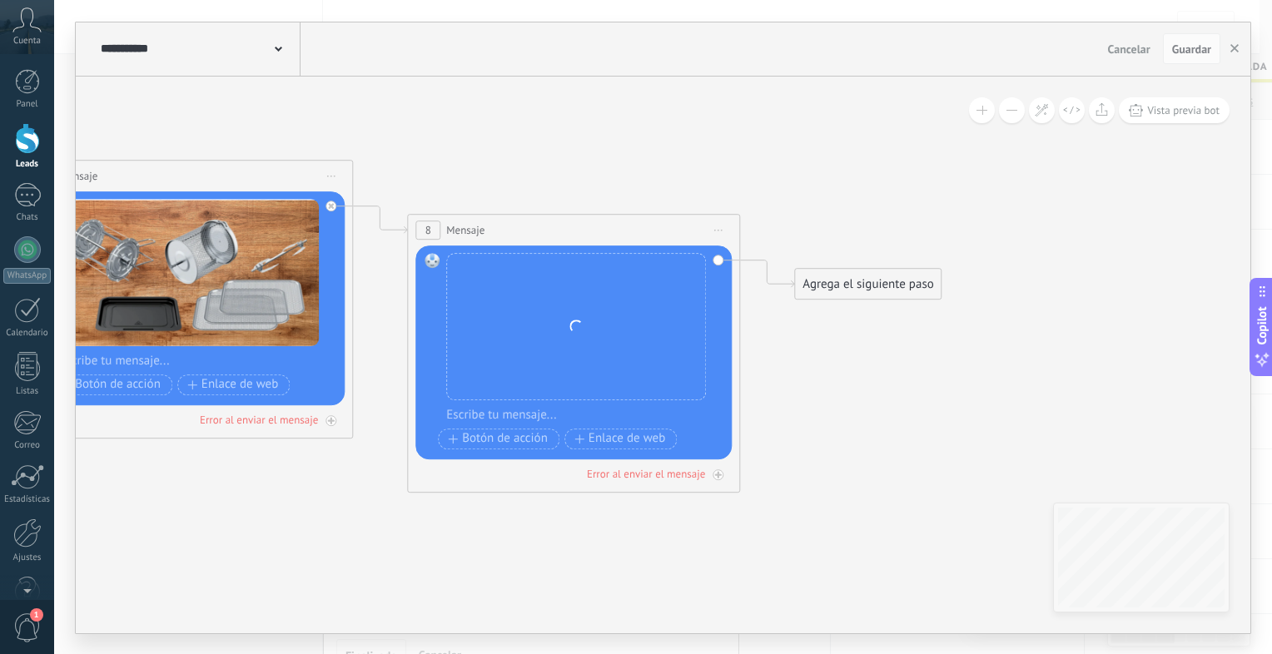
drag, startPoint x: 956, startPoint y: 485, endPoint x: 768, endPoint y: 409, distance: 203.2
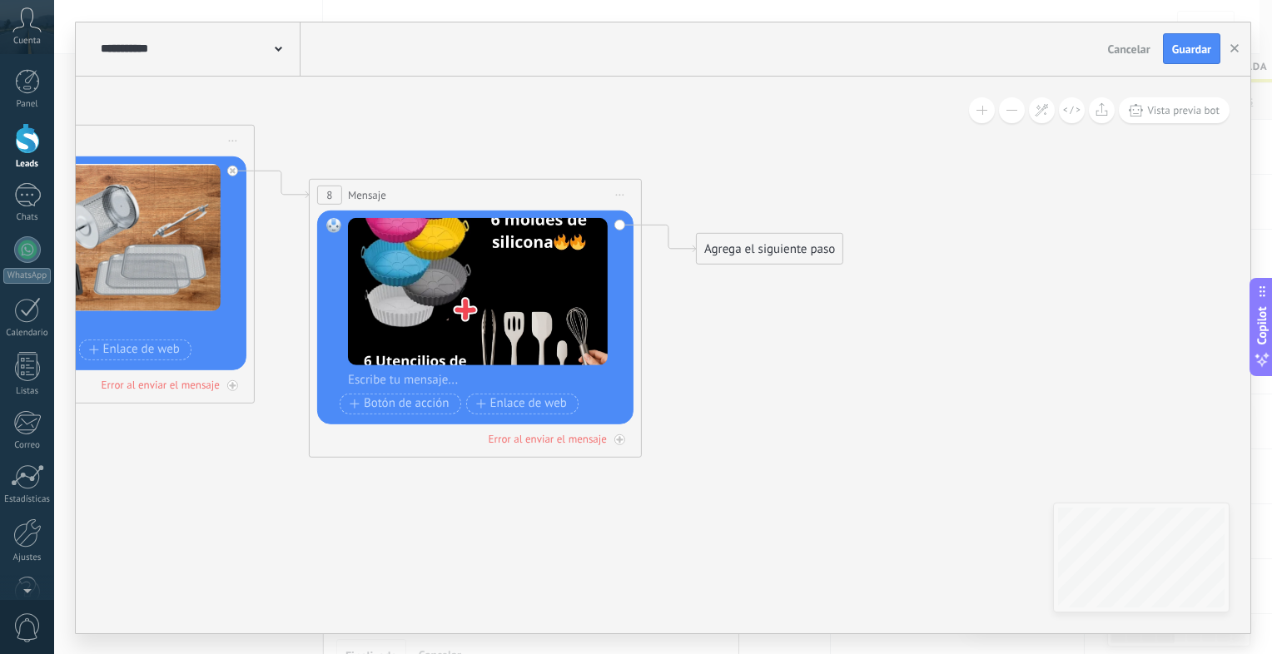
click at [773, 251] on div "Agrega el siguiente paso" at bounding box center [770, 248] width 146 height 27
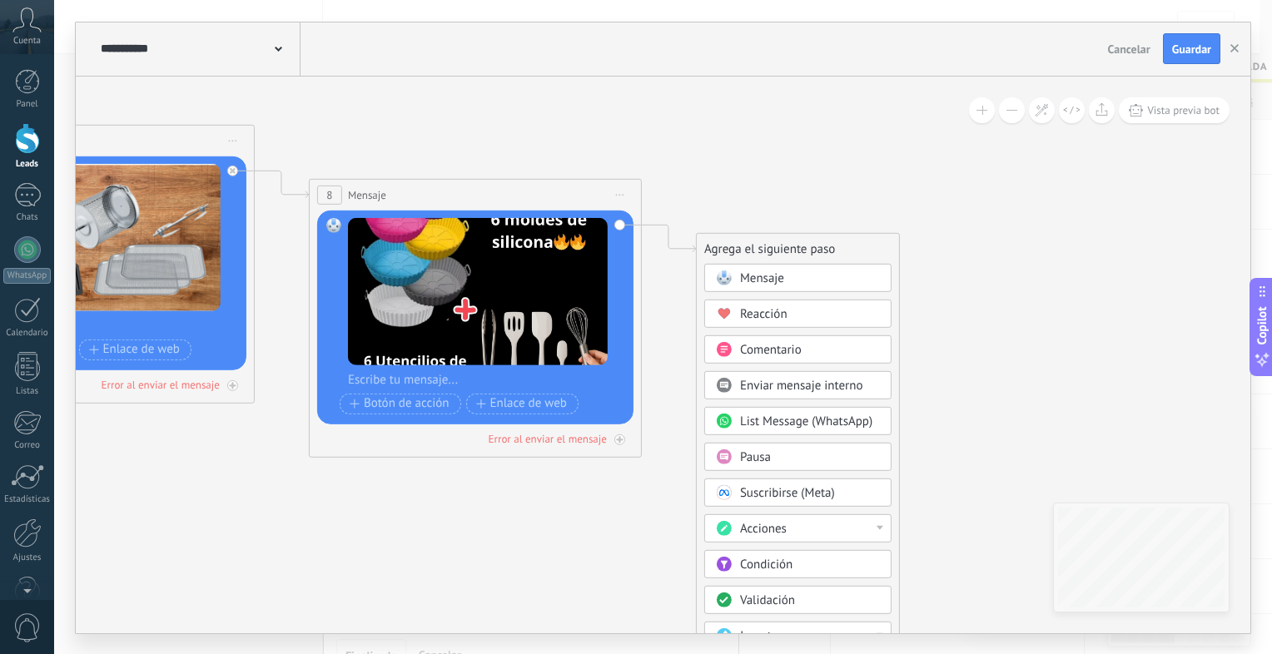
drag, startPoint x: 775, startPoint y: 294, endPoint x: 786, endPoint y: 287, distance: 12.7
click at [786, 287] on div "Mensaje Mensaje Mensaje Reacción Comentario Enviar mensaje interno" at bounding box center [797, 552] width 187 height 579
click at [786, 287] on div "Mensaje" at bounding box center [797, 277] width 187 height 28
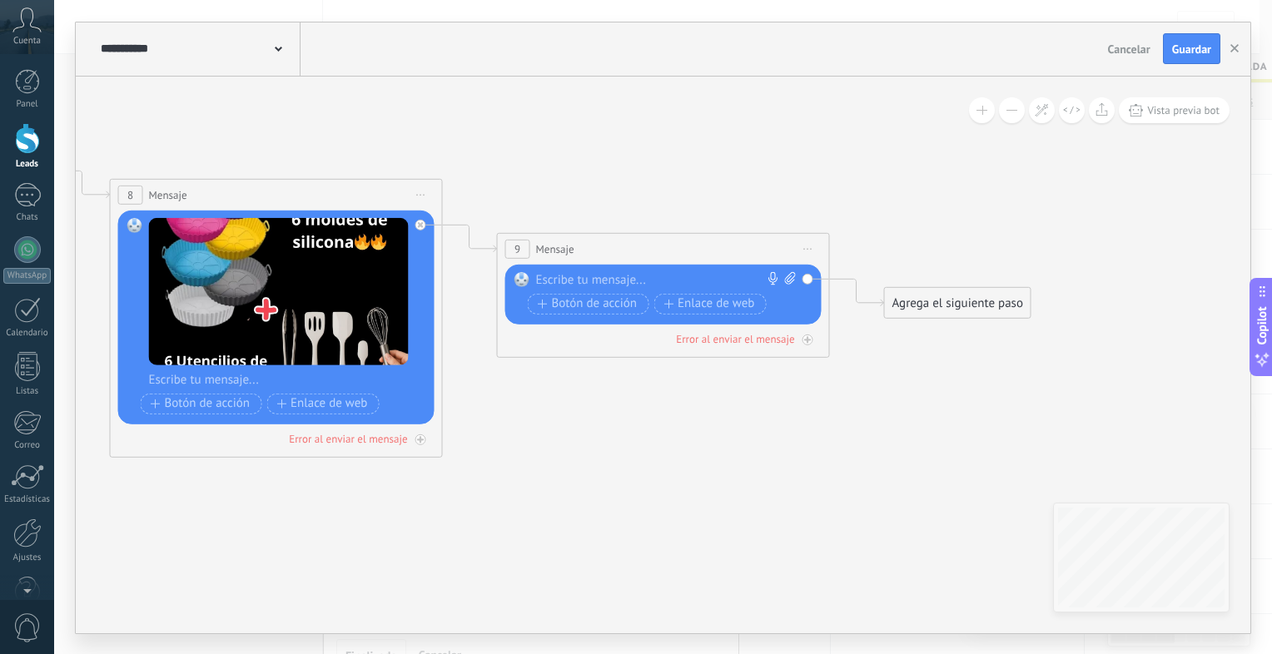
click at [788, 275] on icon at bounding box center [790, 277] width 11 height 12
click input "Subir" at bounding box center [0, 0] width 0 height 0
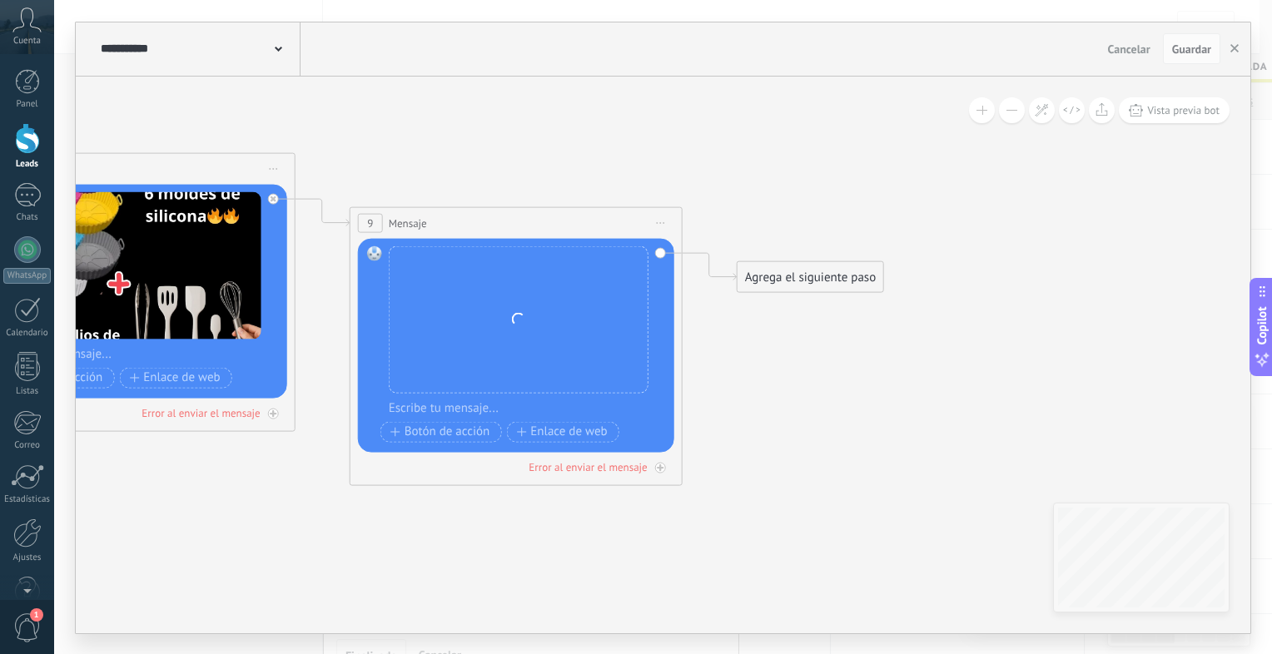
drag, startPoint x: 931, startPoint y: 400, endPoint x: 773, endPoint y: 366, distance: 160.8
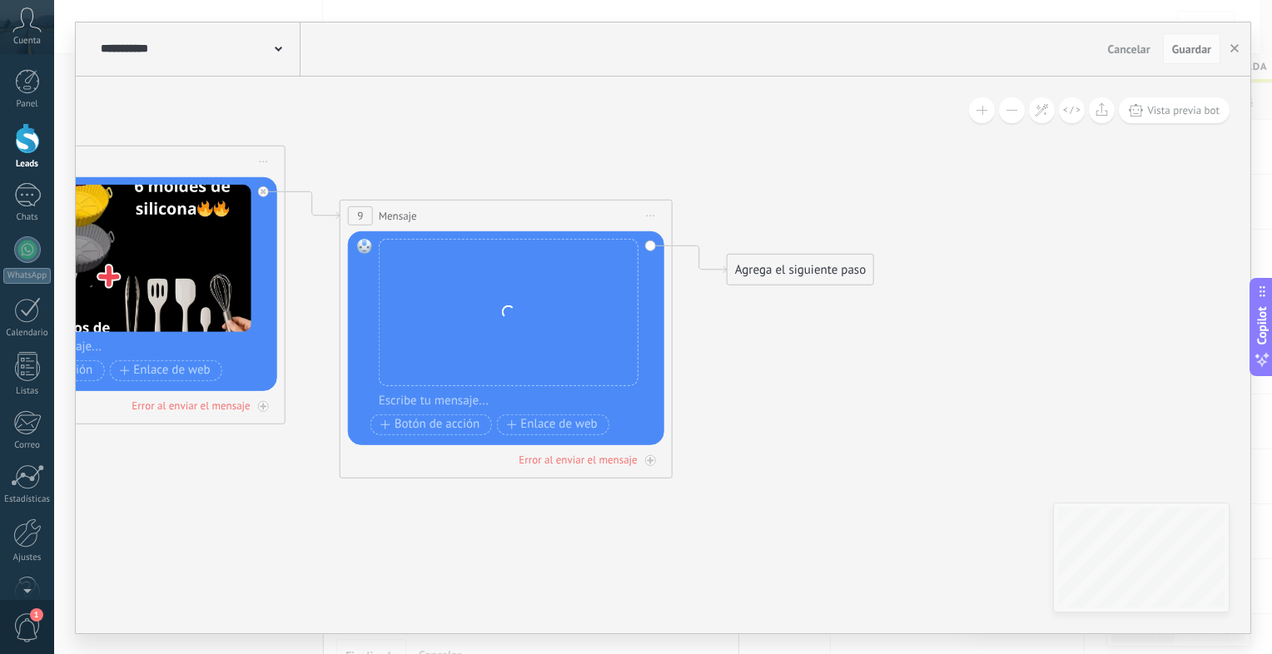
click at [783, 271] on div "Agrega el siguiente paso" at bounding box center [801, 269] width 146 height 27
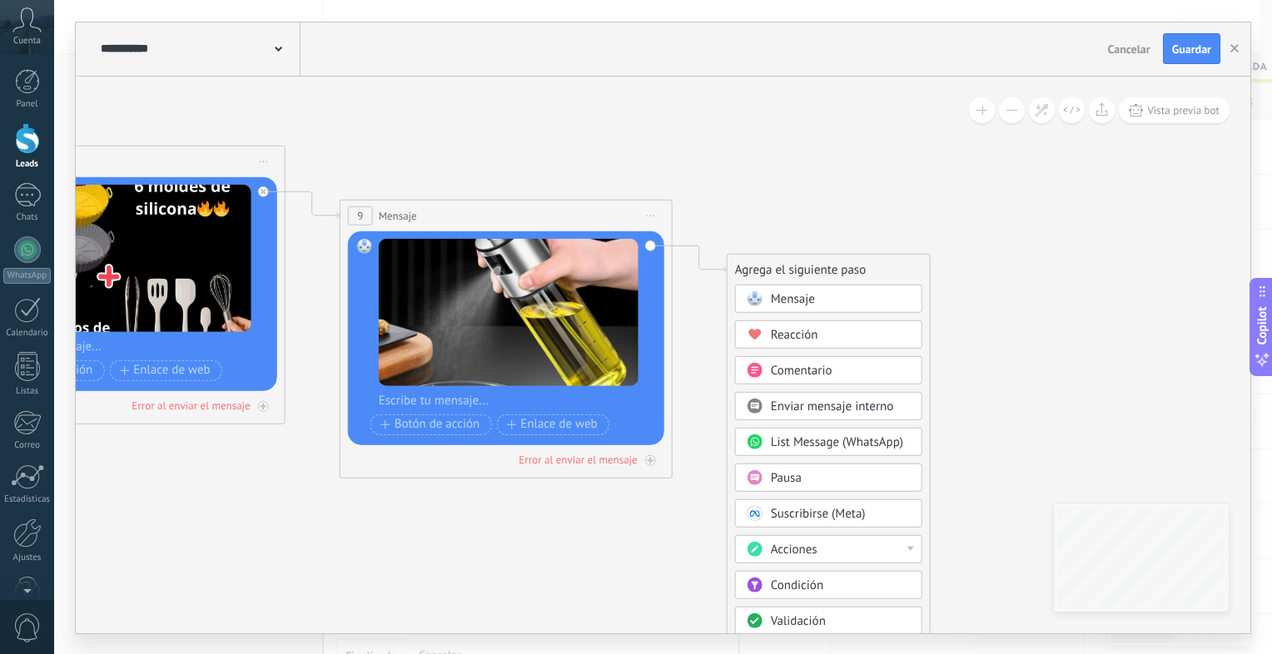
click at [807, 294] on span "Mensaje" at bounding box center [793, 299] width 44 height 16
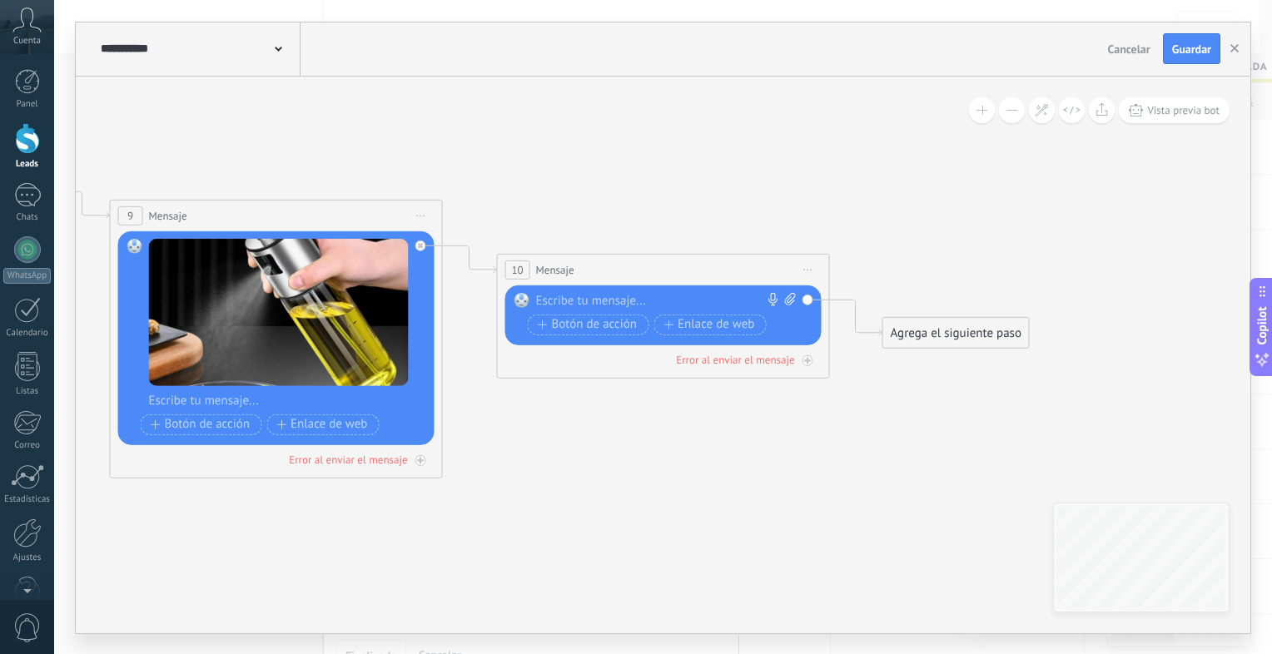
drag, startPoint x: 936, startPoint y: 309, endPoint x: 934, endPoint y: 319, distance: 10.1
click at [934, 319] on div "Agrega el siguiente paso" at bounding box center [956, 332] width 146 height 27
click at [934, 327] on div "Agrega el siguiente paso" at bounding box center [956, 333] width 146 height 27
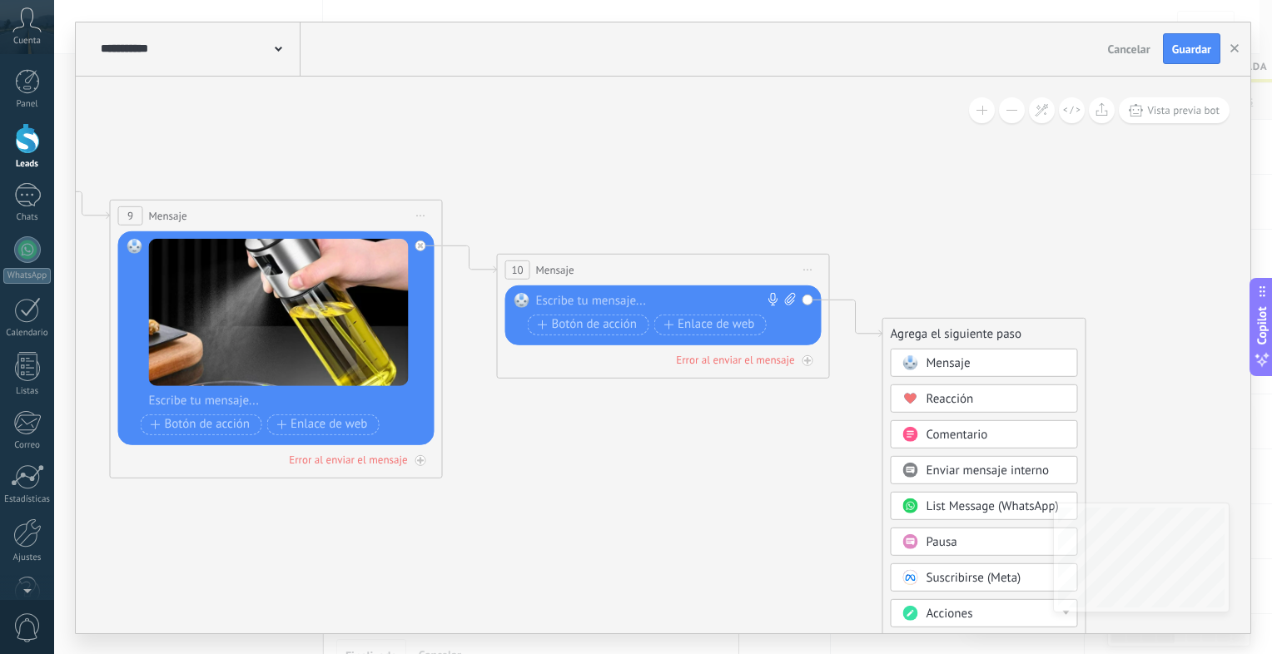
click at [942, 362] on span "Mensaje" at bounding box center [949, 363] width 44 height 16
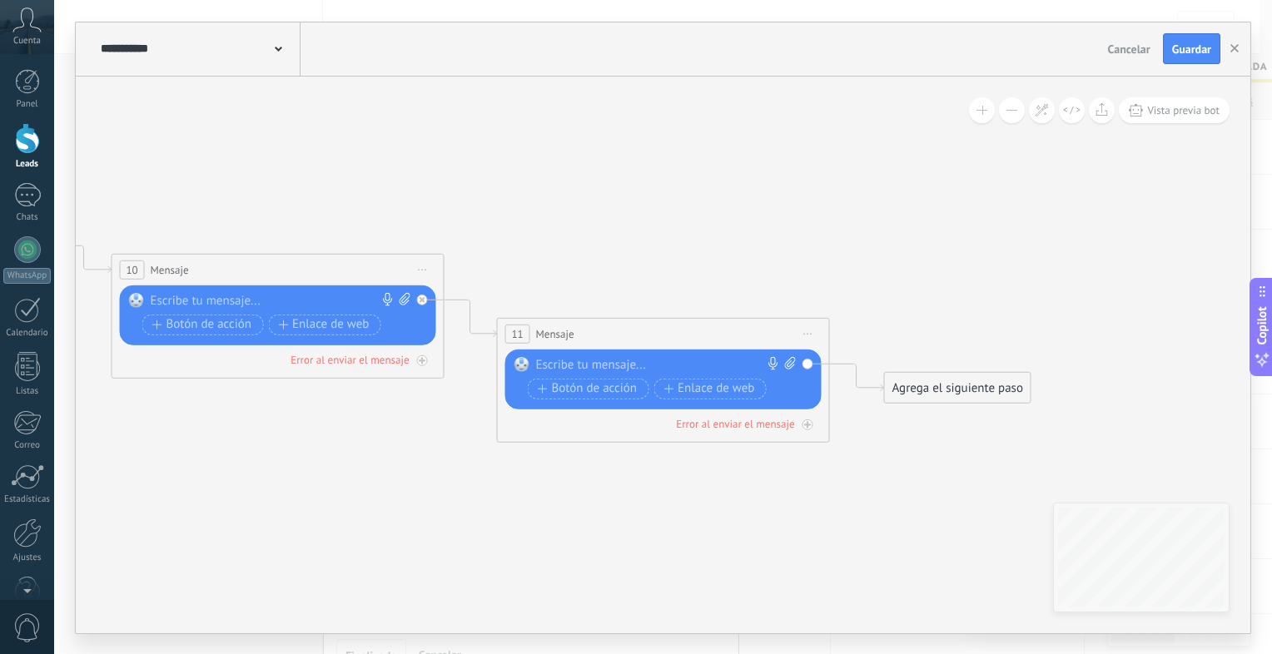
click at [397, 299] on span at bounding box center [403, 300] width 16 height 17
click input "Subir" at bounding box center [0, 0] width 0 height 0
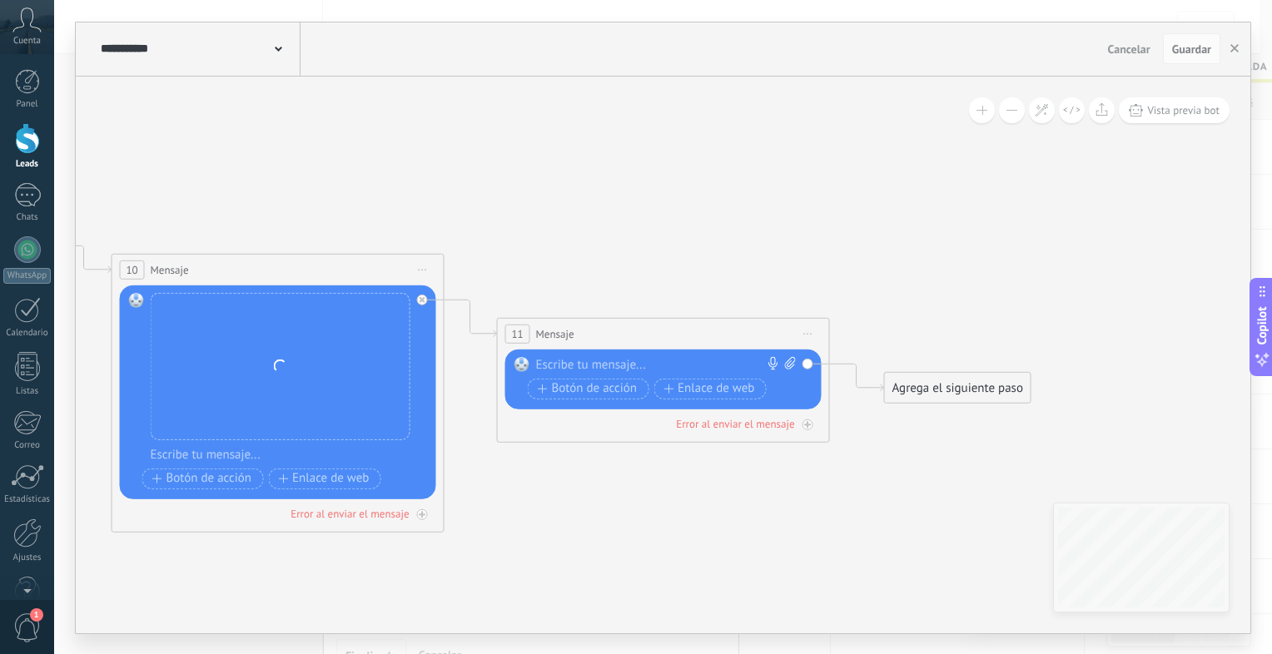
drag, startPoint x: 595, startPoint y: 429, endPoint x: 1128, endPoint y: 432, distance: 532.8
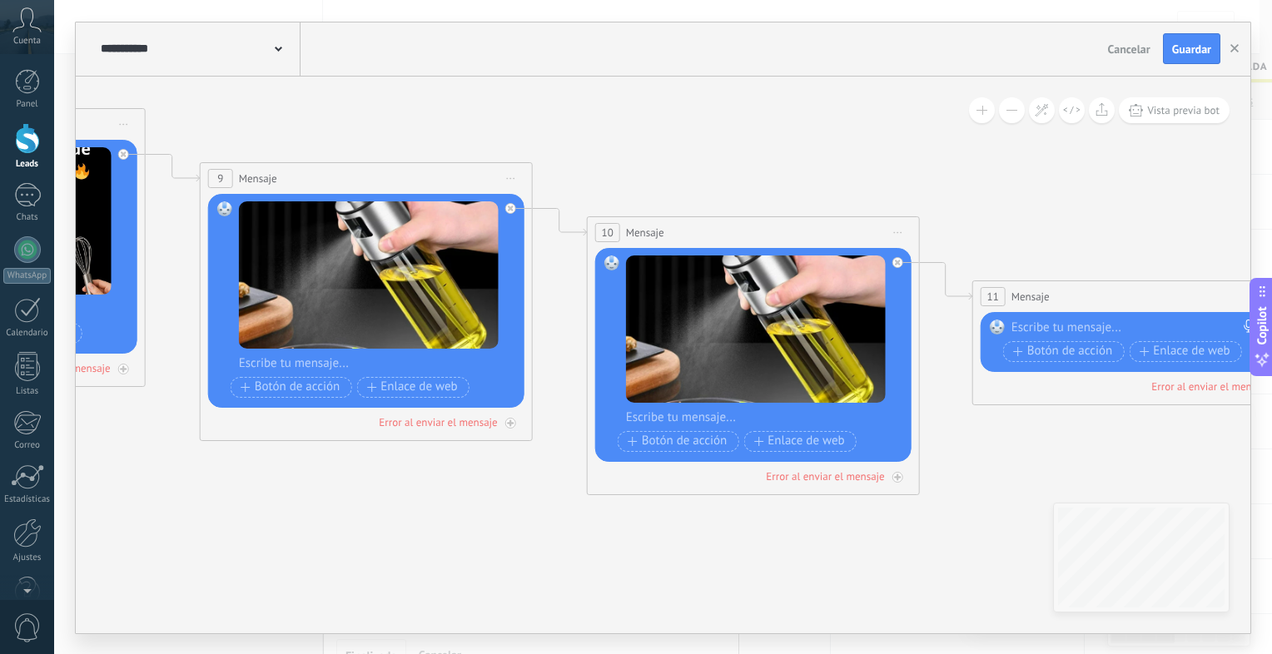
drag, startPoint x: 674, startPoint y: 489, endPoint x: 1149, endPoint y: 451, distance: 476.9
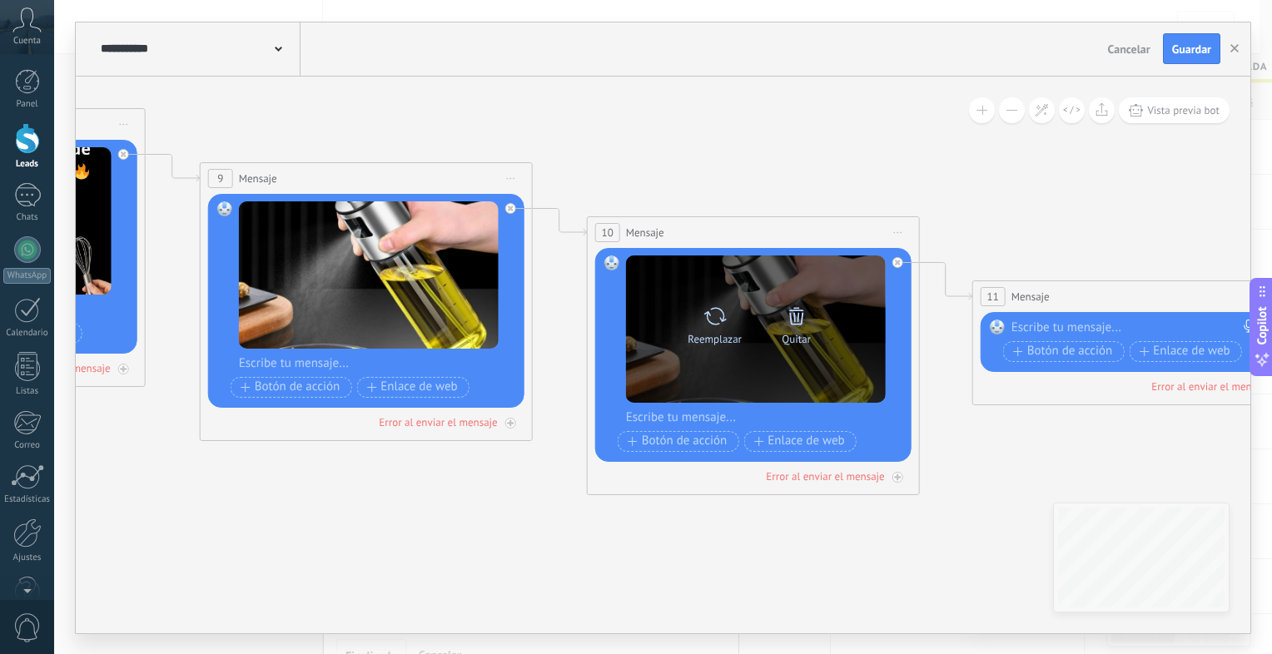
click at [723, 317] on icon at bounding box center [715, 316] width 22 height 17
click input "Subir" at bounding box center [0, 0] width 0 height 0
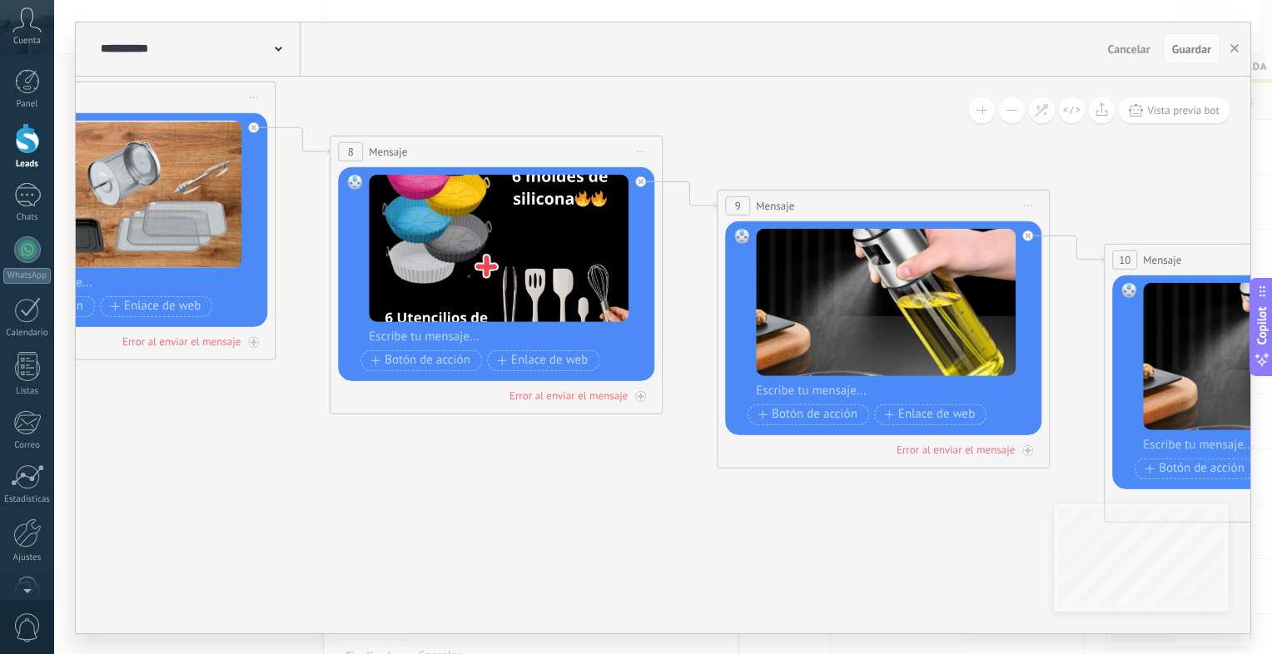
drag, startPoint x: 723, startPoint y: 317, endPoint x: 973, endPoint y: 543, distance: 337.2
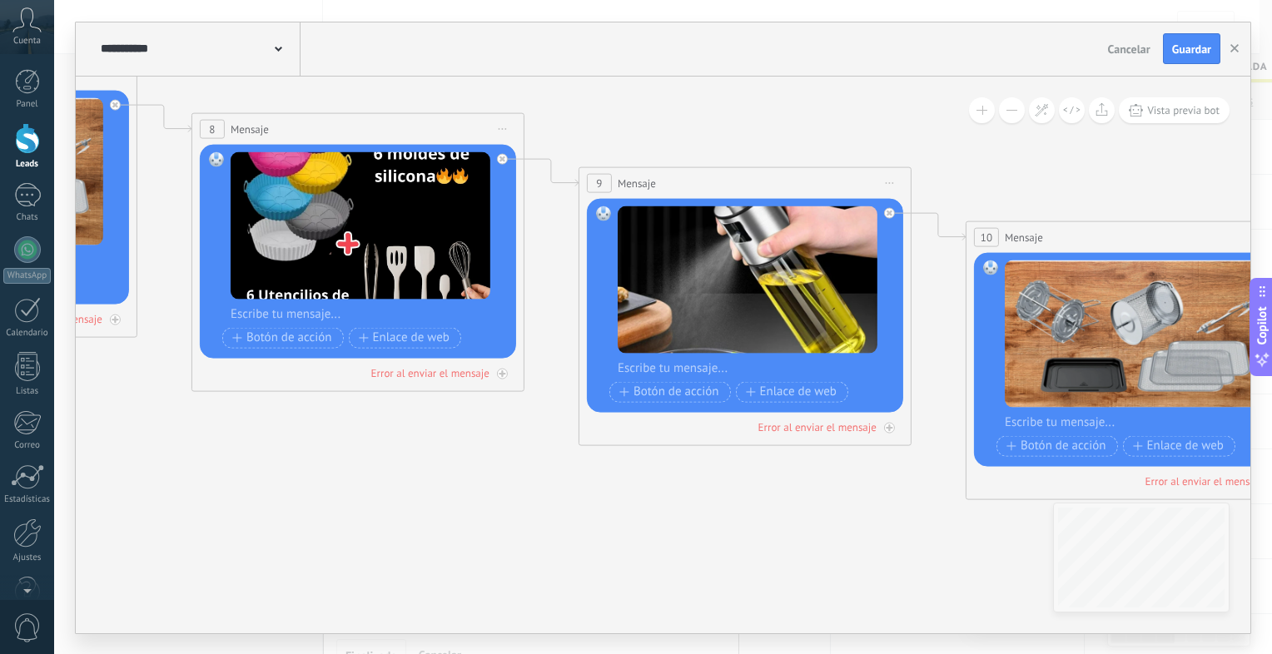
drag, startPoint x: 582, startPoint y: 511, endPoint x: 345, endPoint y: 461, distance: 242.5
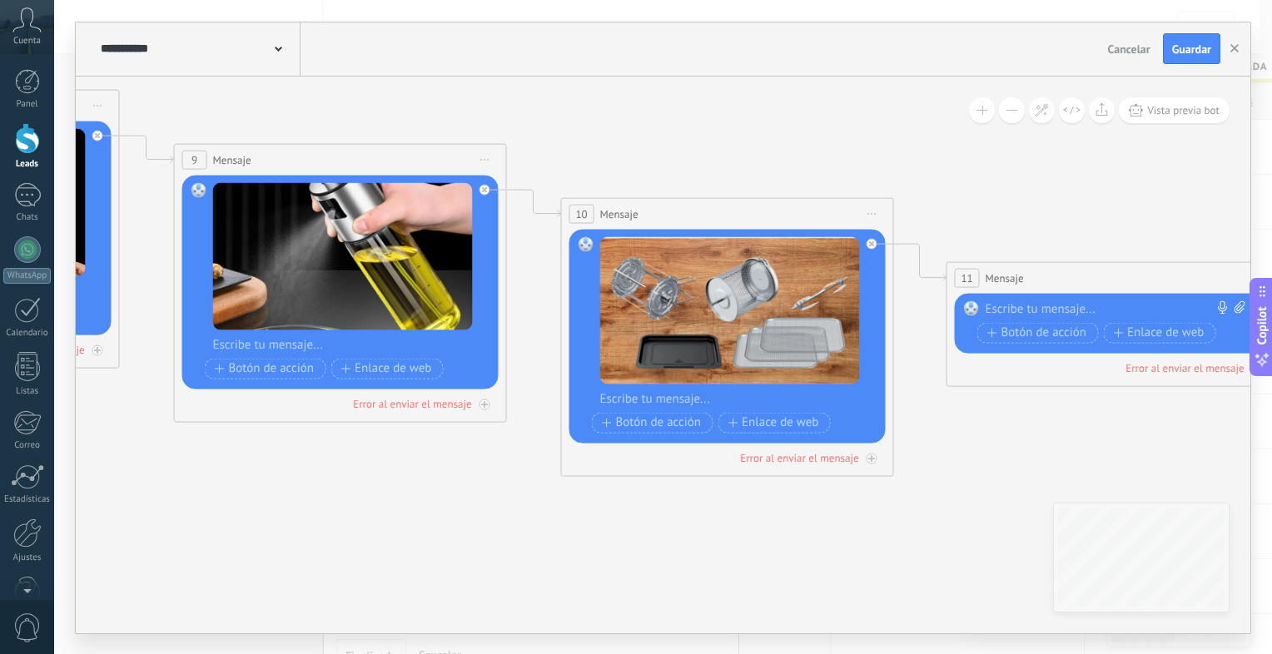
drag, startPoint x: 912, startPoint y: 536, endPoint x: 561, endPoint y: 525, distance: 350.7
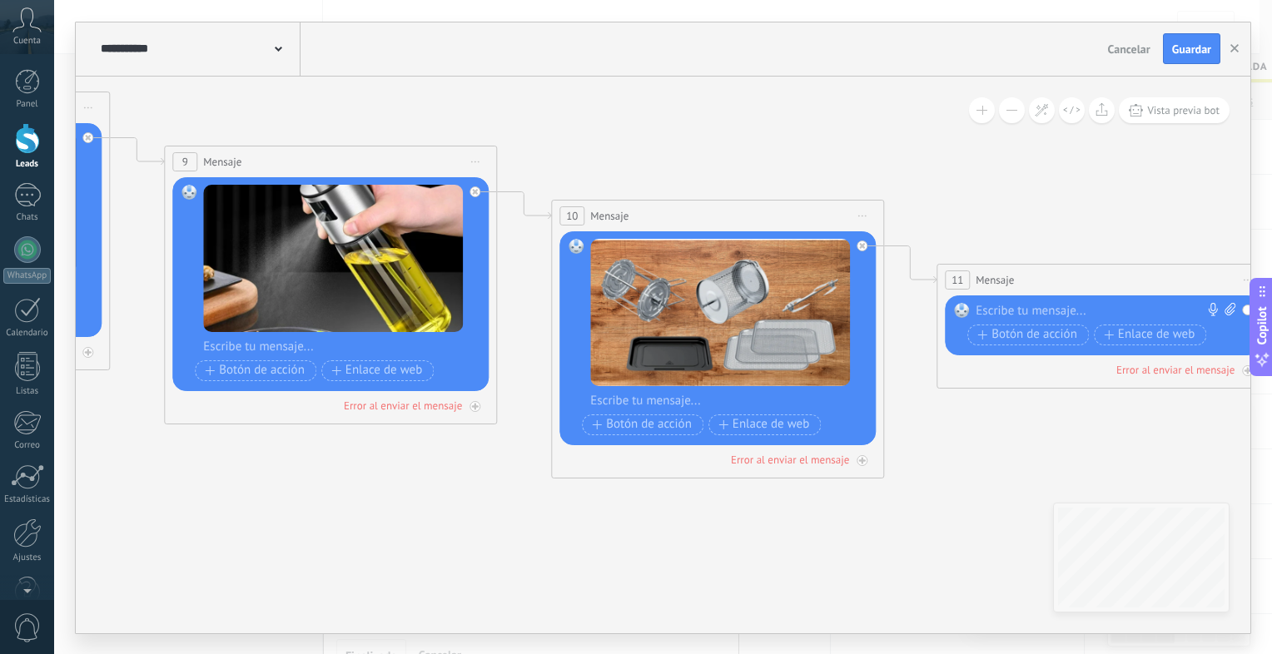
drag, startPoint x: 982, startPoint y: 406, endPoint x: 932, endPoint y: 418, distance: 51.3
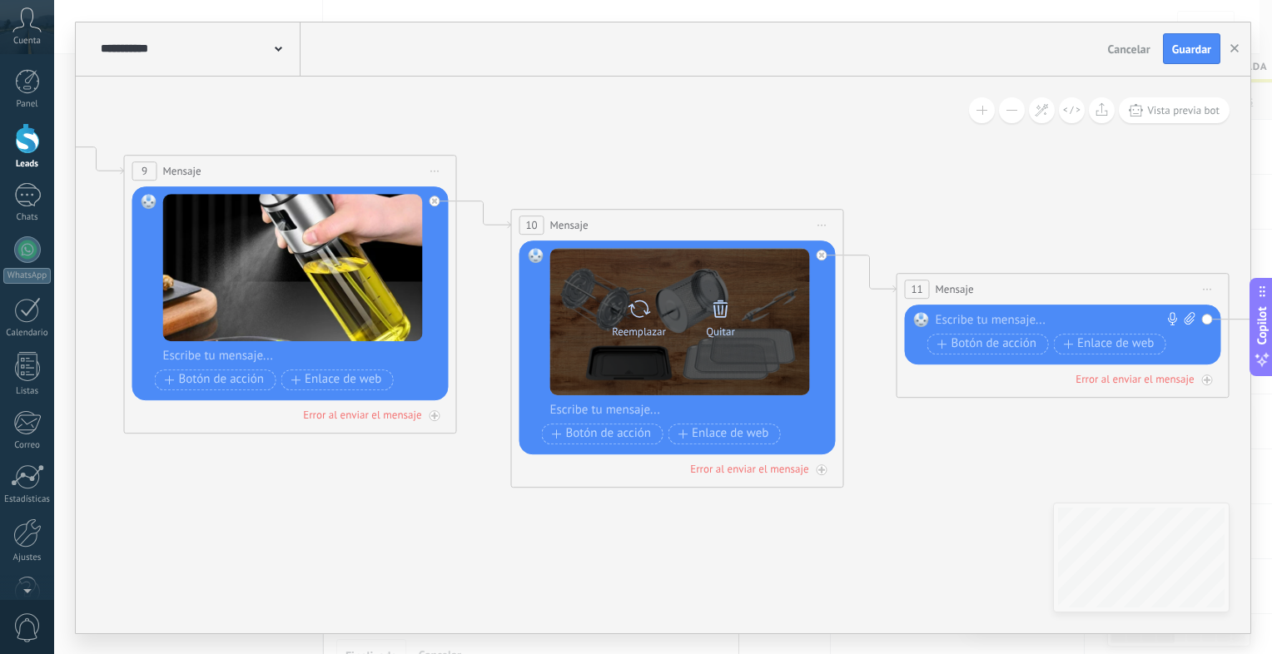
click at [629, 311] on icon at bounding box center [639, 308] width 24 height 23
click input "Subir" at bounding box center [0, 0] width 0 height 0
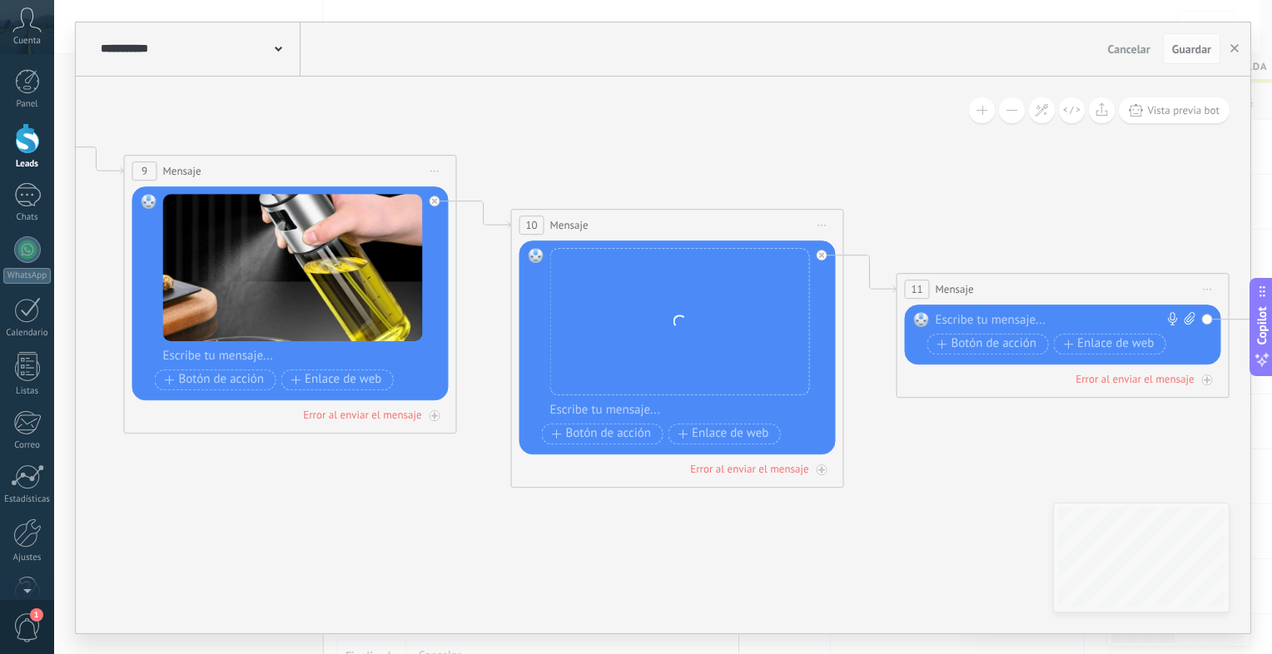
click at [629, 410] on div at bounding box center [688, 410] width 276 height 17
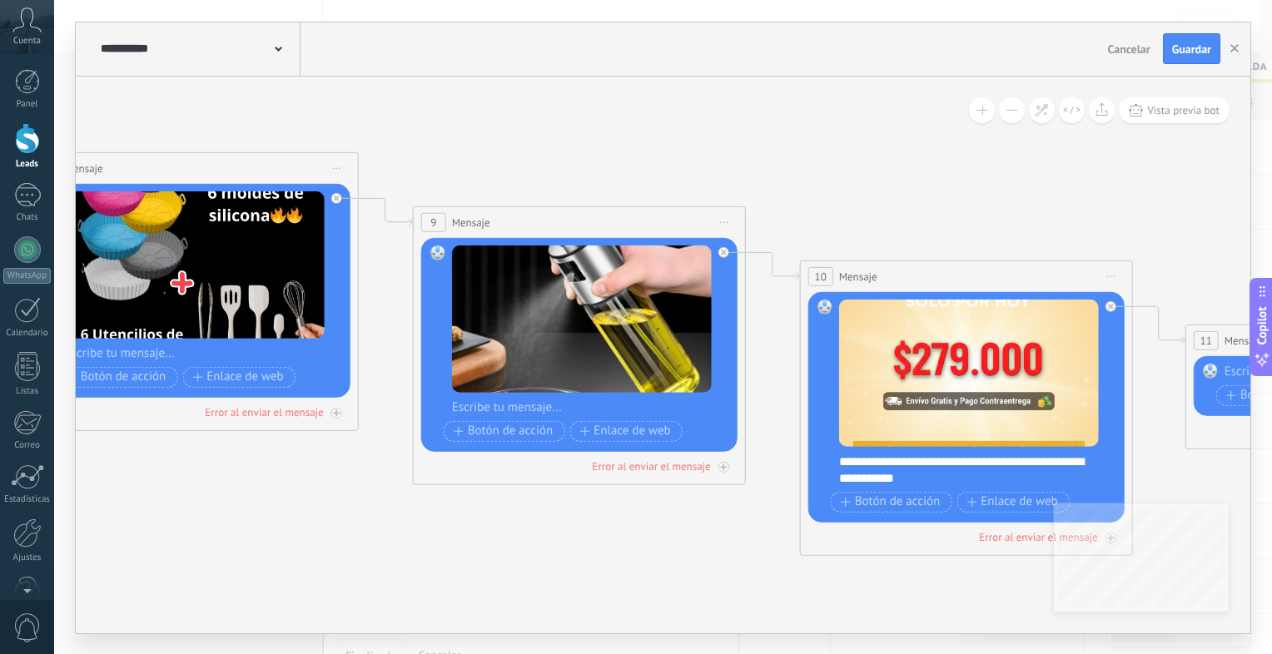
drag, startPoint x: 443, startPoint y: 454, endPoint x: 778, endPoint y: 536, distance: 345.5
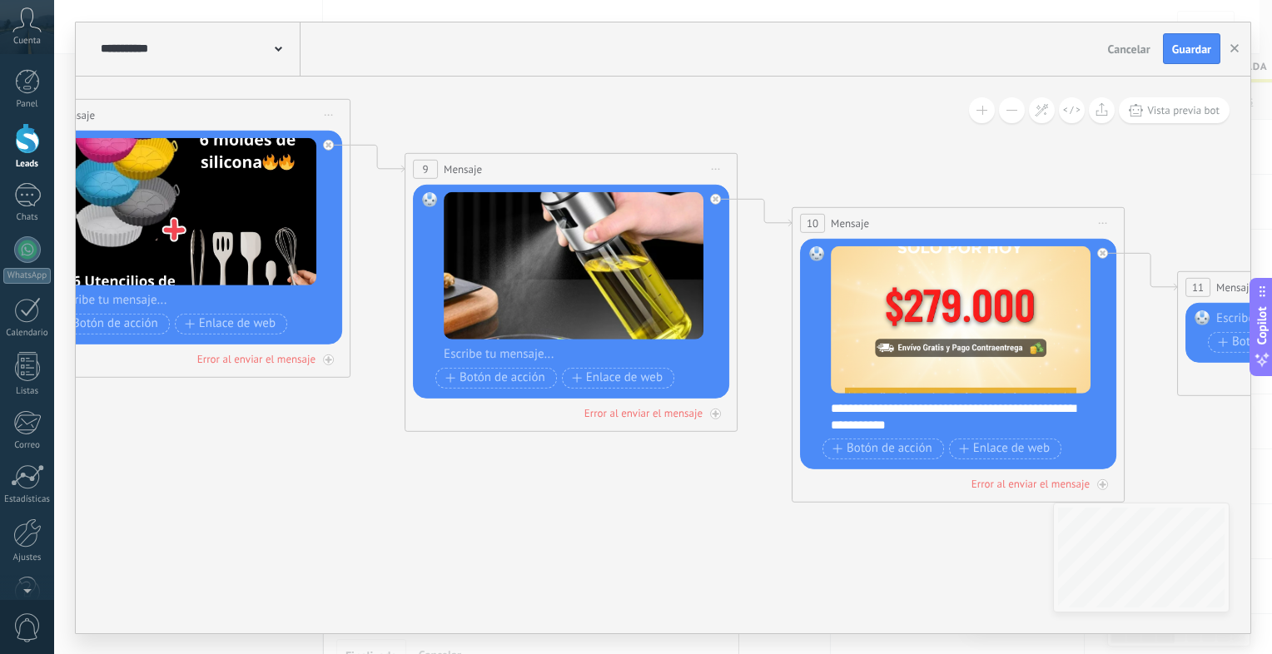
drag, startPoint x: 449, startPoint y: 511, endPoint x: 395, endPoint y: 427, distance: 100.0
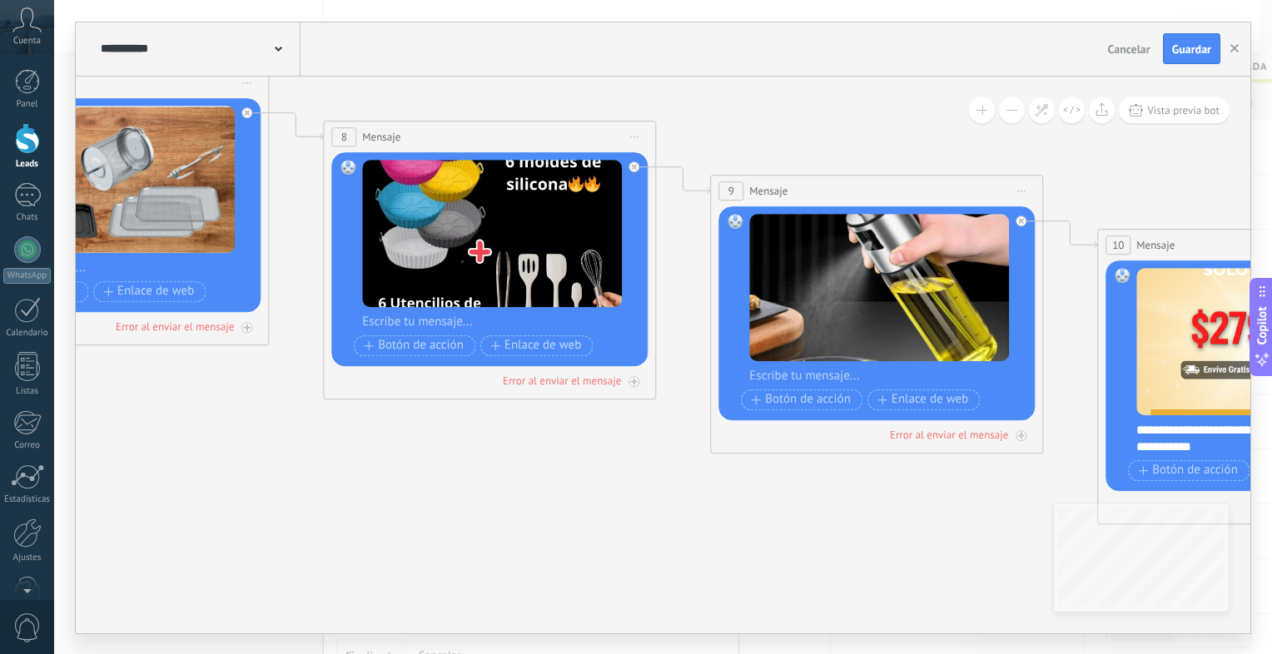
drag, startPoint x: 664, startPoint y: 503, endPoint x: 999, endPoint y: 528, distance: 335.6
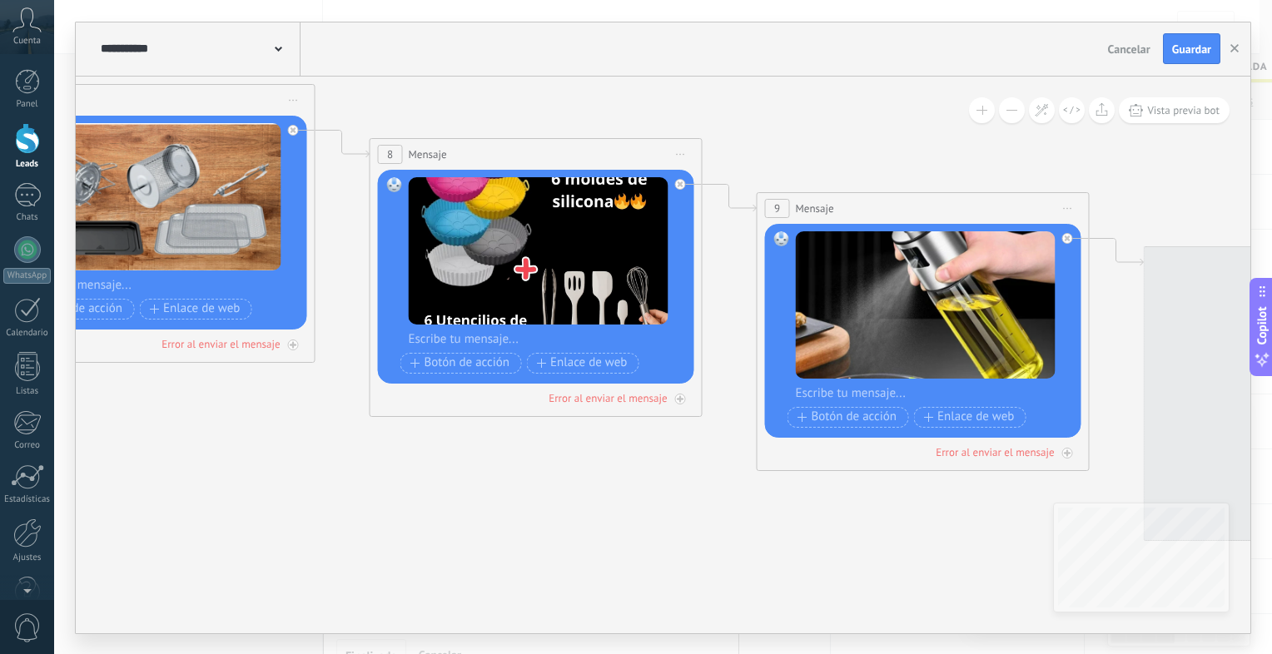
drag, startPoint x: 471, startPoint y: 468, endPoint x: 370, endPoint y: 455, distance: 102.4
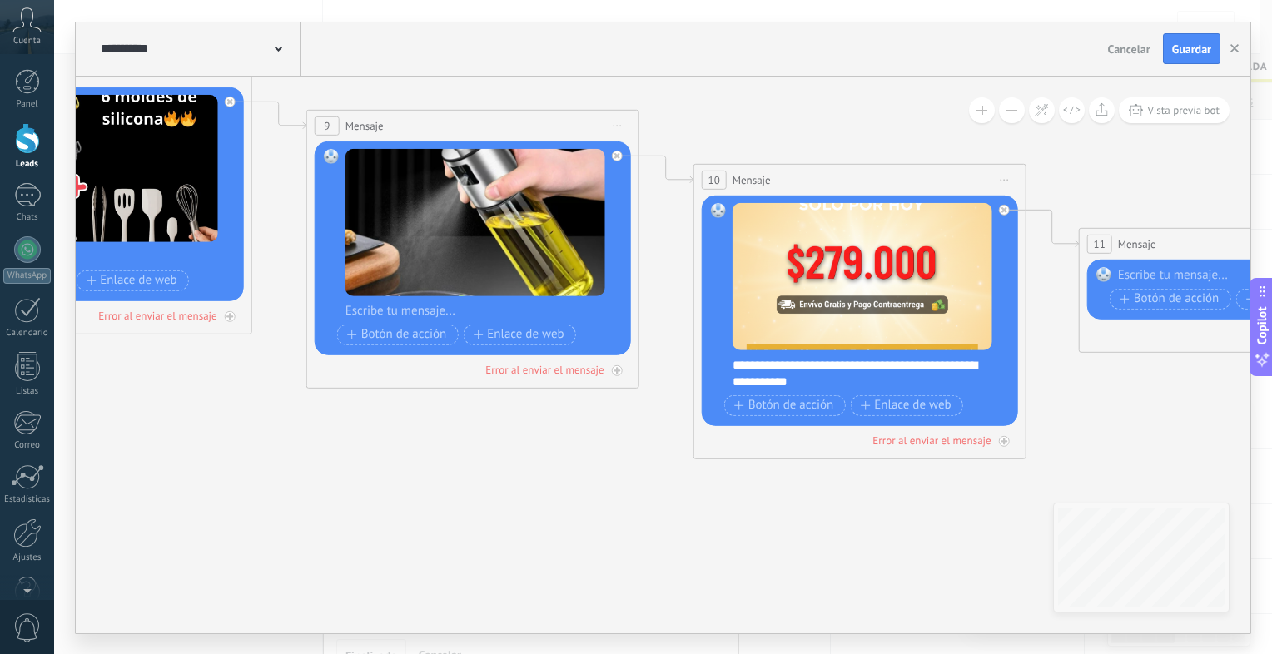
drag, startPoint x: 439, startPoint y: 541, endPoint x: 74, endPoint y: 475, distance: 370.5
click at [75, 475] on div "**********" at bounding box center [663, 328] width 1176 height 613
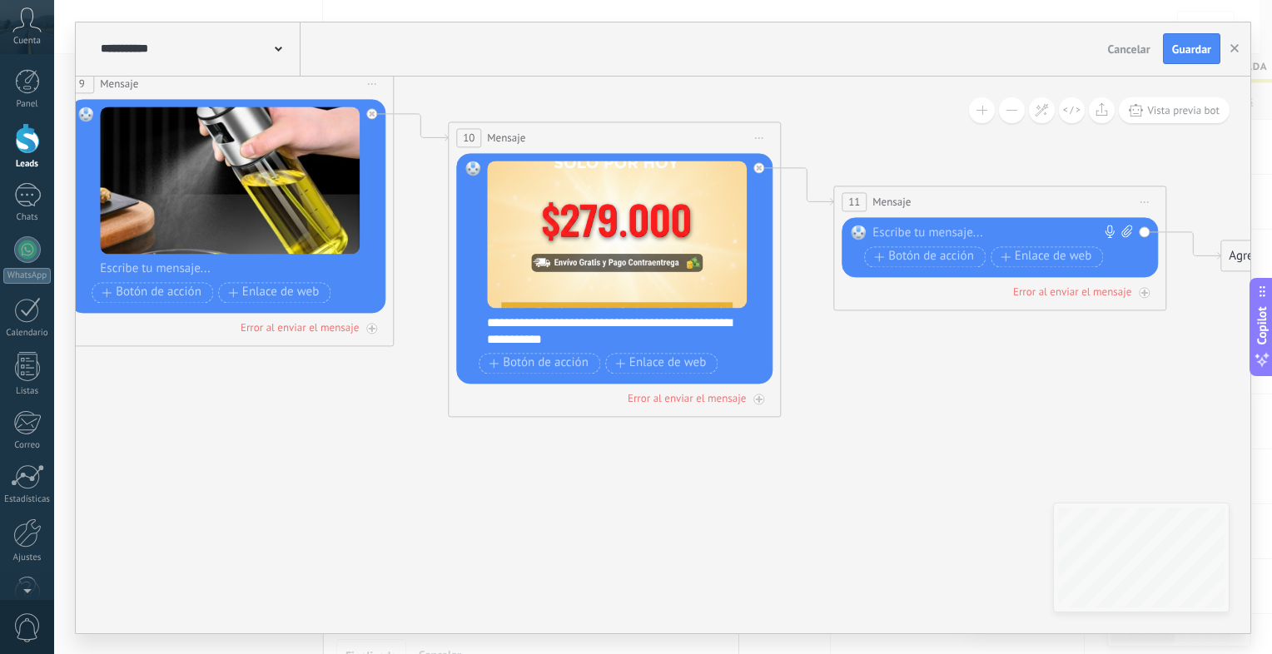
drag, startPoint x: 733, startPoint y: 465, endPoint x: 520, endPoint y: 434, distance: 214.6
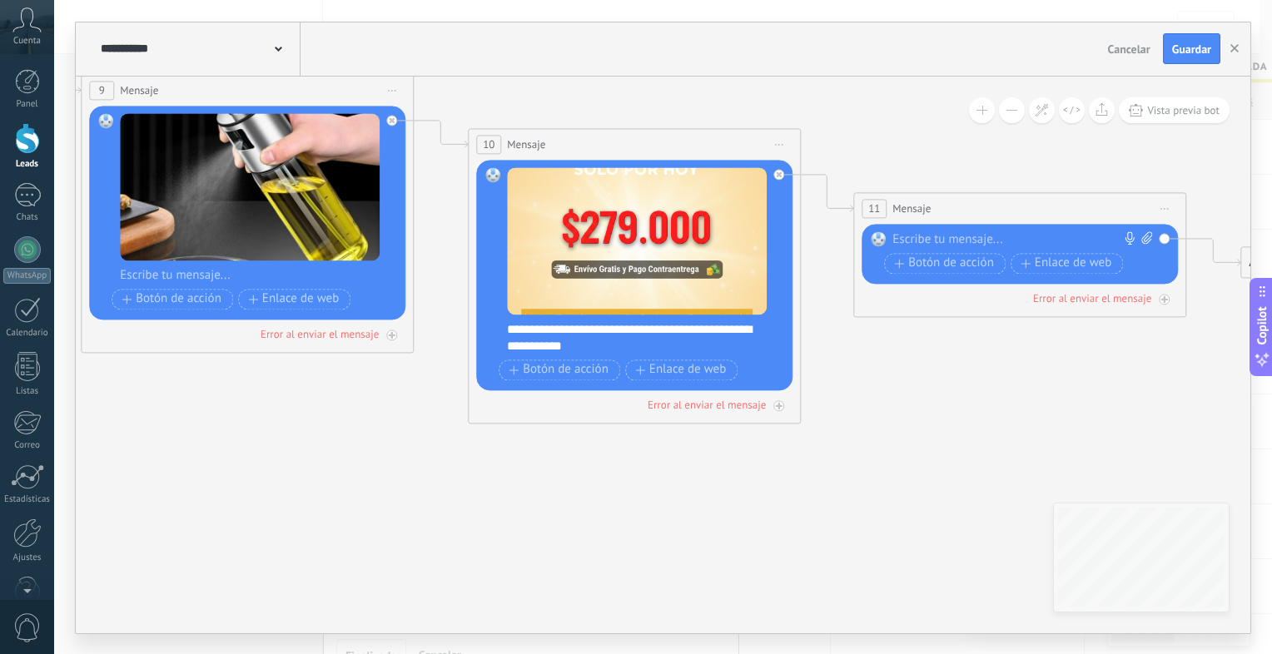
drag, startPoint x: 278, startPoint y: 455, endPoint x: 260, endPoint y: 458, distance: 18.6
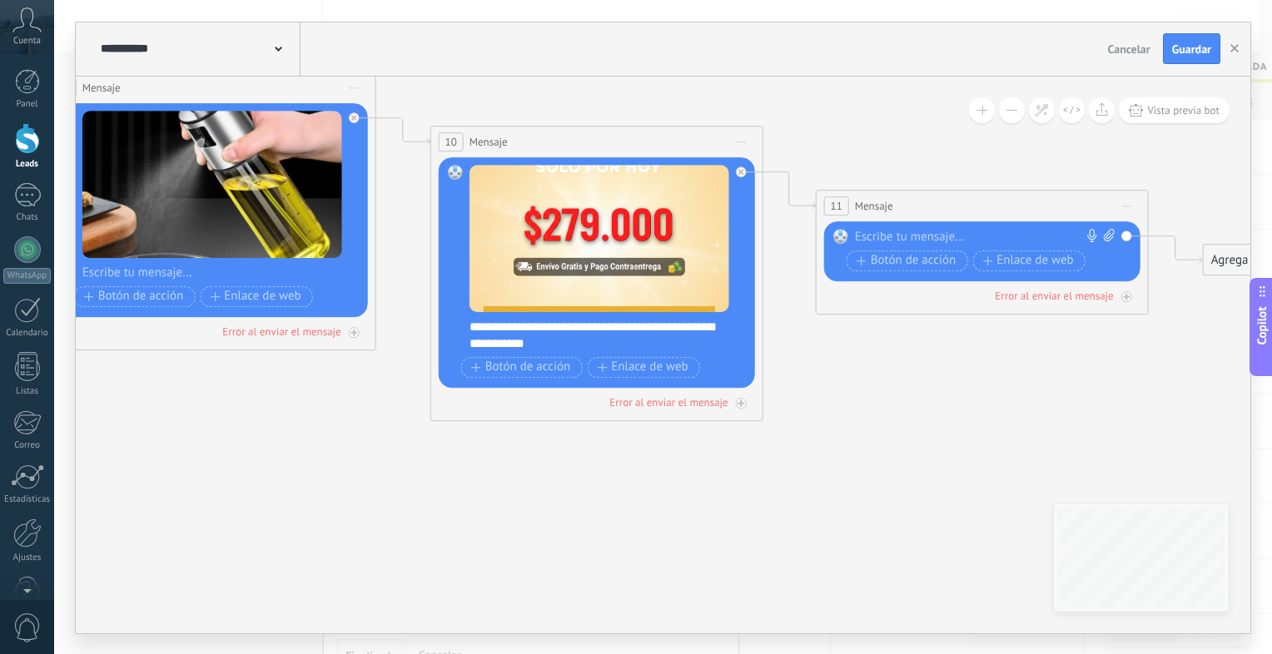
click at [1109, 238] on icon at bounding box center [1109, 235] width 11 height 12
click input "Subir" at bounding box center [0, 0] width 0 height 0
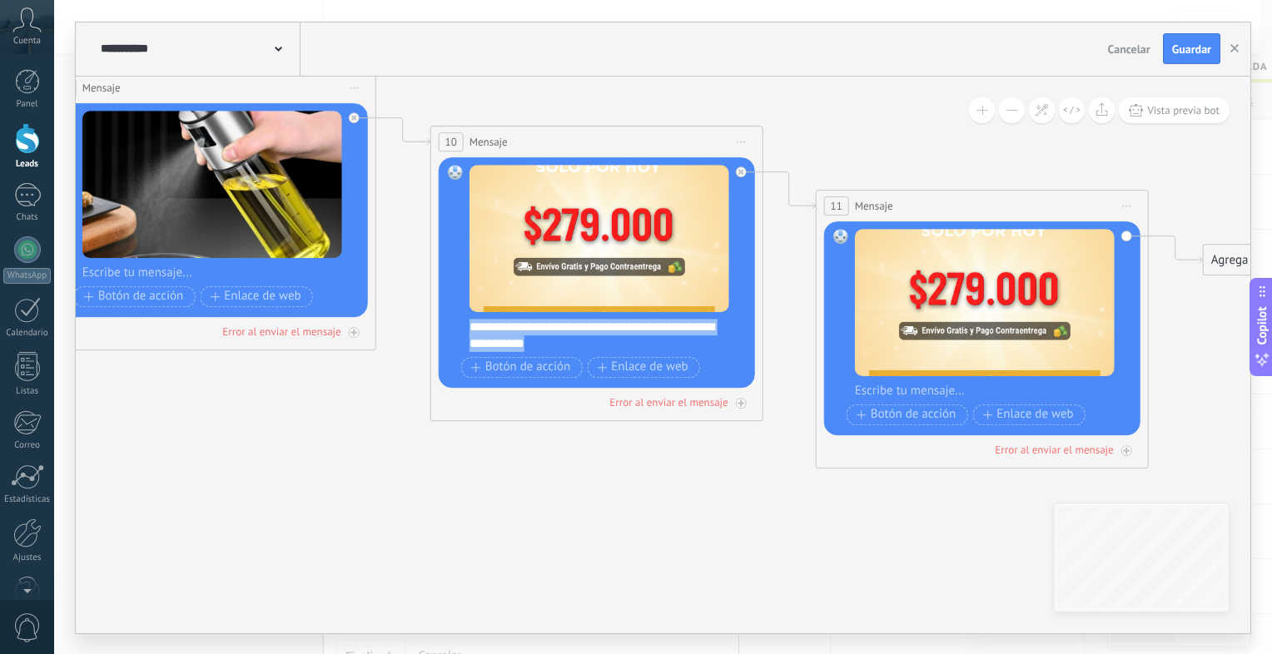
drag, startPoint x: 559, startPoint y: 338, endPoint x: 465, endPoint y: 324, distance: 94.3
click at [465, 324] on div "Reemplazar Quitar Convertir a mensaje de voz Arrastre la imagen aquí para adjun…" at bounding box center [597, 272] width 316 height 231
click at [932, 393] on div at bounding box center [993, 391] width 276 height 17
paste div
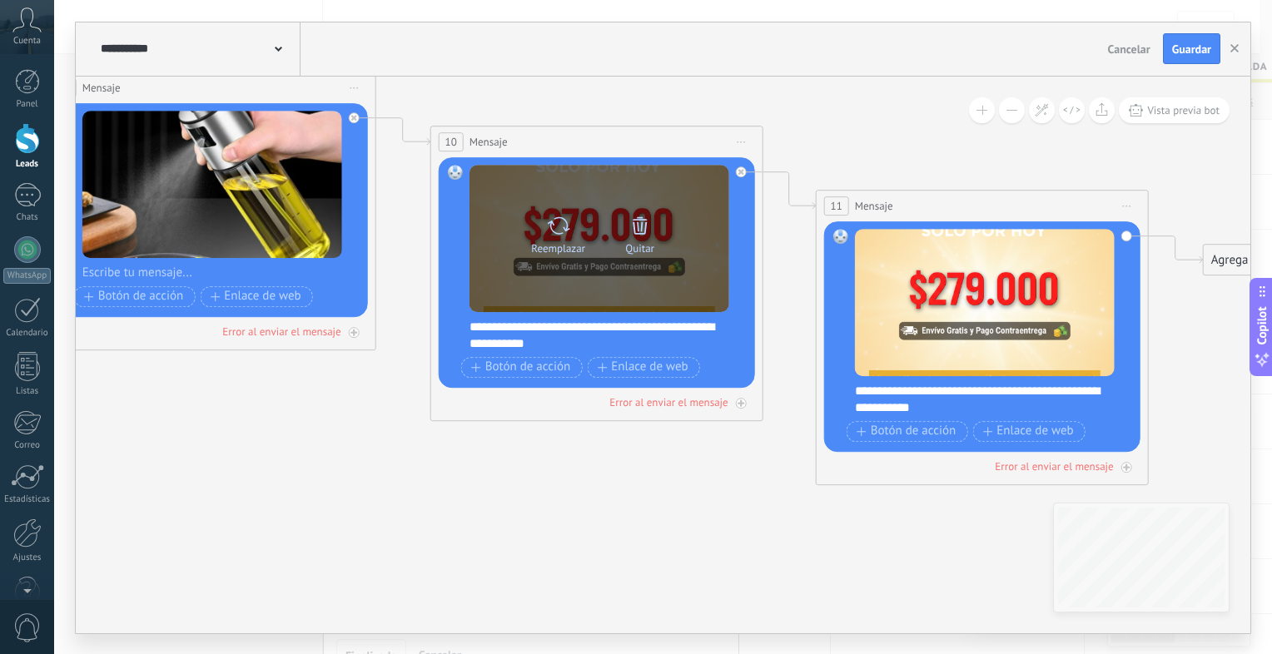
click at [546, 220] on icon at bounding box center [558, 225] width 24 height 23
click input "Subir" at bounding box center [0, 0] width 0 height 0
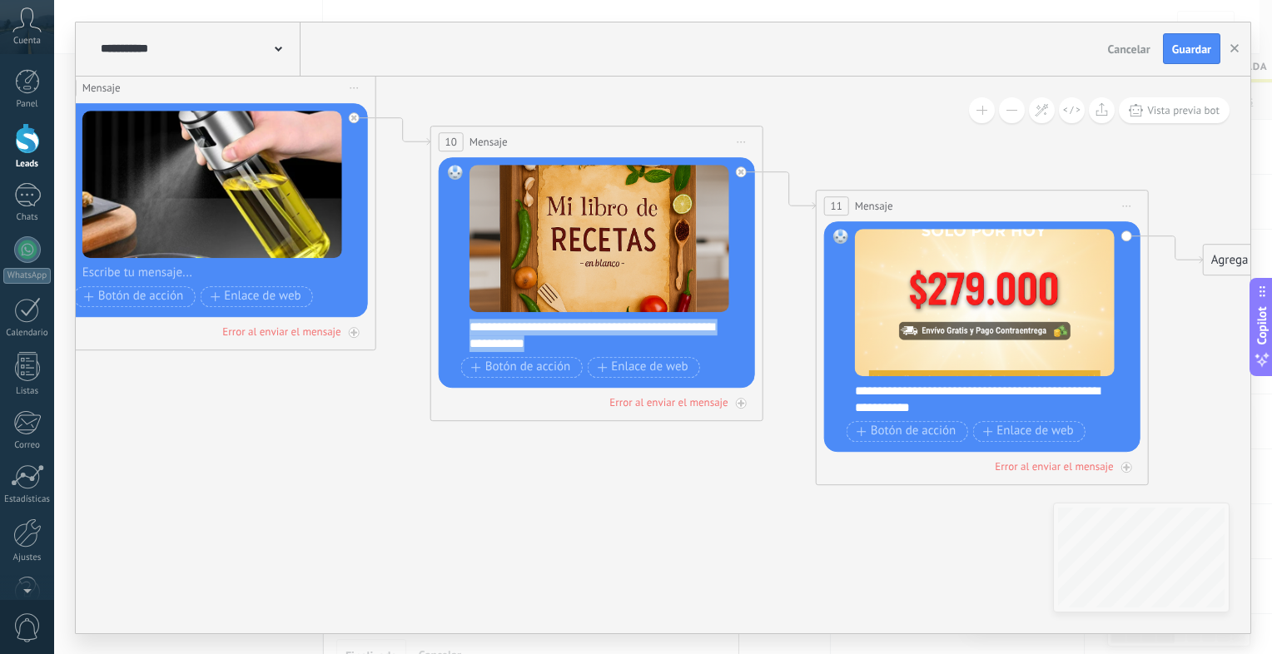
drag, startPoint x: 567, startPoint y: 341, endPoint x: 464, endPoint y: 320, distance: 105.3
click at [464, 320] on div "Reemplazar Quitar Convertir a mensaje de voz Arrastre la imagen aquí para adjun…" at bounding box center [597, 272] width 316 height 231
paste div
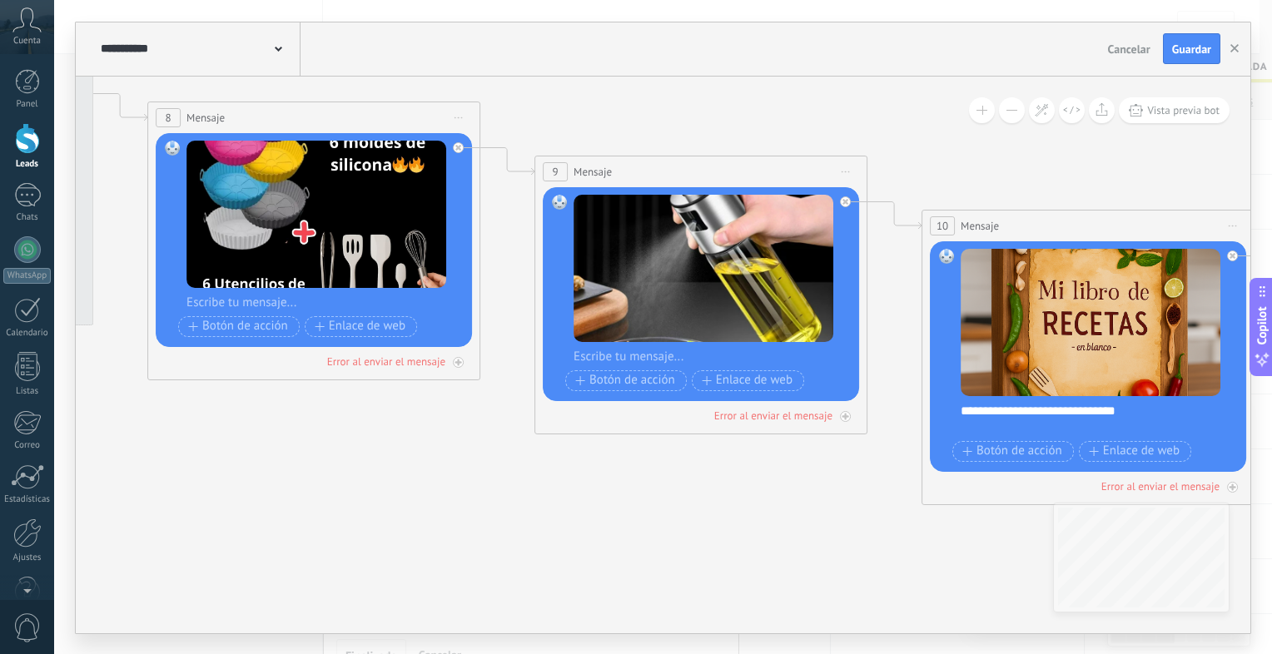
drag, startPoint x: 440, startPoint y: 478, endPoint x: 902, endPoint y: 543, distance: 466.6
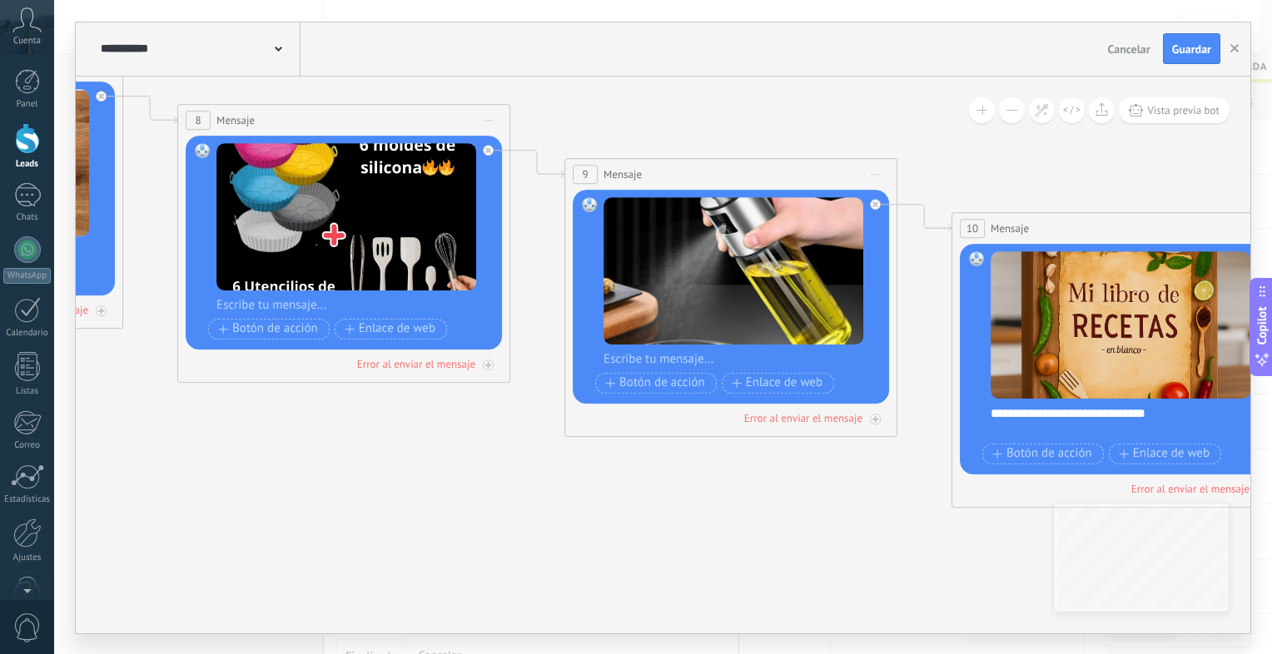
click at [702, 353] on div at bounding box center [742, 359] width 276 height 17
paste div
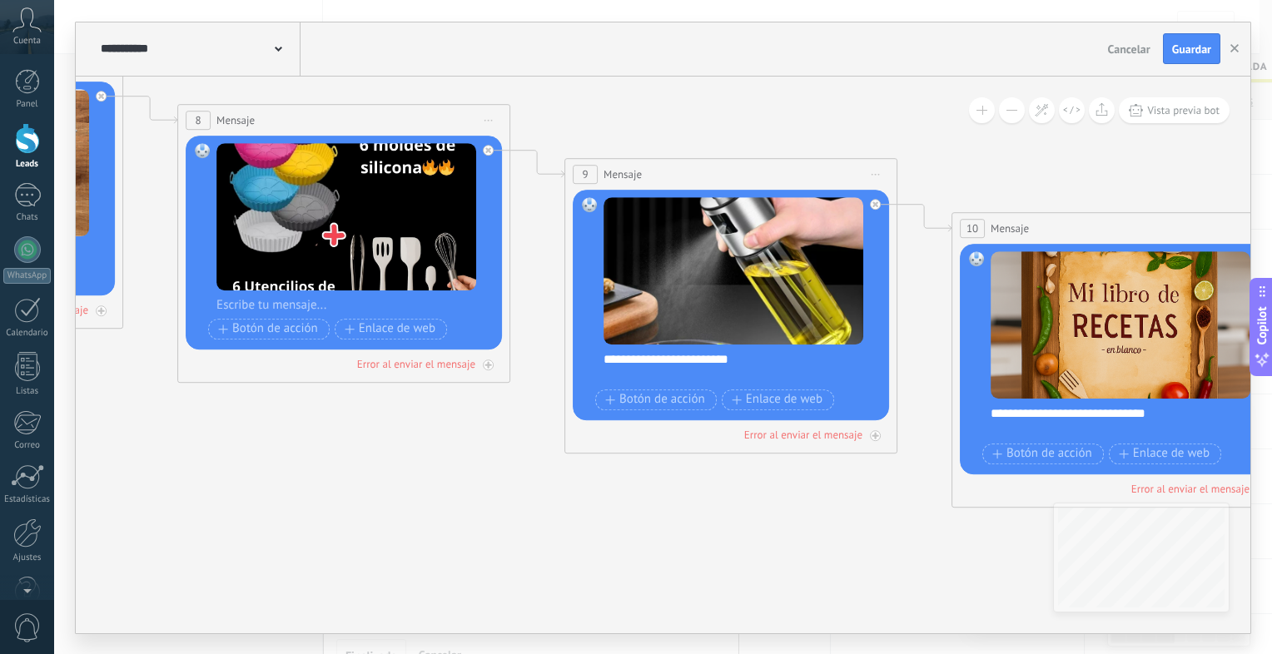
click at [331, 308] on div at bounding box center [354, 305] width 276 height 17
paste div
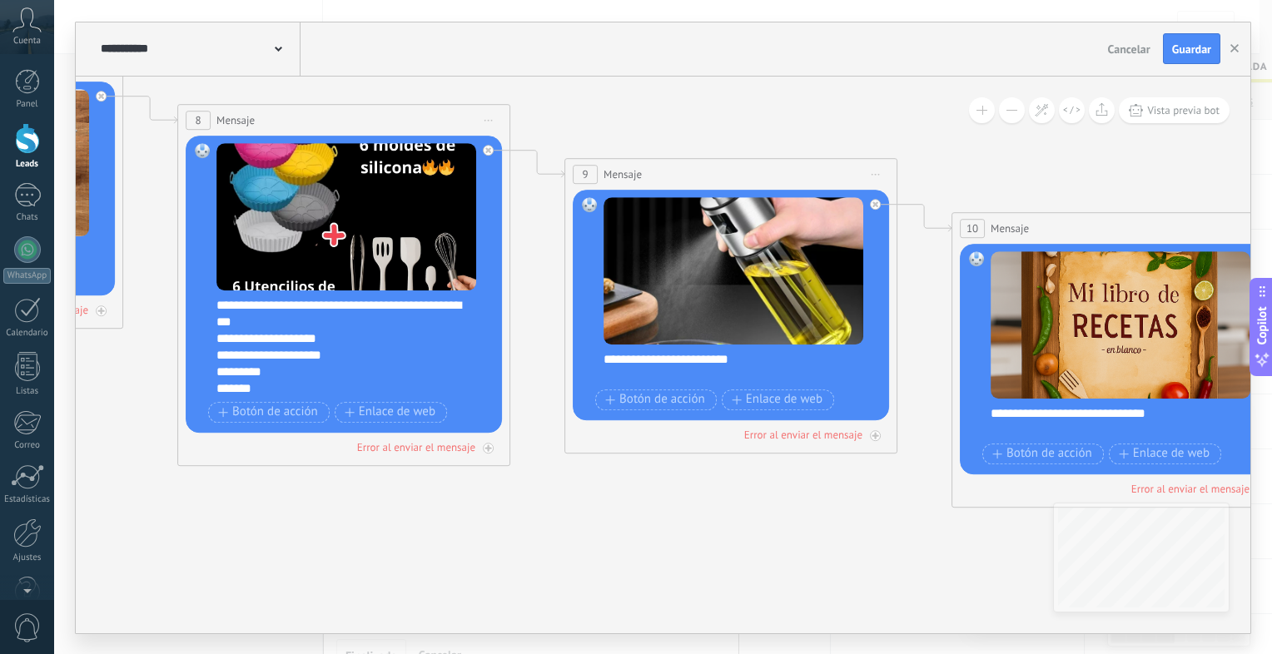
click at [264, 322] on div "**********" at bounding box center [354, 347] width 277 height 100
click at [216, 305] on div "**********" at bounding box center [354, 347] width 277 height 100
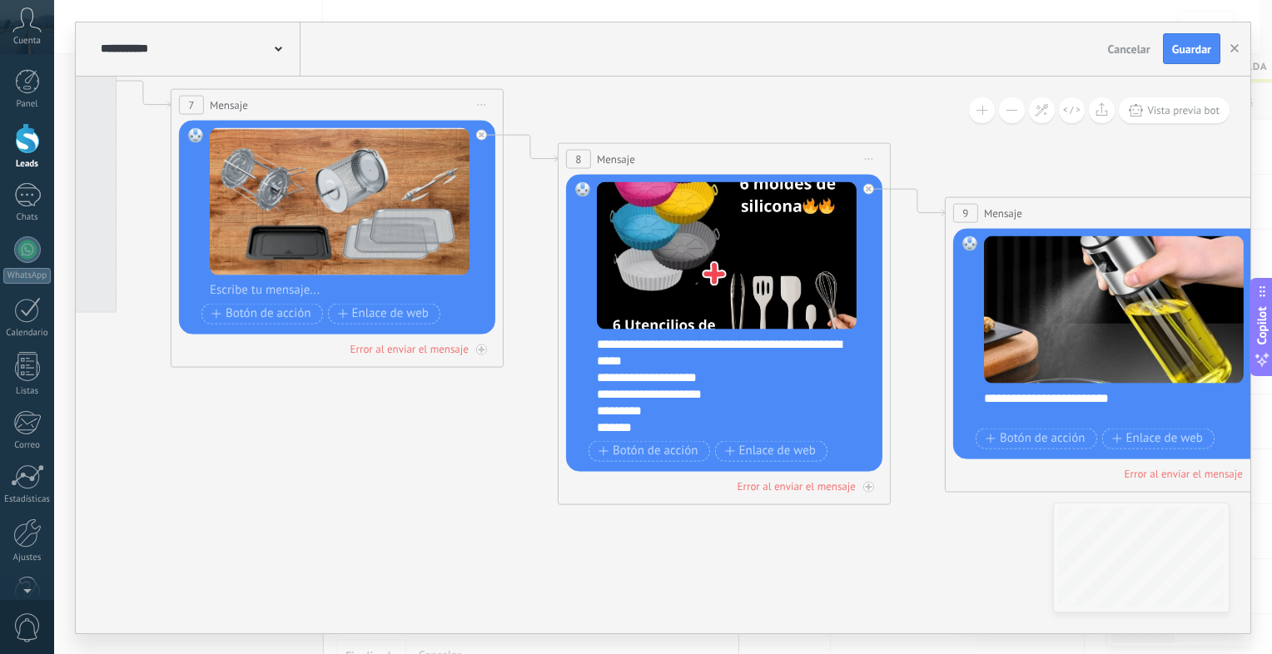
drag, startPoint x: 261, startPoint y: 501, endPoint x: 645, endPoint y: 539, distance: 386.5
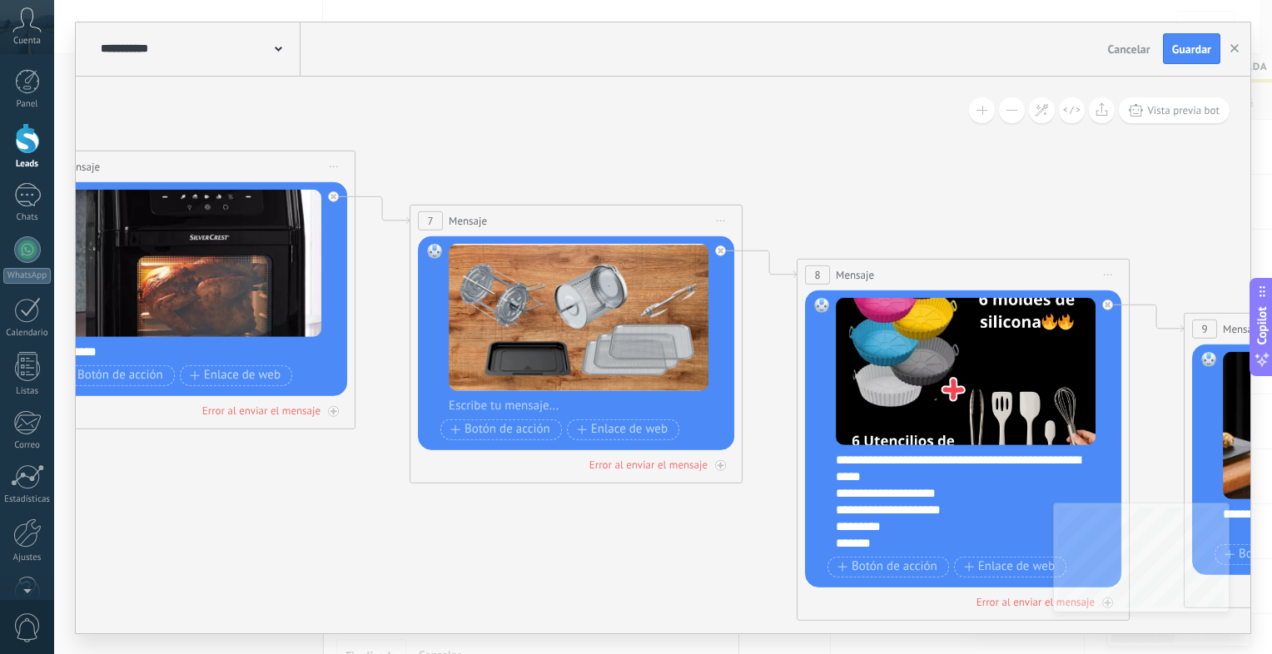
drag, startPoint x: 270, startPoint y: 480, endPoint x: 511, endPoint y: 594, distance: 267.0
click at [511, 594] on icon at bounding box center [163, 208] width 5376 height 1598
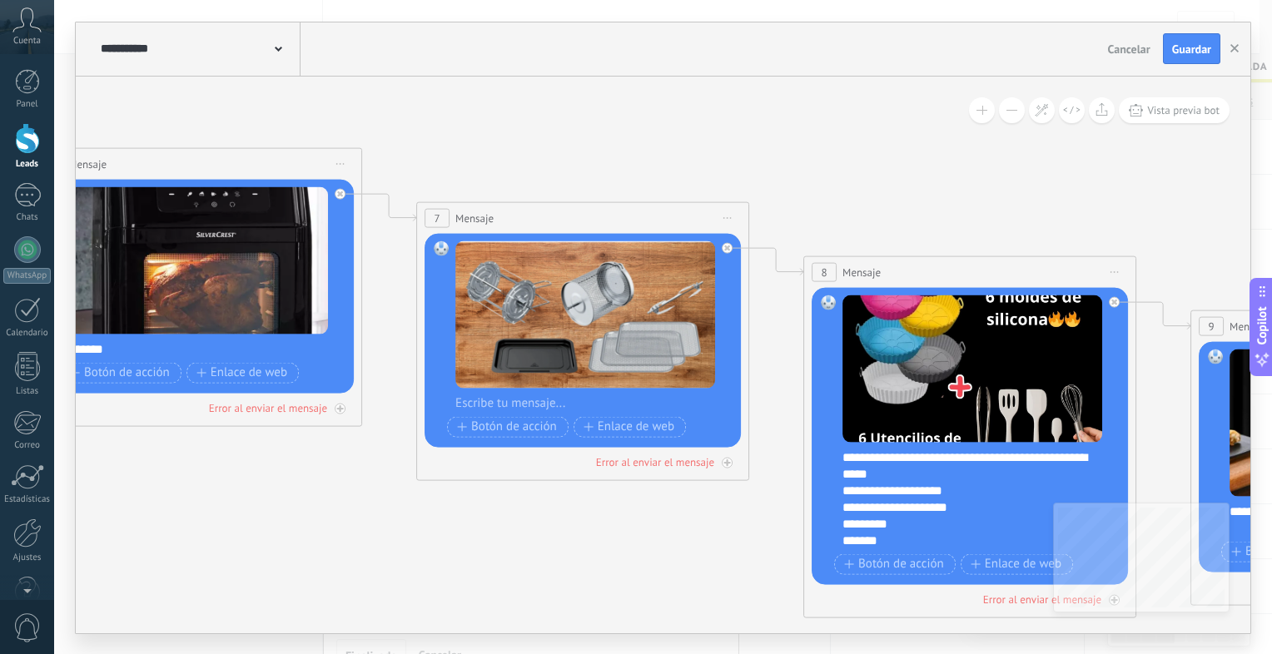
click at [505, 405] on div at bounding box center [593, 403] width 276 height 17
paste div
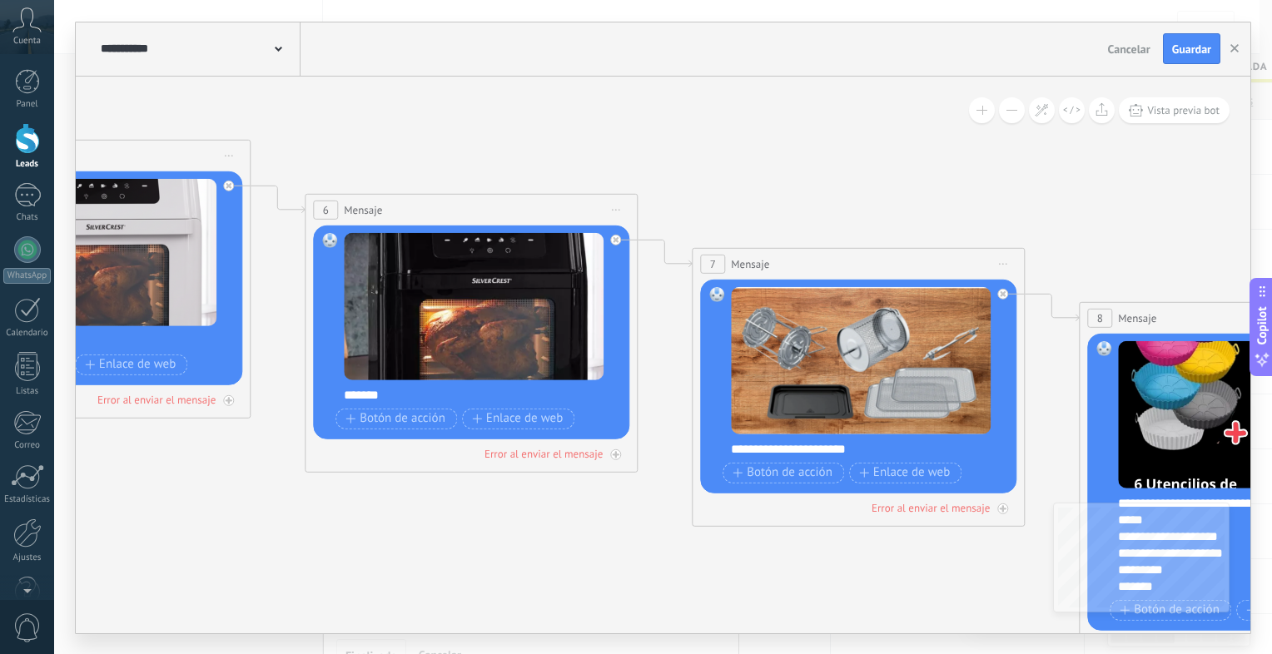
drag, startPoint x: 333, startPoint y: 461, endPoint x: 788, endPoint y: 509, distance: 457.9
click at [788, 509] on icon at bounding box center [445, 251] width 5376 height 1598
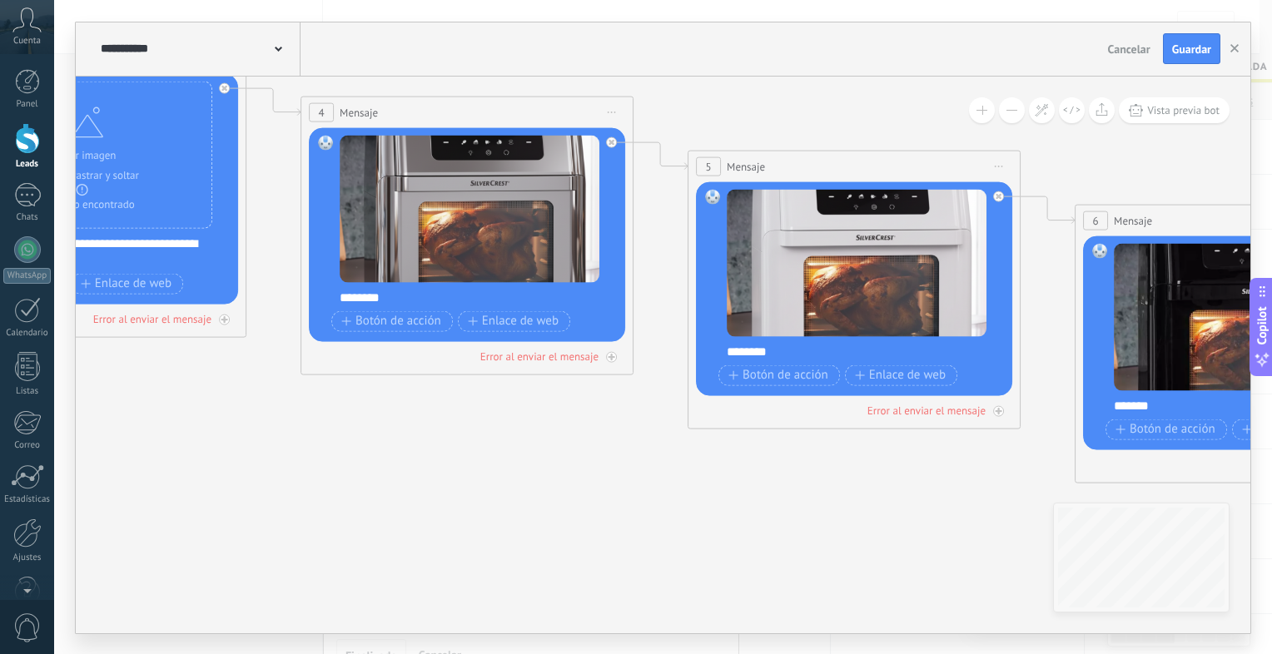
drag, startPoint x: 317, startPoint y: 481, endPoint x: 565, endPoint y: 414, distance: 257.1
click at [929, 489] on icon at bounding box center [1215, 262] width 5376 height 1598
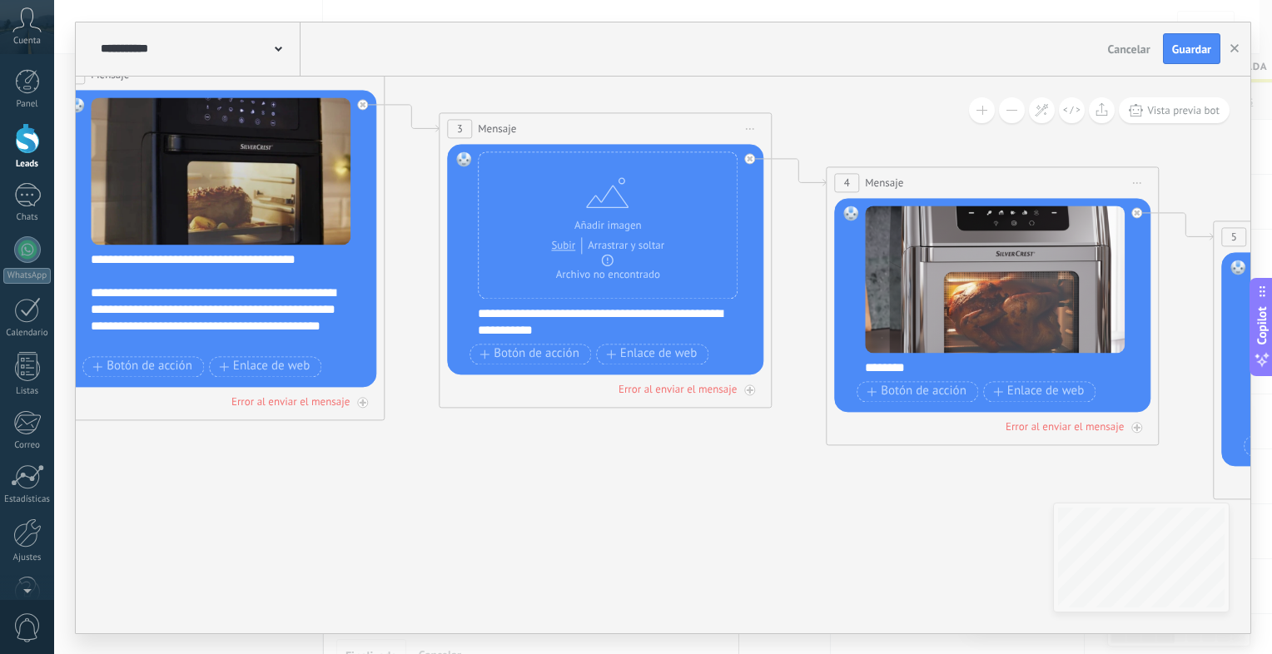
drag, startPoint x: 565, startPoint y: 414, endPoint x: 1078, endPoint y: 485, distance: 517.8
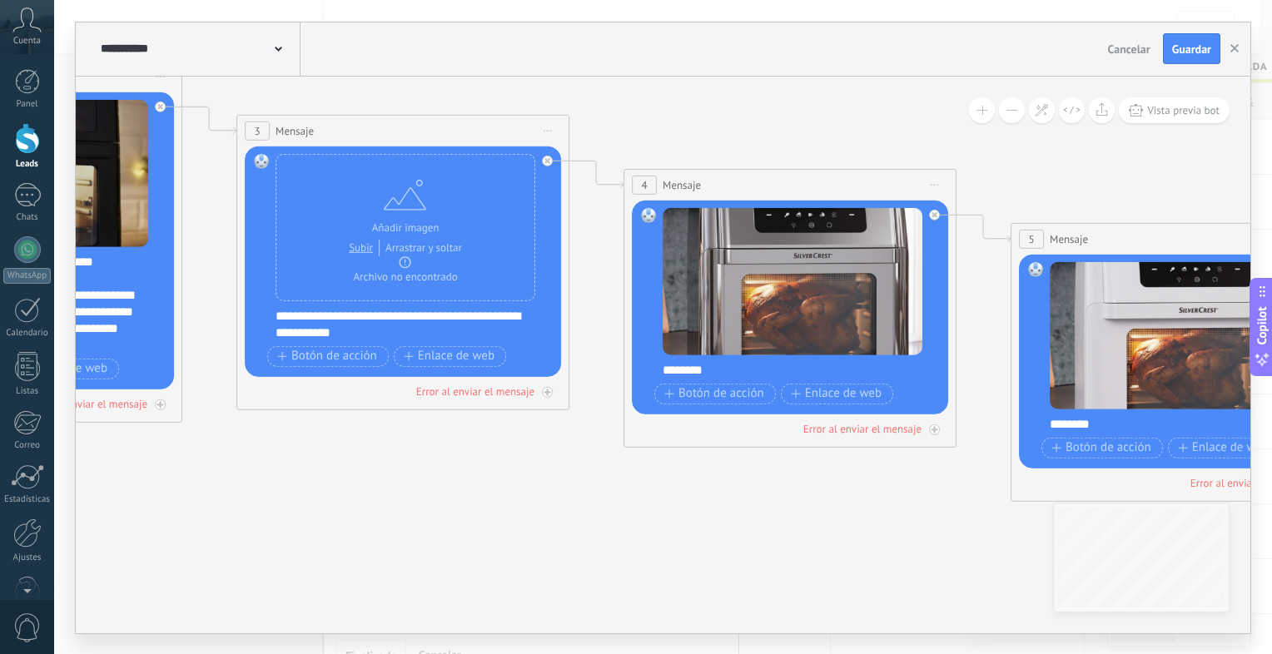
drag, startPoint x: 601, startPoint y: 467, endPoint x: 390, endPoint y: 467, distance: 211.5
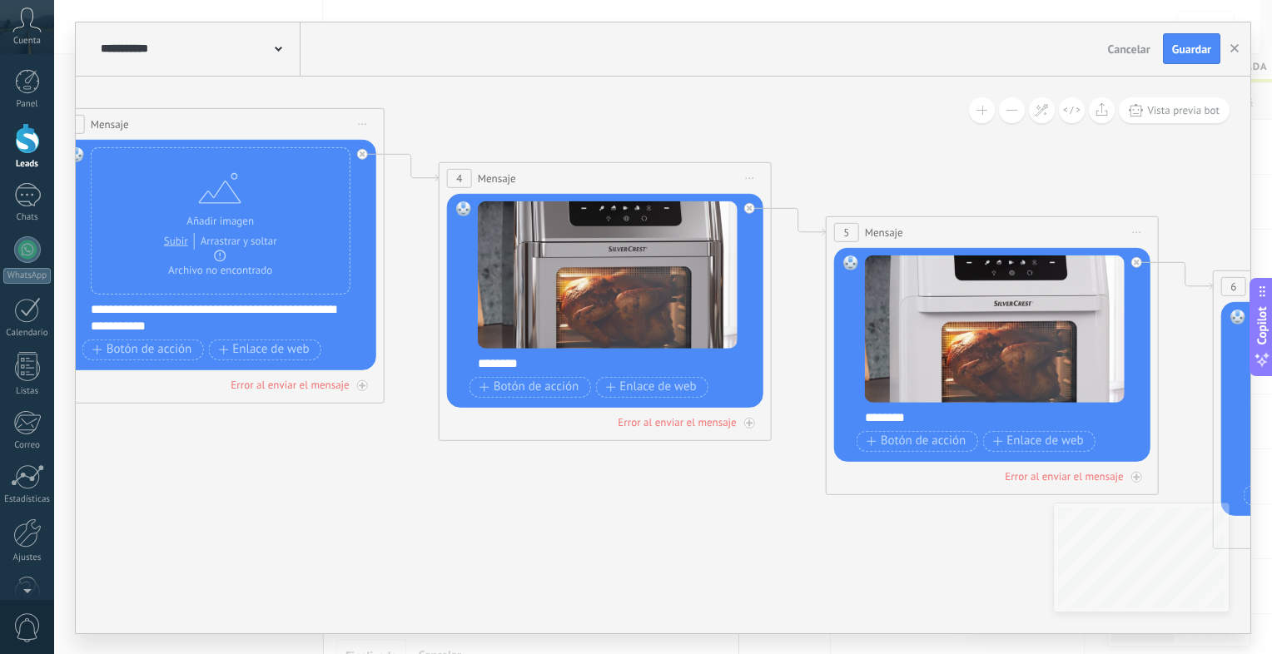
drag, startPoint x: 628, startPoint y: 518, endPoint x: 253, endPoint y: 475, distance: 377.1
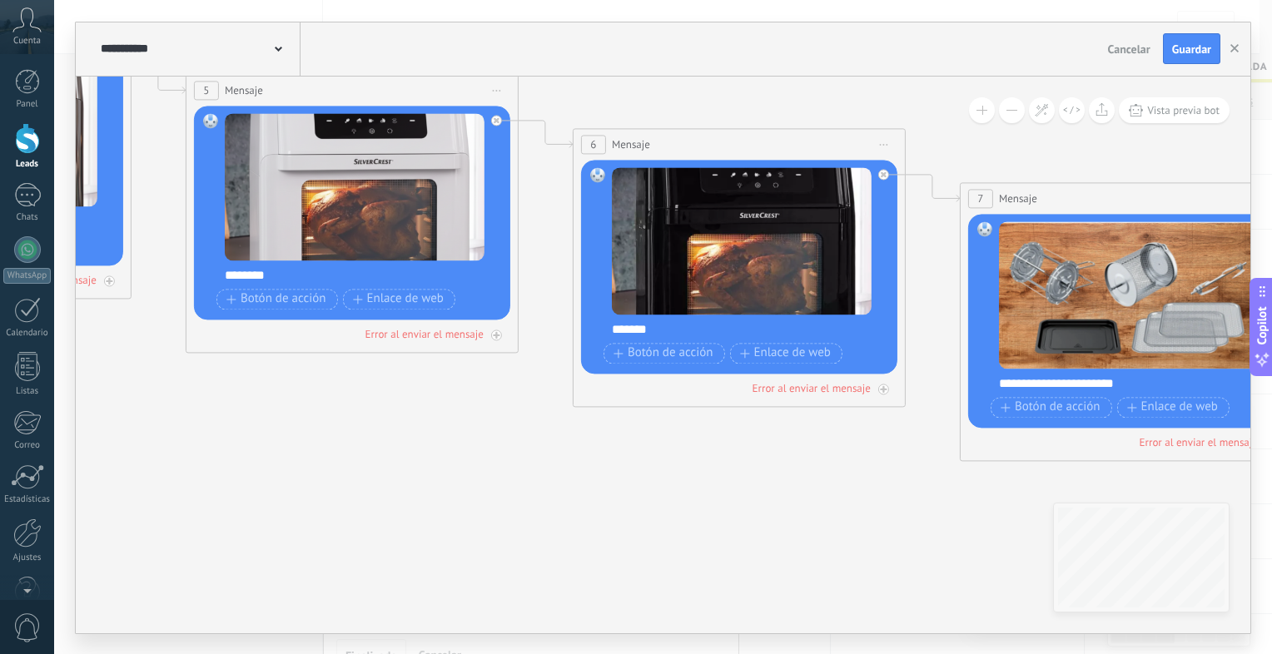
drag, startPoint x: 570, startPoint y: 564, endPoint x: 123, endPoint y: 460, distance: 459.0
click at [123, 460] on icon at bounding box center [713, 186] width 5376 height 1598
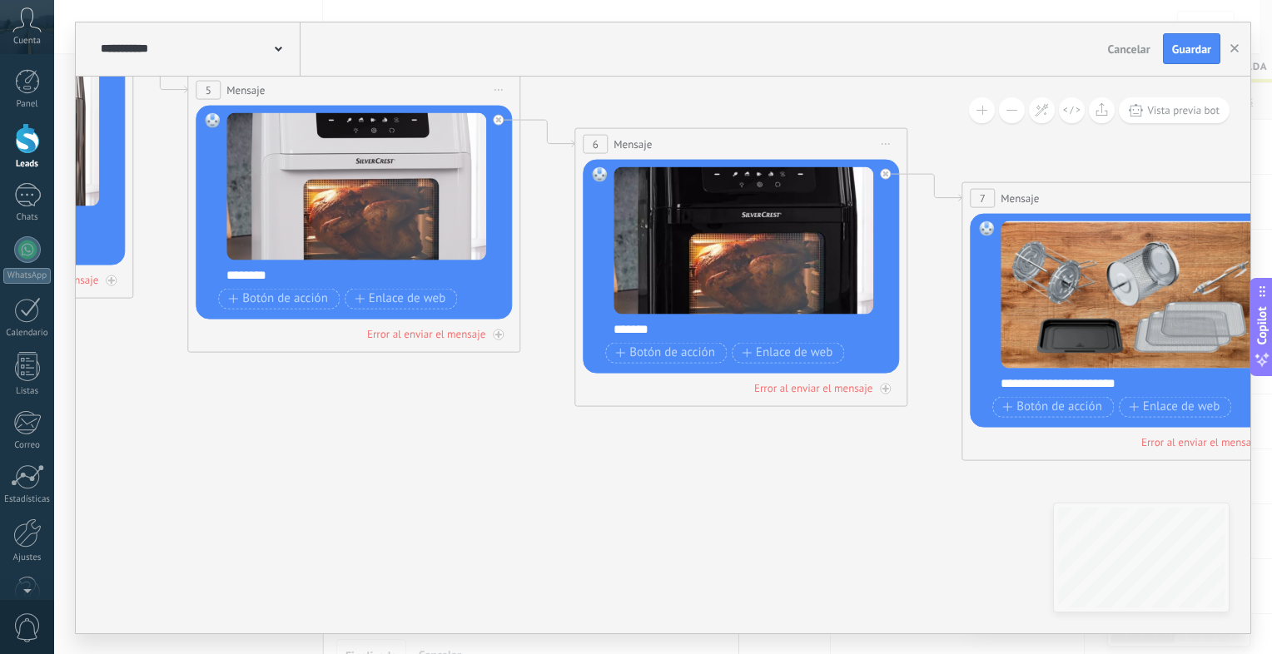
drag, startPoint x: 550, startPoint y: 507, endPoint x: 27, endPoint y: 396, distance: 535.3
click at [27, 396] on body ".abccls-1,.abccls-2{fill-rule:evenodd}.abccls-2{fill:#fff} .abfcls-1{fill:none}…" at bounding box center [636, 327] width 1272 height 654
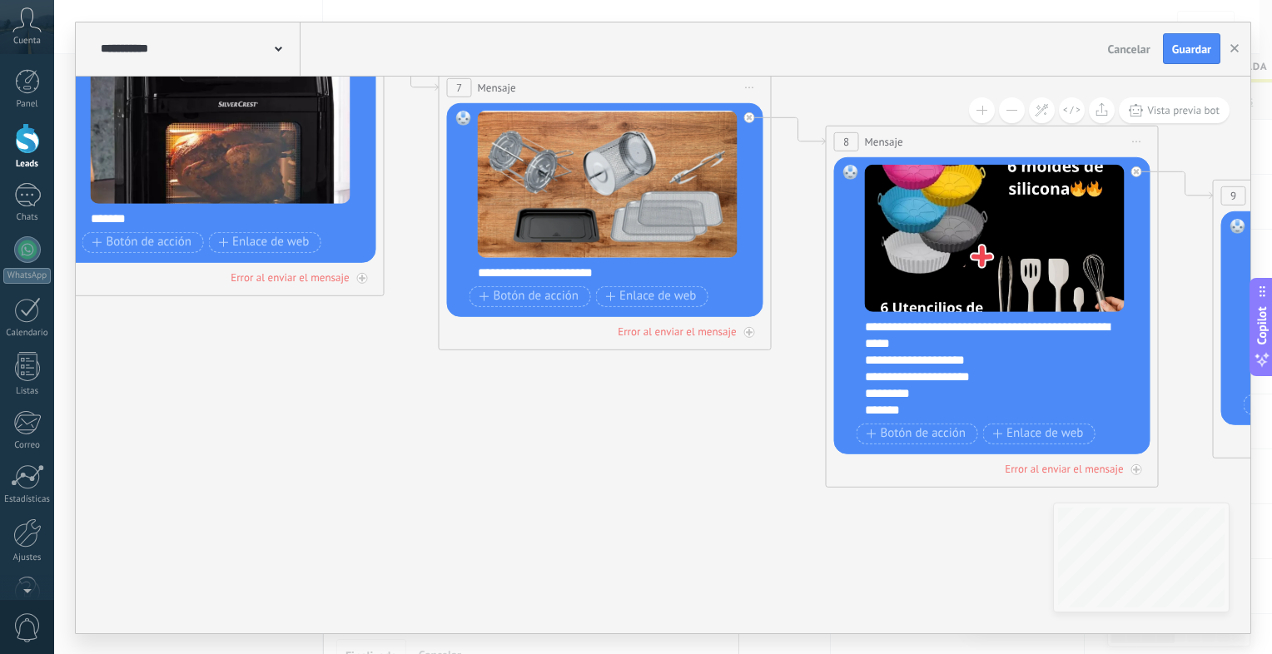
click at [323, 418] on icon at bounding box center [192, 75] width 5376 height 1598
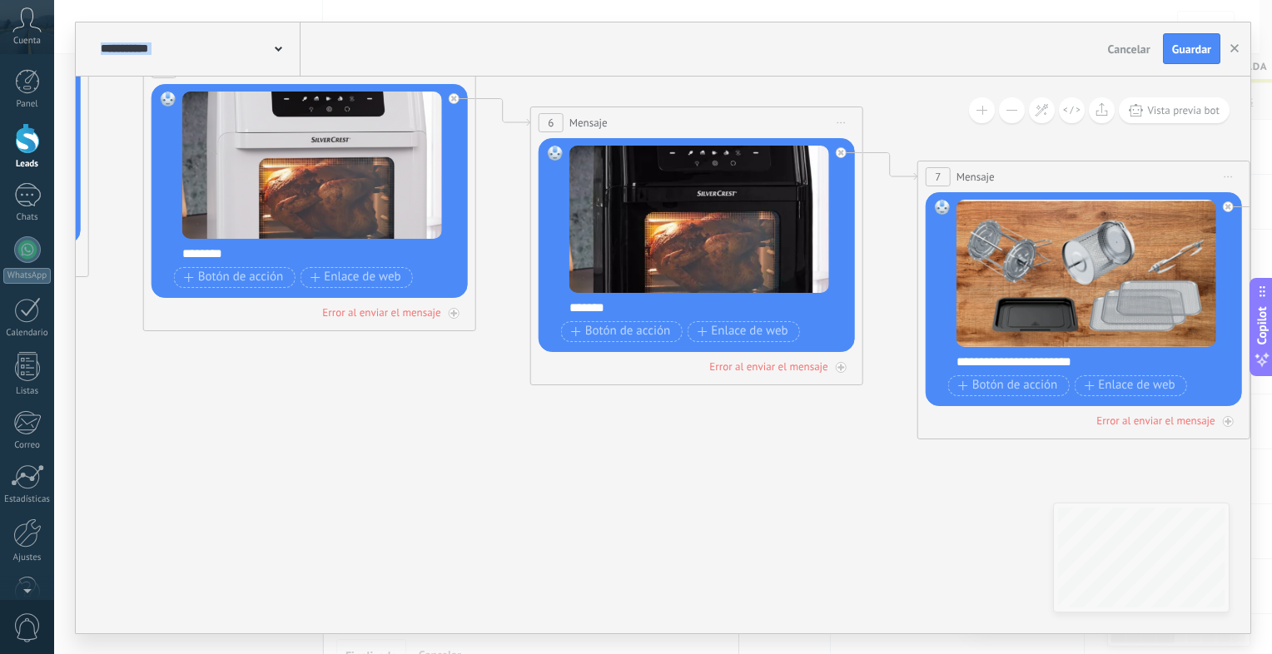
drag, startPoint x: 323, startPoint y: 418, endPoint x: 852, endPoint y: 510, distance: 536.7
click at [852, 510] on icon at bounding box center [671, 165] width 5376 height 1598
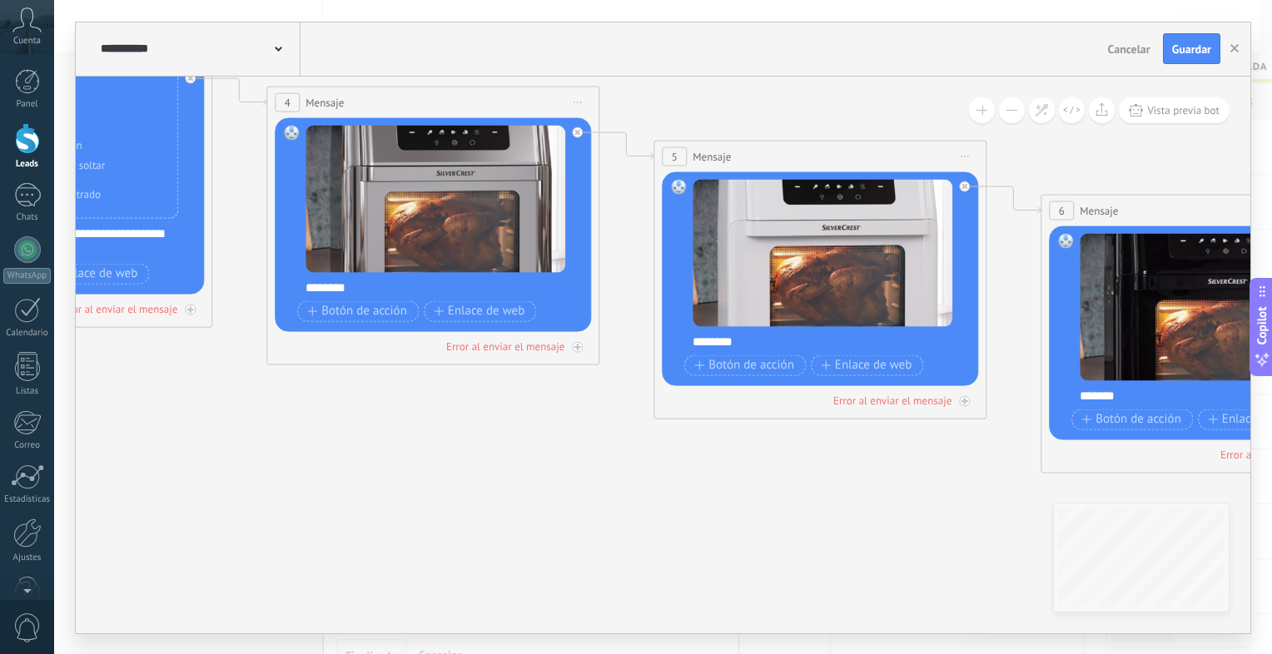
drag, startPoint x: 566, startPoint y: 450, endPoint x: 868, endPoint y: 518, distance: 308.8
click at [1030, 535] on icon at bounding box center [1181, 252] width 5376 height 1598
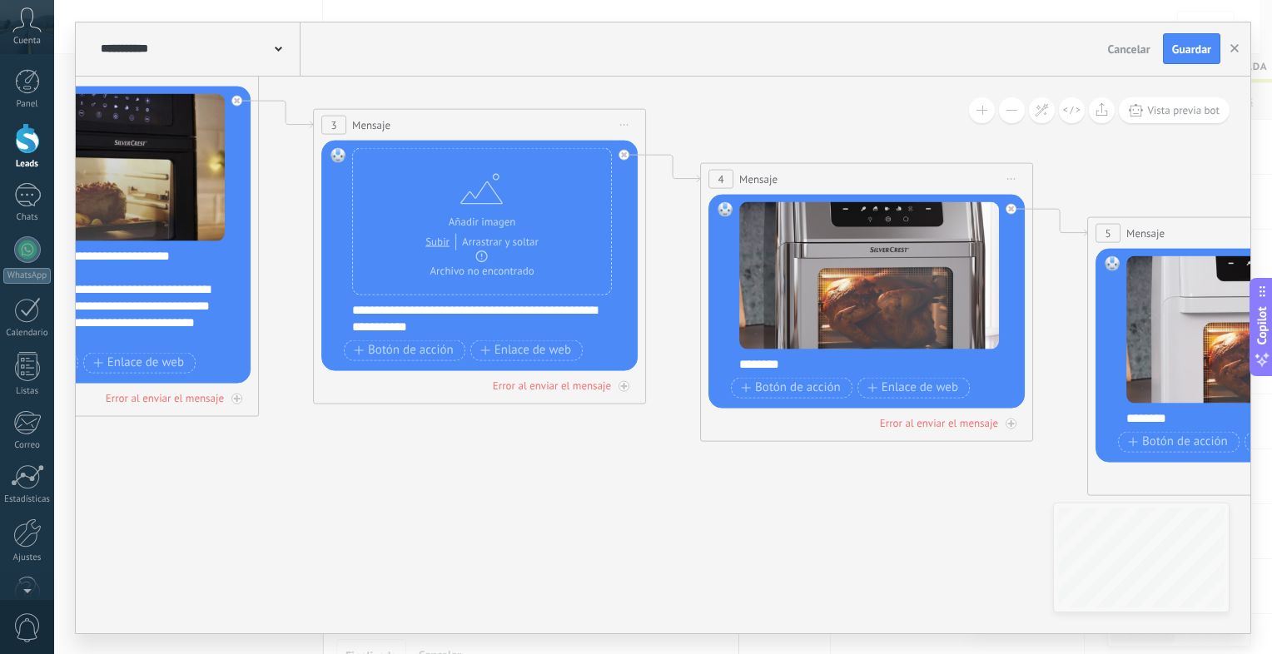
click at [1062, 522] on div "**********" at bounding box center [663, 355] width 1175 height 557
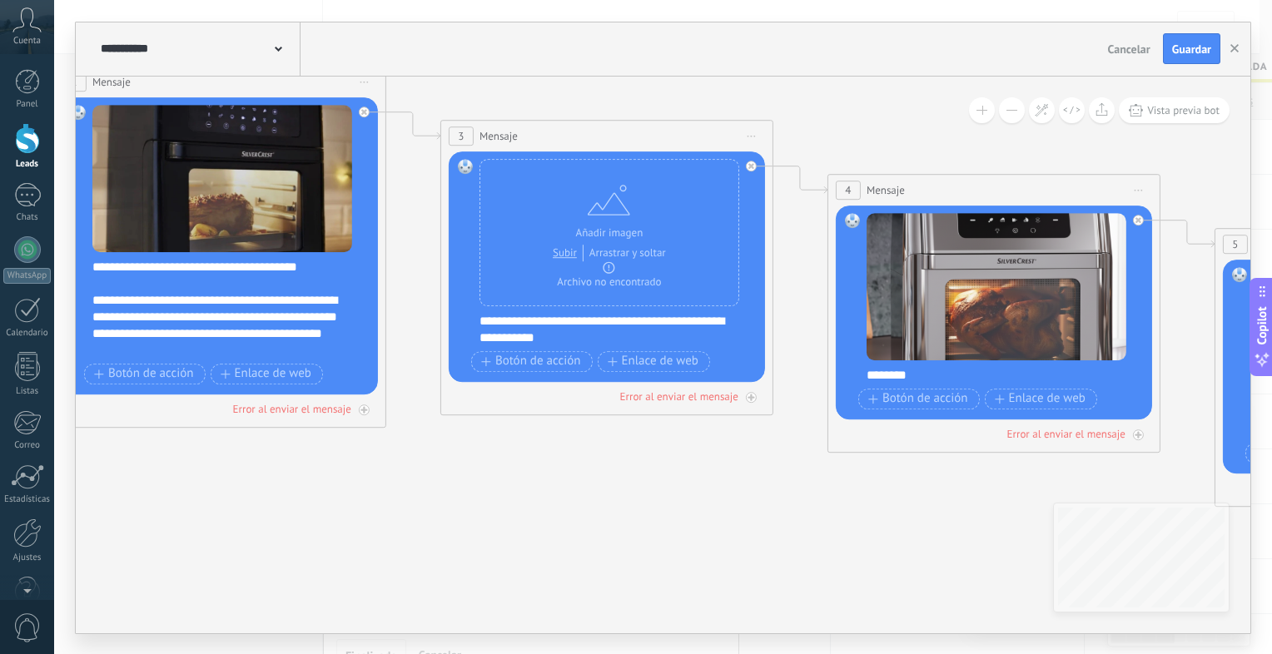
drag, startPoint x: 567, startPoint y: 438, endPoint x: 691, endPoint y: 445, distance: 124.2
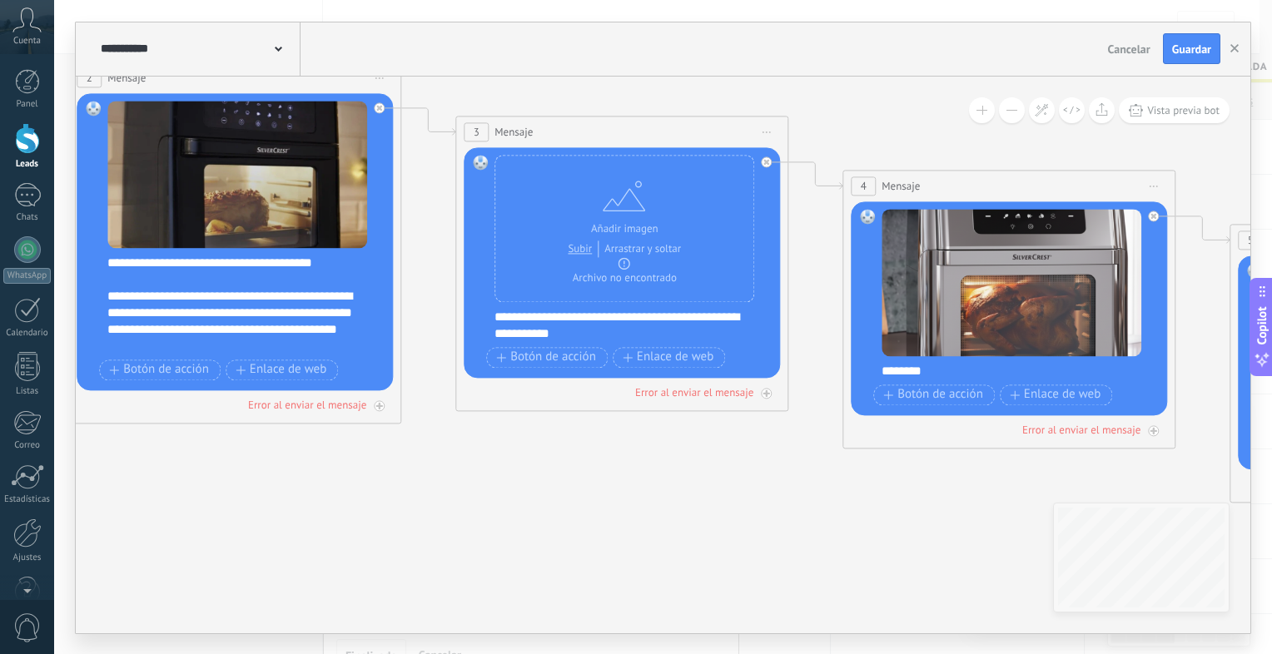
click at [669, 309] on div "**********" at bounding box center [633, 325] width 277 height 33
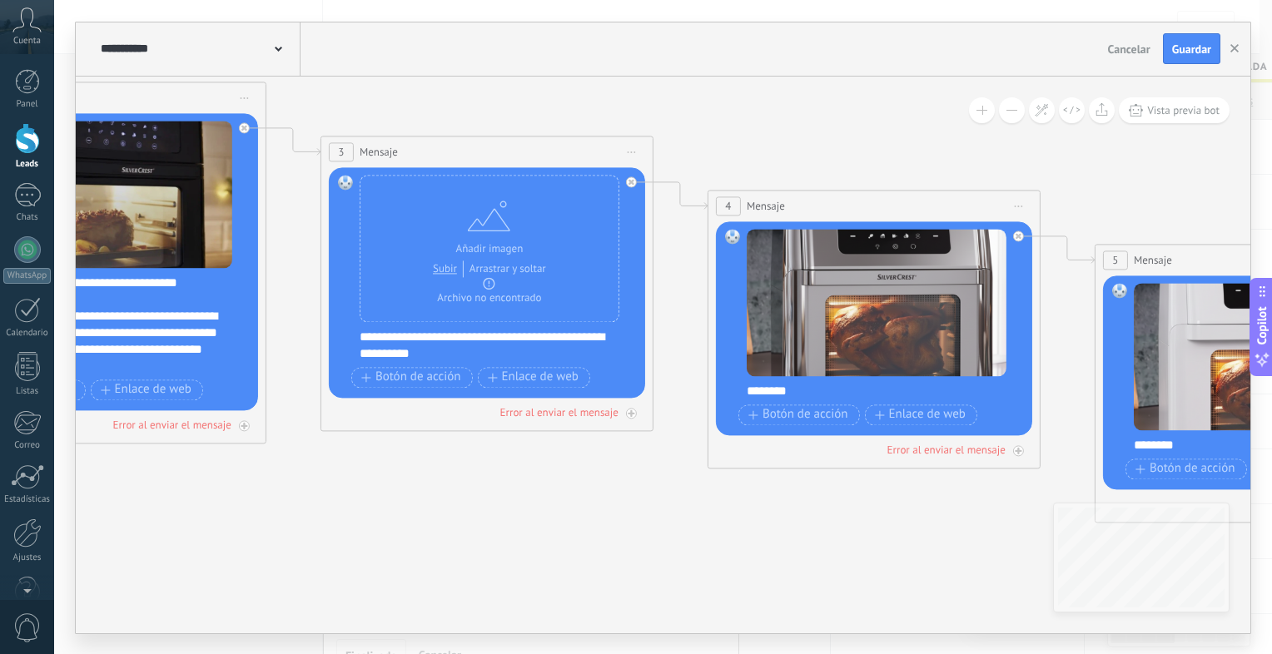
drag, startPoint x: 591, startPoint y: 450, endPoint x: 350, endPoint y: 455, distance: 241.5
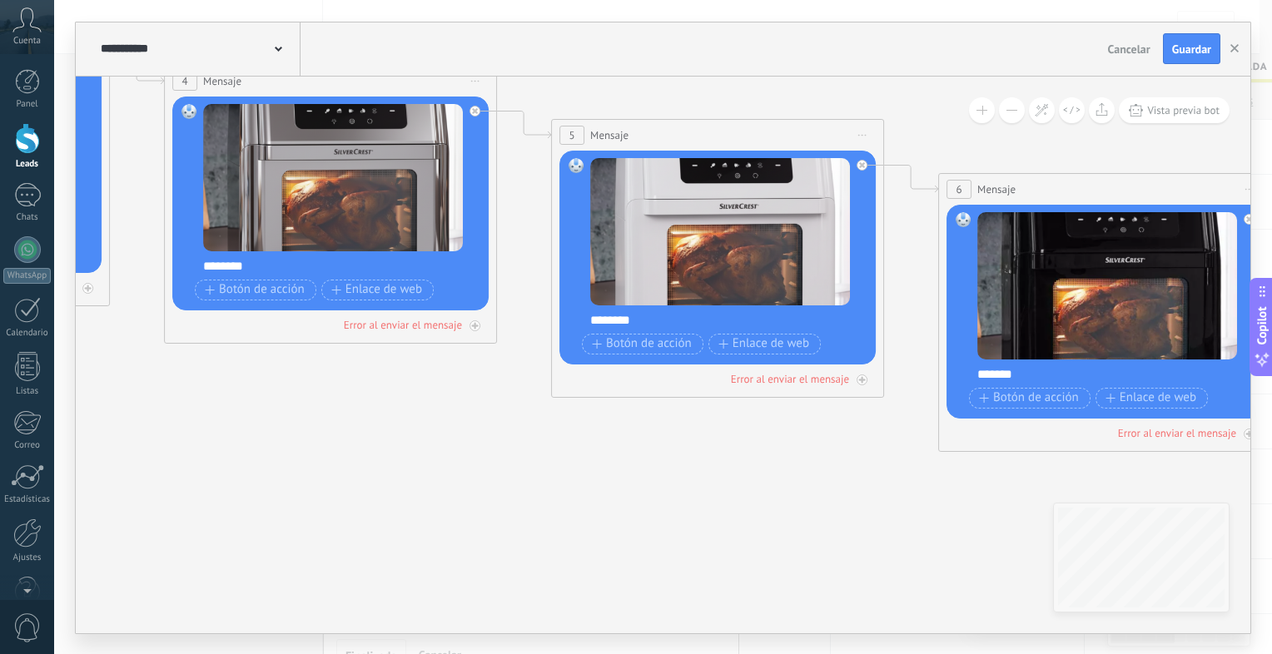
drag, startPoint x: 744, startPoint y: 568, endPoint x: 306, endPoint y: 457, distance: 451.7
click at [306, 457] on icon at bounding box center [1079, 231] width 5376 height 1598
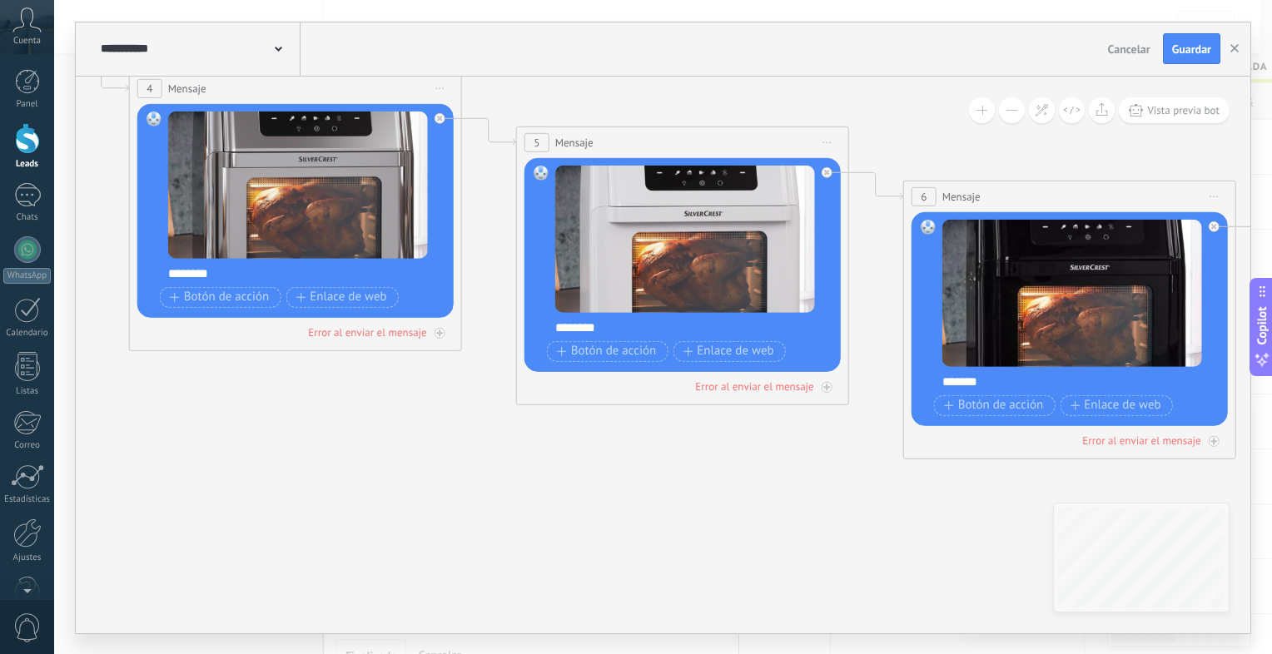
drag, startPoint x: 450, startPoint y: 486, endPoint x: 332, endPoint y: 457, distance: 121.0
click at [332, 457] on icon at bounding box center [1044, 238] width 5376 height 1598
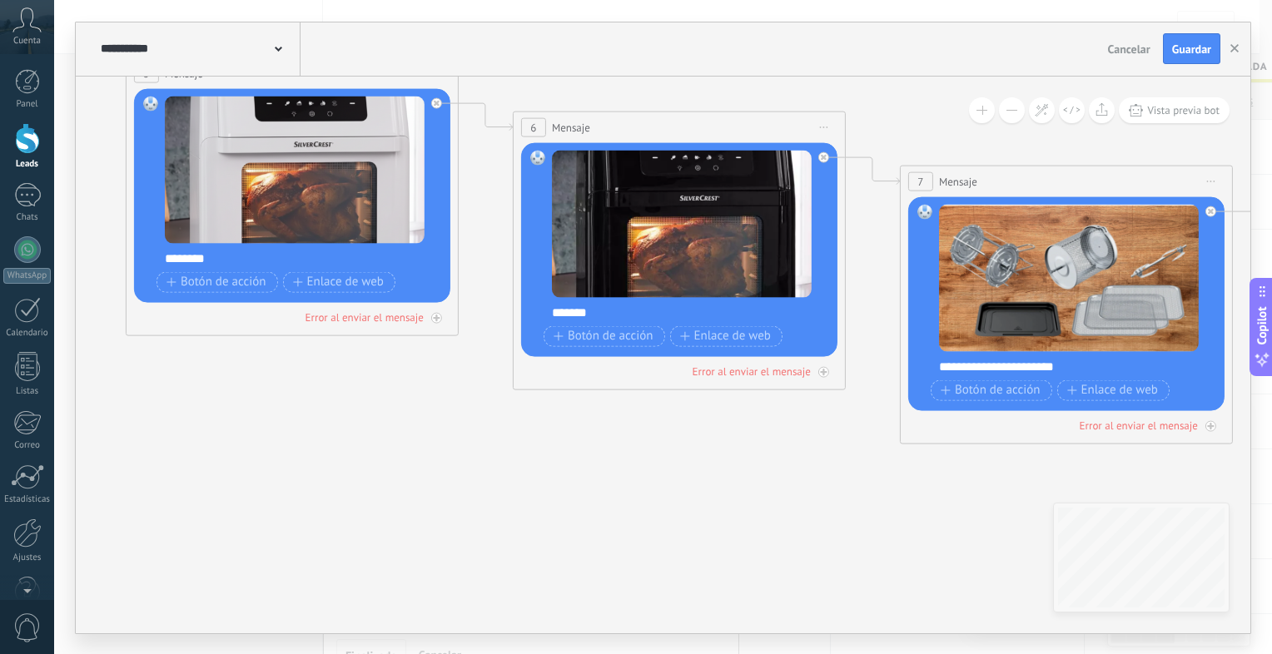
drag, startPoint x: 661, startPoint y: 518, endPoint x: 330, endPoint y: 482, distance: 333.3
click at [330, 482] on icon at bounding box center [653, 169] width 5376 height 1598
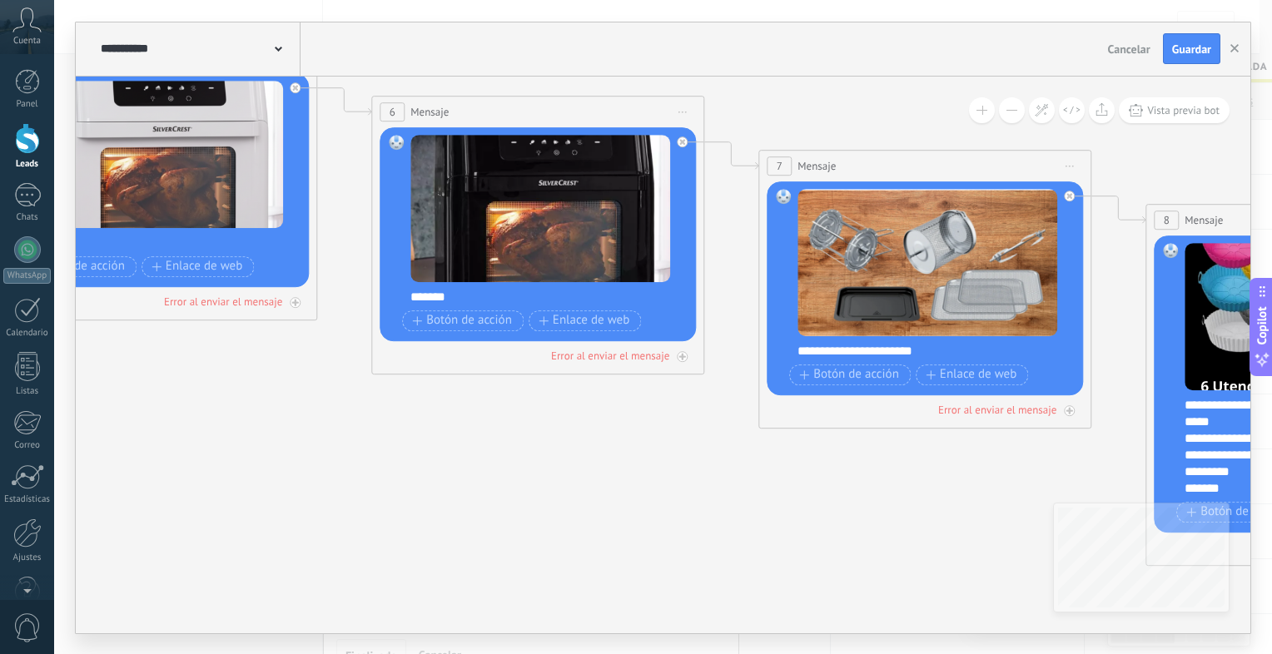
drag, startPoint x: 590, startPoint y: 518, endPoint x: 243, endPoint y: 465, distance: 351.2
click at [243, 465] on icon at bounding box center [512, 154] width 5376 height 1598
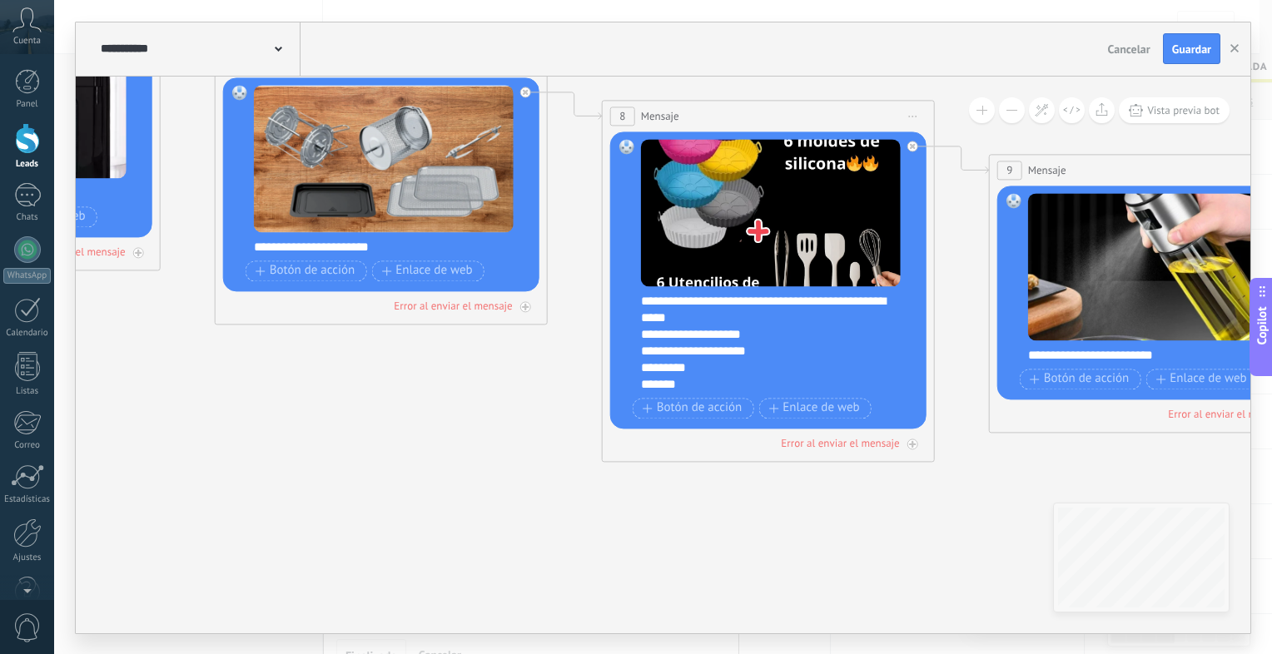
drag, startPoint x: 564, startPoint y: 528, endPoint x: 247, endPoint y: 461, distance: 324.1
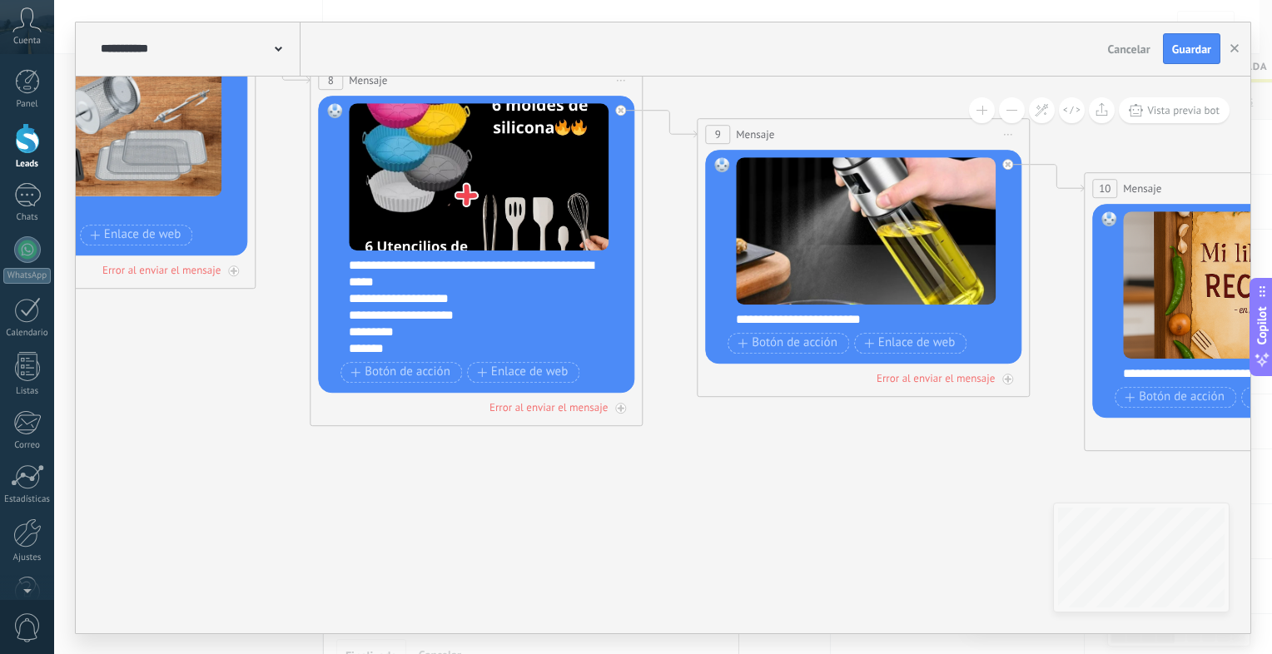
drag, startPoint x: 636, startPoint y: 551, endPoint x: 320, endPoint y: 514, distance: 318.6
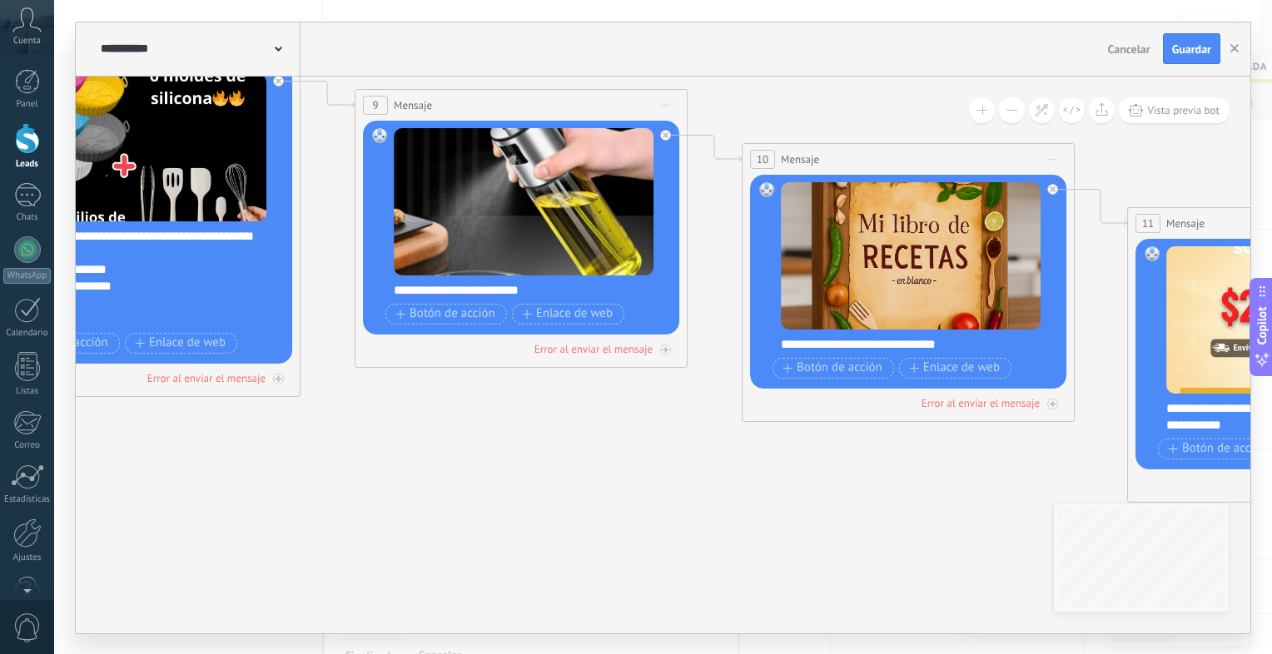
drag, startPoint x: 737, startPoint y: 527, endPoint x: 346, endPoint y: 495, distance: 391.8
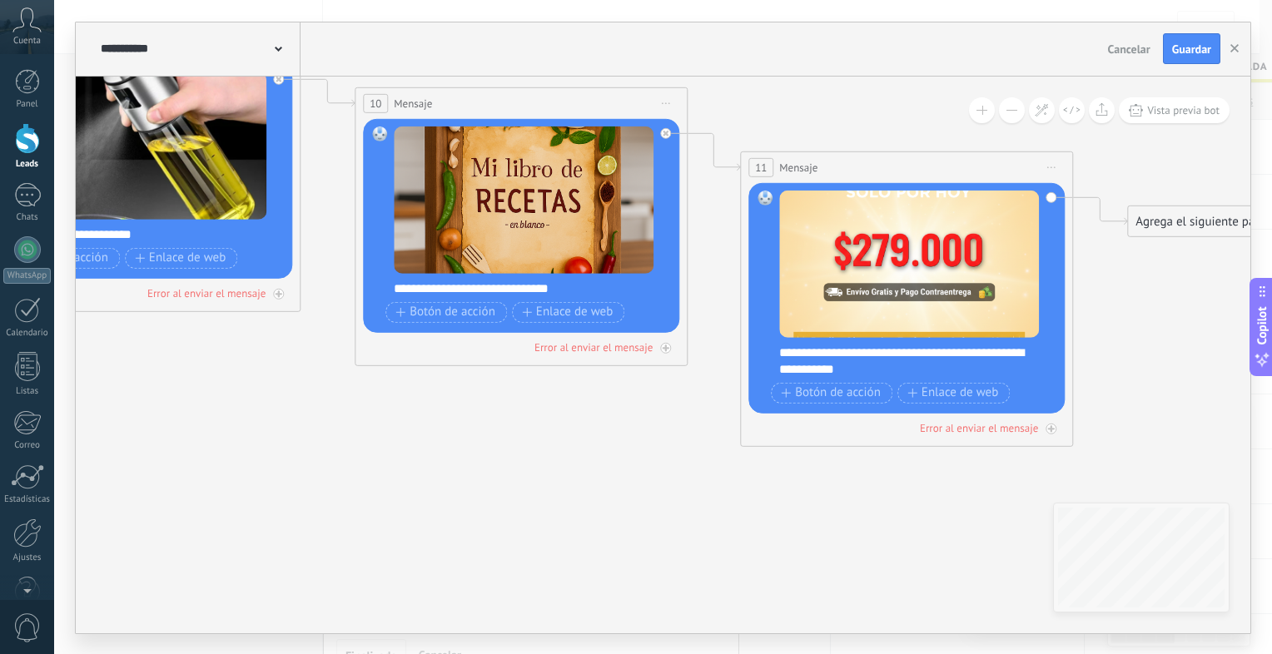
drag, startPoint x: 796, startPoint y: 544, endPoint x: 456, endPoint y: 494, distance: 343.3
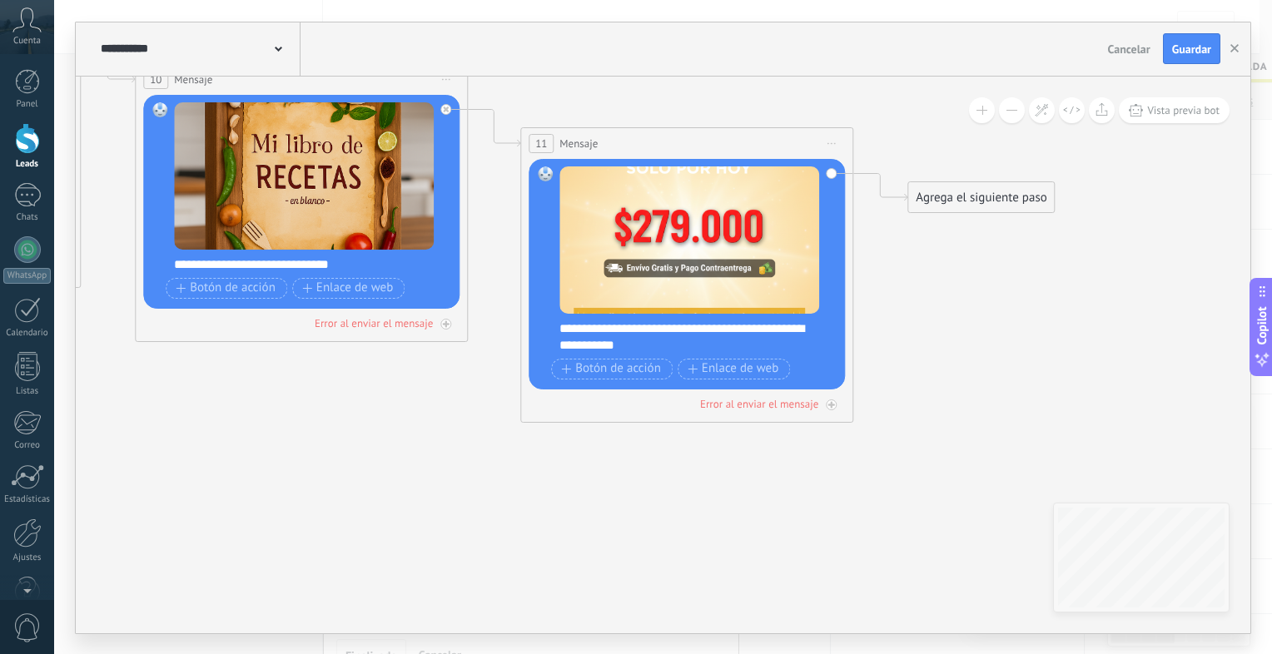
drag, startPoint x: 871, startPoint y: 526, endPoint x: 550, endPoint y: 482, distance: 323.6
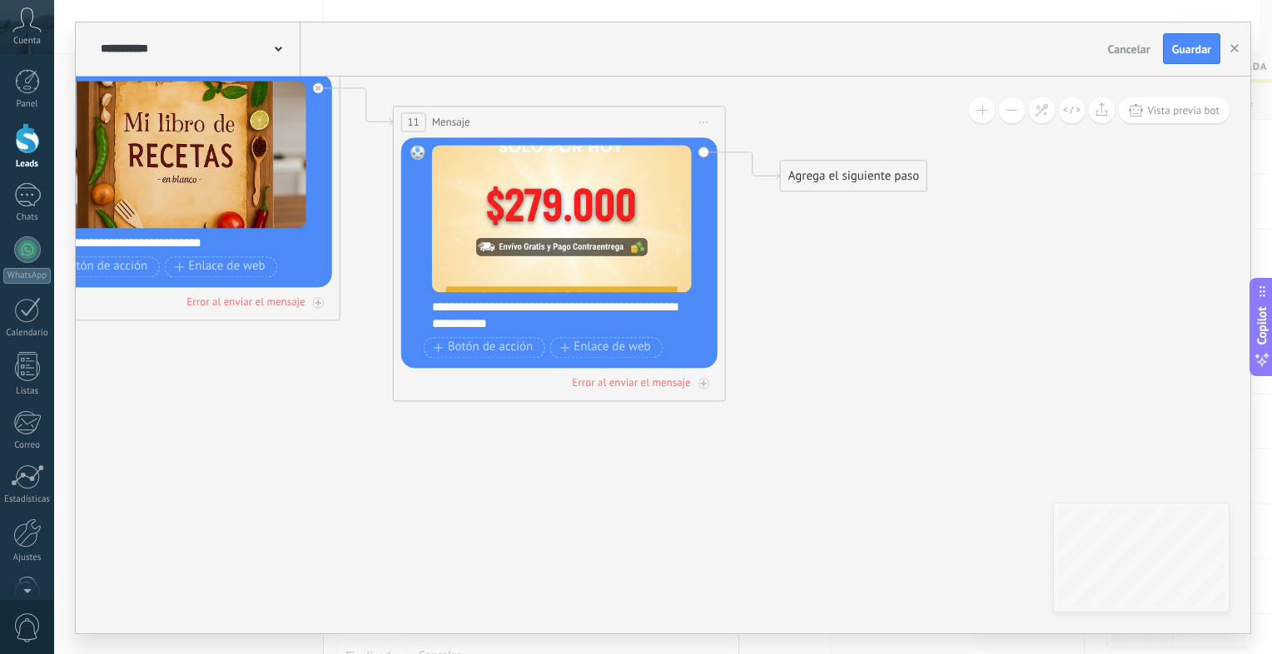
click at [858, 178] on div "Agrega el siguiente paso" at bounding box center [854, 175] width 146 height 27
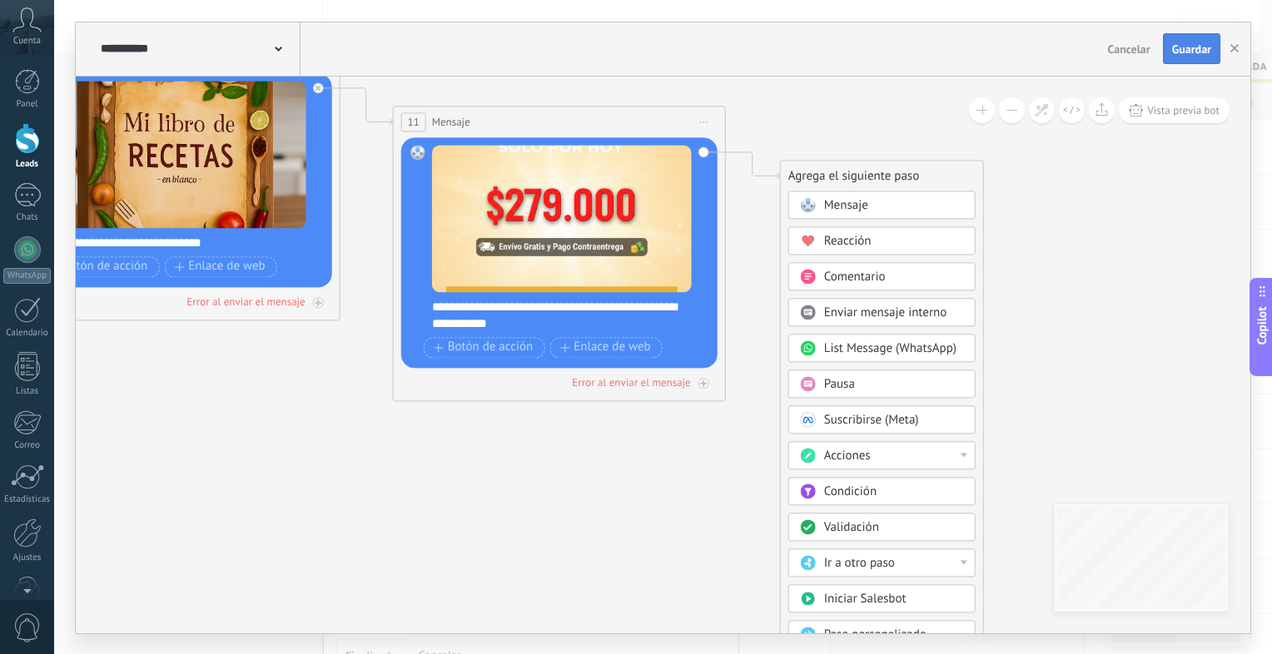
click at [1188, 45] on span "Guardar" at bounding box center [1191, 49] width 39 height 12
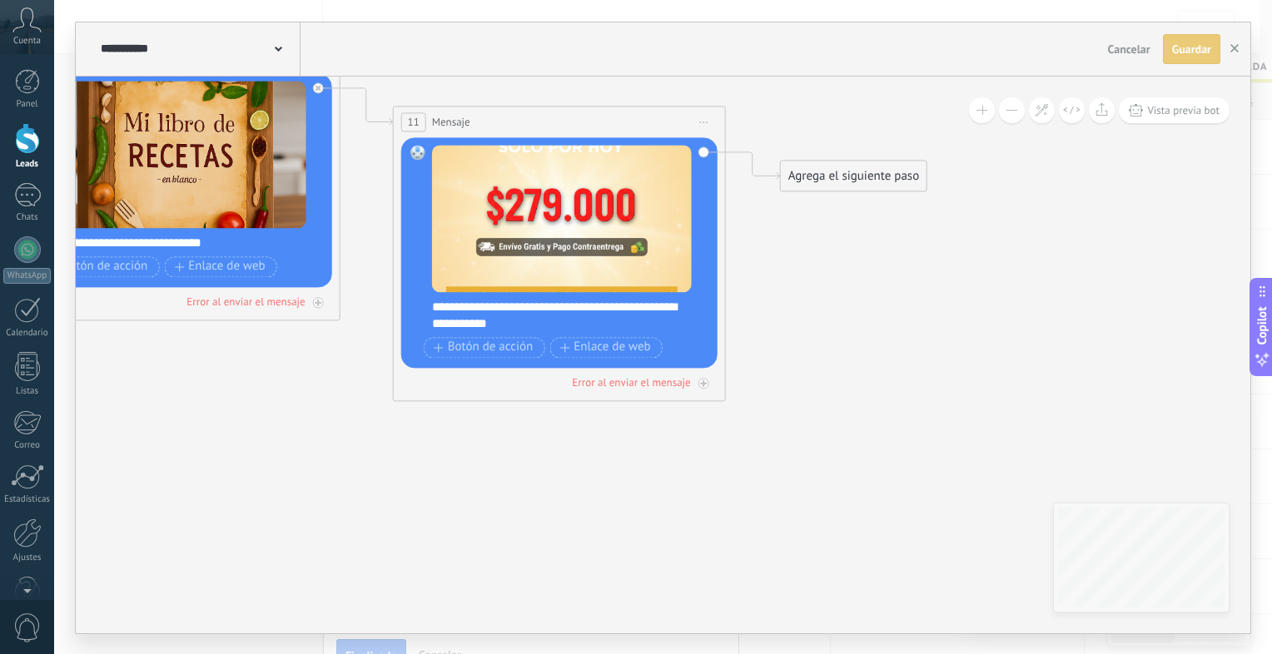
click at [869, 173] on div "Agrega el siguiente paso" at bounding box center [854, 175] width 146 height 27
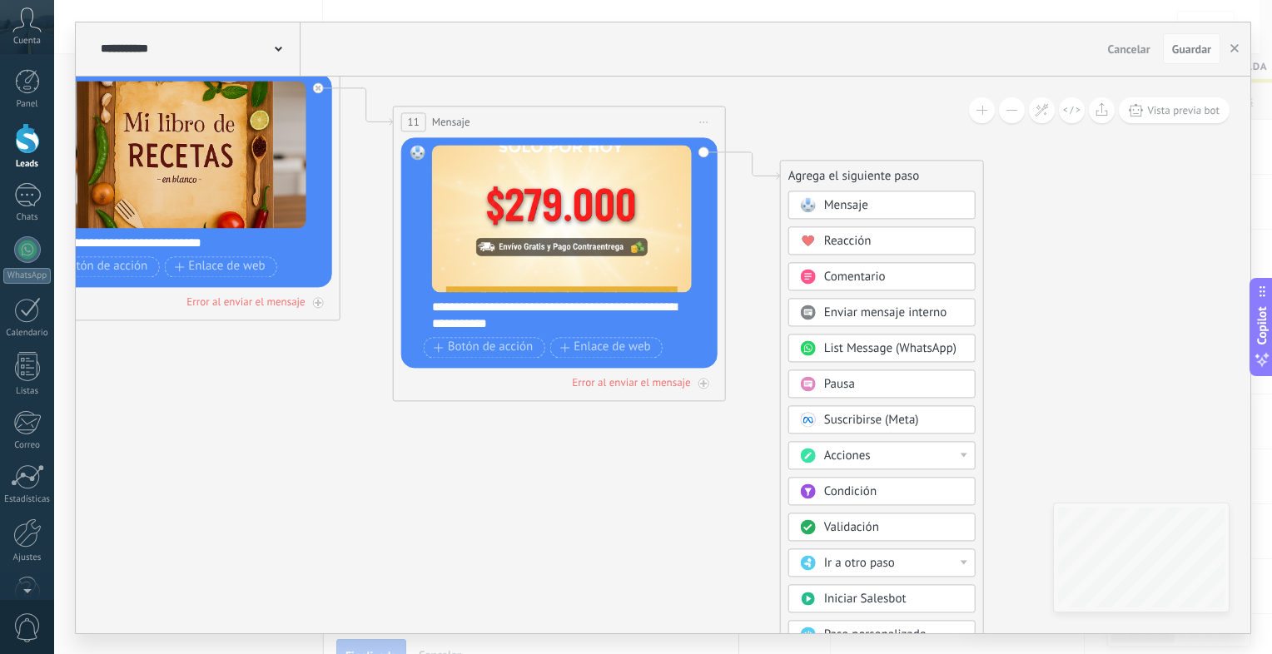
click at [888, 209] on div "Mensaje" at bounding box center [894, 205] width 140 height 17
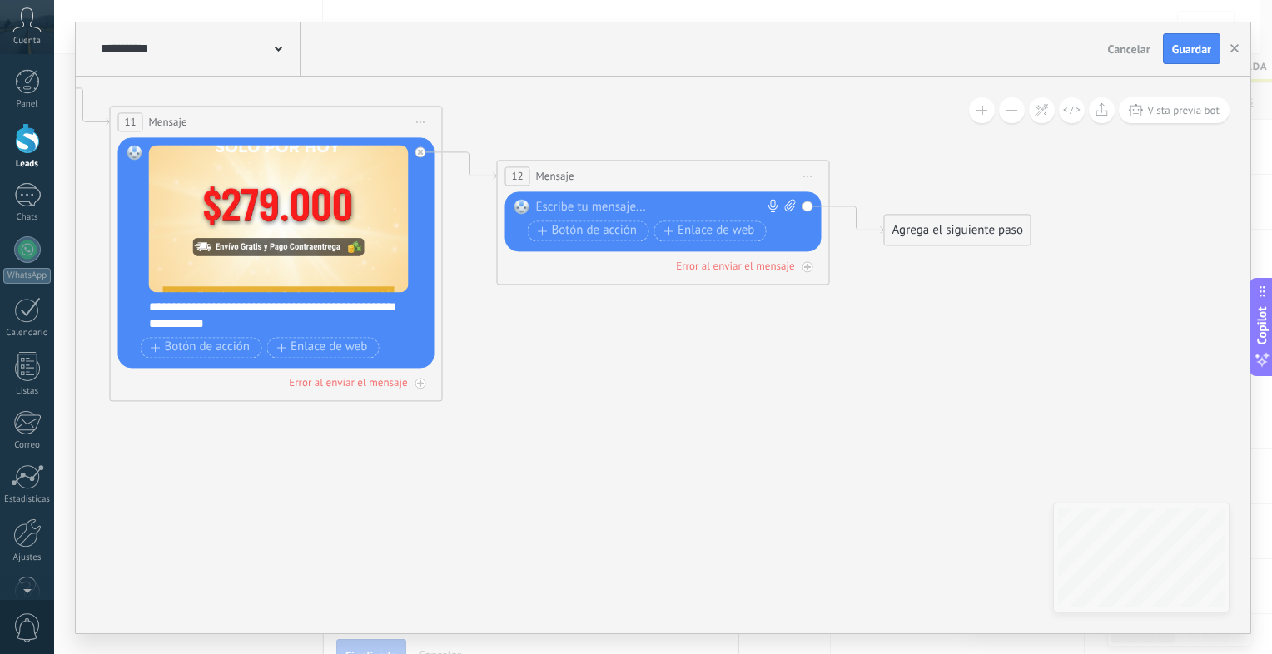
click at [596, 199] on div at bounding box center [659, 207] width 247 height 17
paste div
click at [1192, 55] on span "Guardar" at bounding box center [1191, 49] width 39 height 12
drag, startPoint x: 1190, startPoint y: 53, endPoint x: 1231, endPoint y: 53, distance: 40.8
click at [1230, 53] on div "Cancelar Guardar" at bounding box center [1165, 49] width 128 height 32
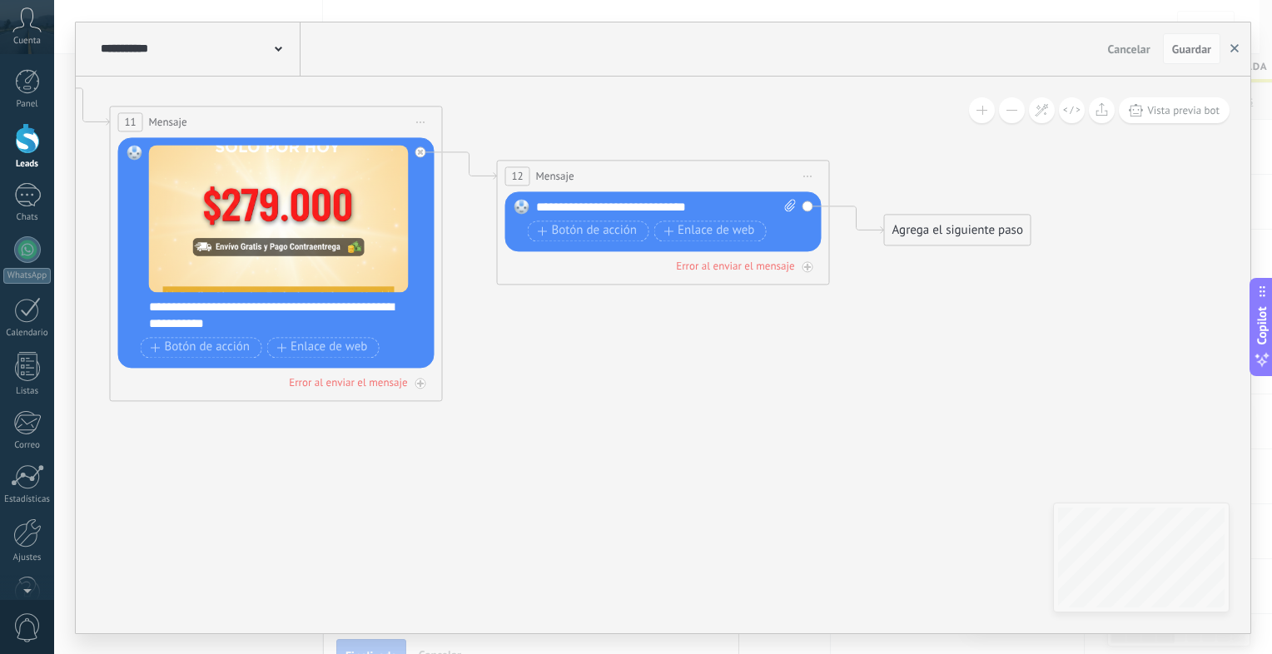
click at [1231, 53] on button "button" at bounding box center [1234, 49] width 25 height 32
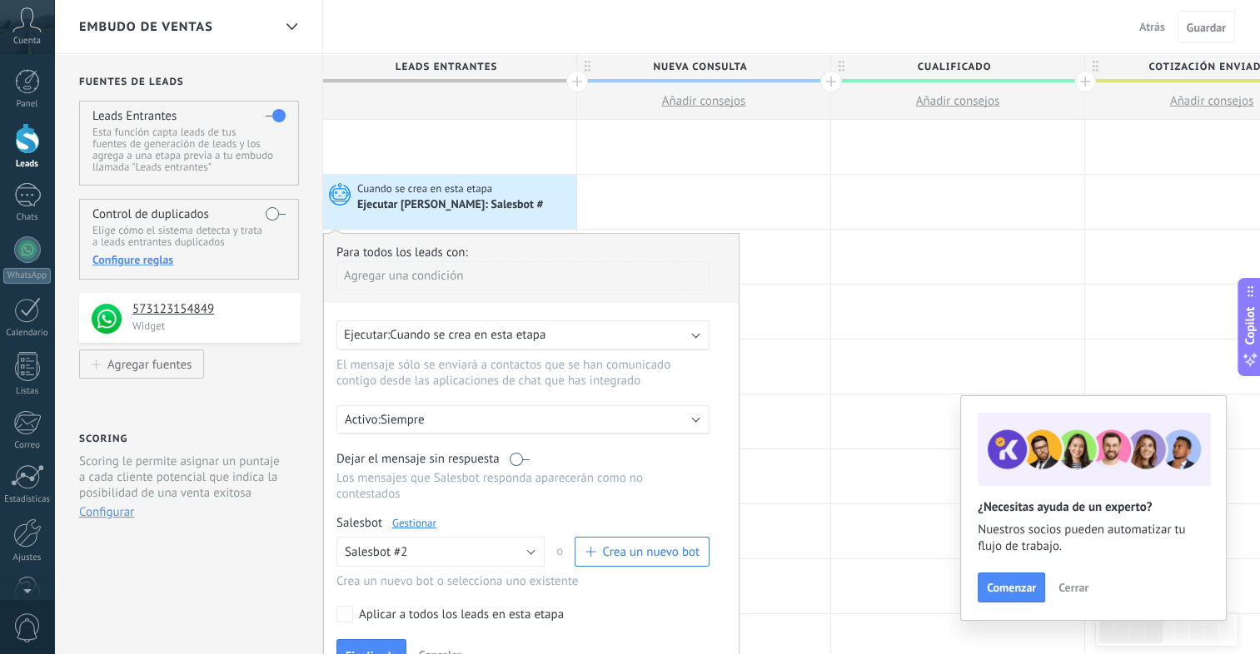
click at [357, 606] on label "Aplicar a todos los leads en esta etapa" at bounding box center [519, 614] width 367 height 17
click at [362, 639] on button "Finalizado" at bounding box center [371, 655] width 70 height 32
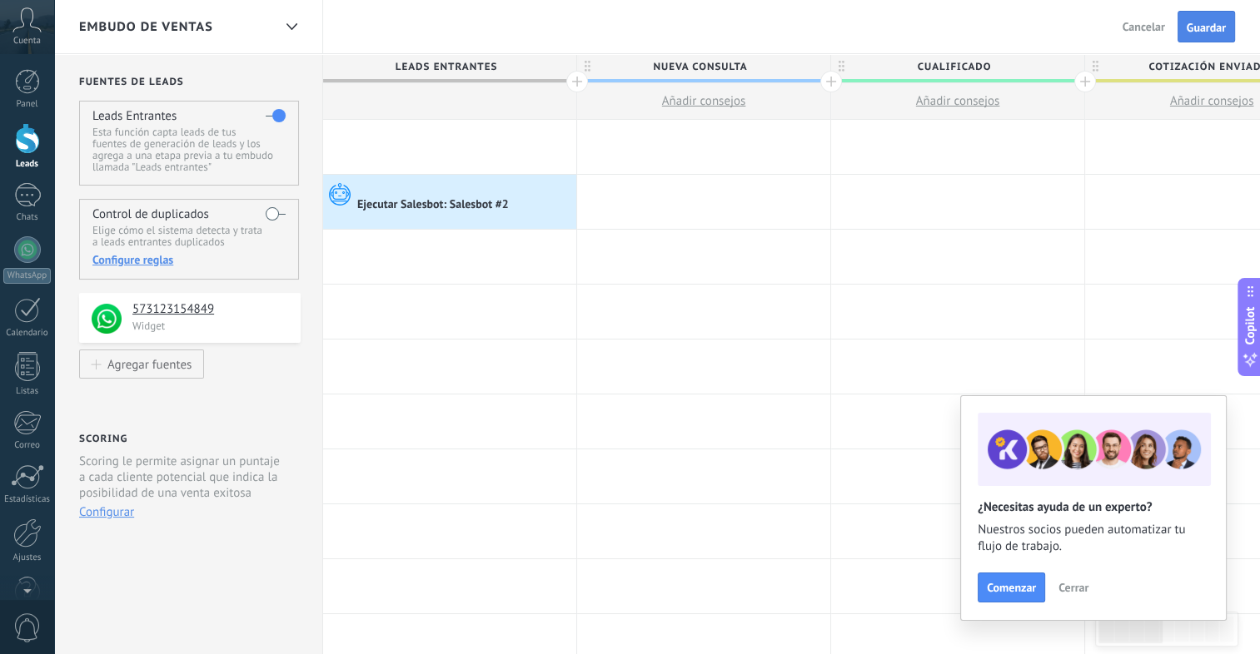
click at [1215, 25] on span "Guardar" at bounding box center [1205, 28] width 39 height 12
click at [19, 192] on div at bounding box center [27, 195] width 27 height 24
